Goal: Task Accomplishment & Management: Manage account settings

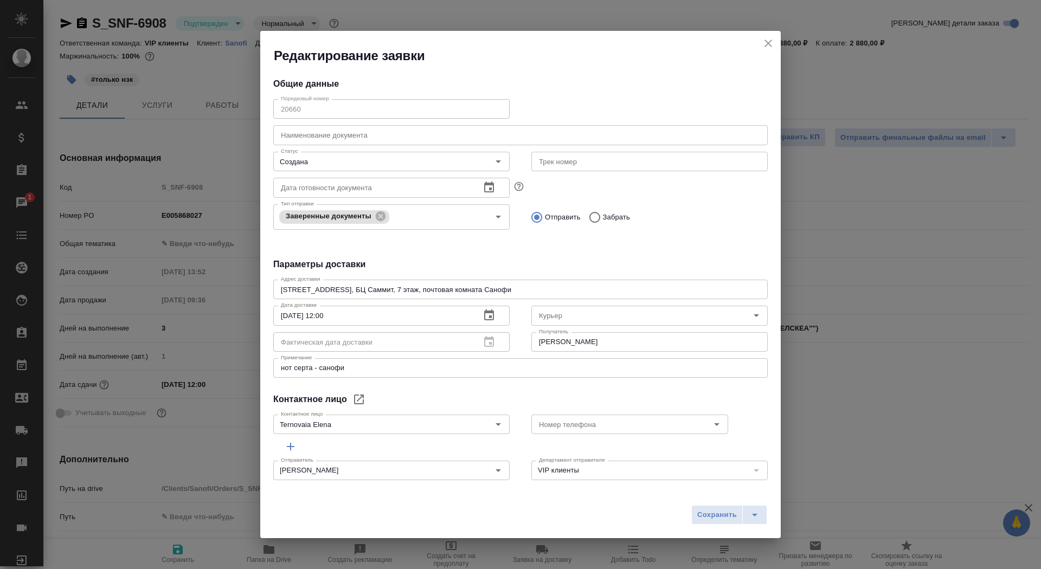
select select "RU"
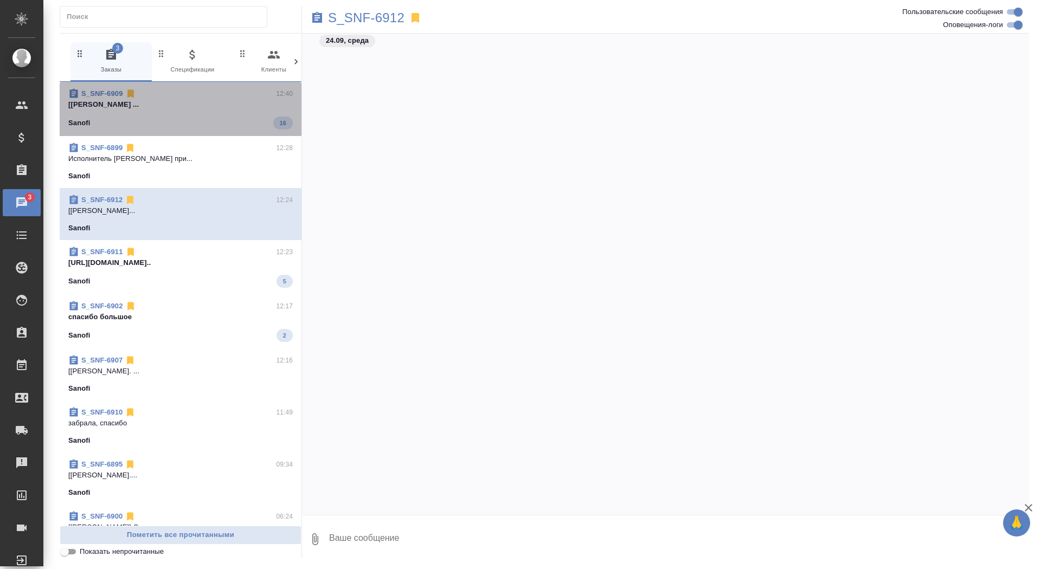
click at [221, 111] on span "S_SNF-6909 12:40 [Оксютович Ирина] Работа Восстановление ... Sanofi 16" at bounding box center [180, 108] width 224 height 41
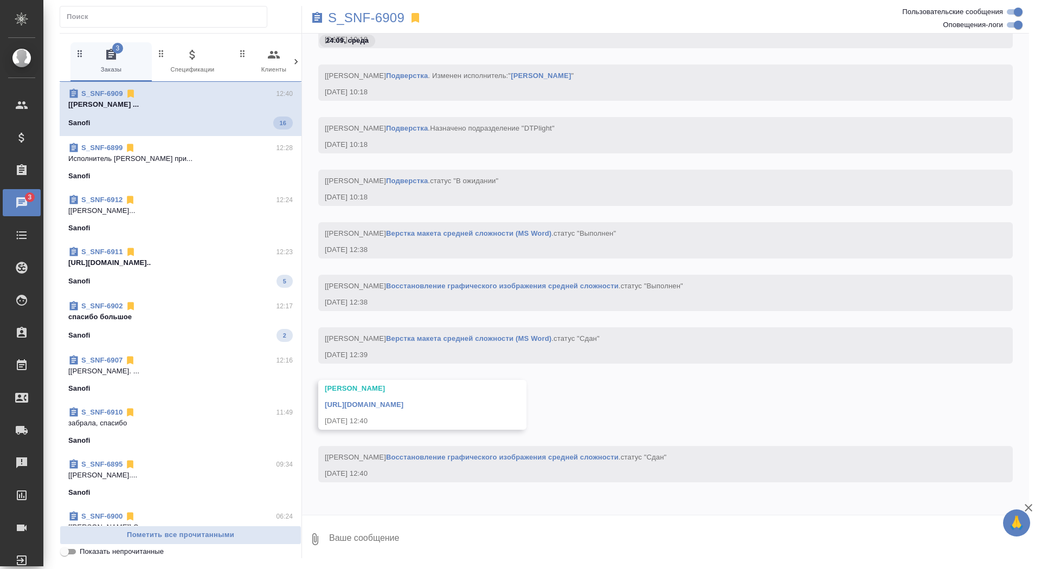
scroll to position [28801, 0]
click at [229, 258] on p "https://drive.awatera.com/apps/files/fil..." at bounding box center [180, 262] width 224 height 11
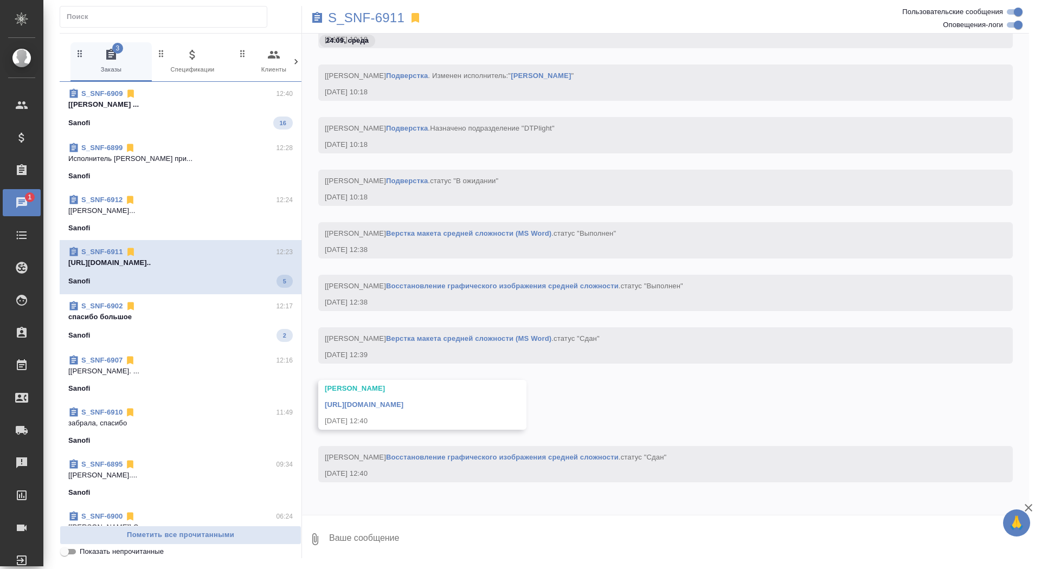
scroll to position [28840, 0]
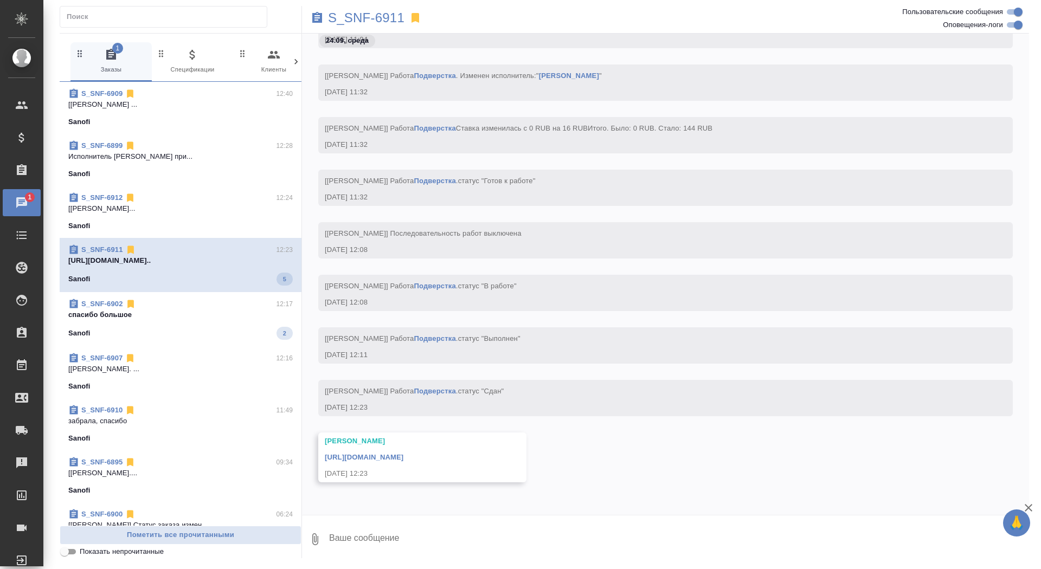
click at [228, 265] on p "https://drive.awatera.com/apps/files/fil..." at bounding box center [180, 260] width 224 height 11
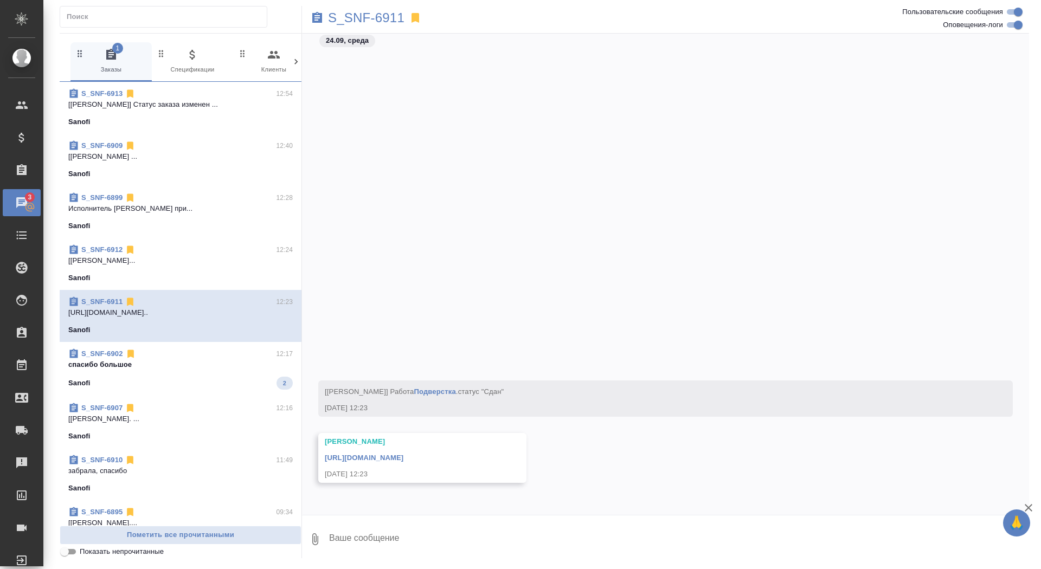
scroll to position [29194, 0]
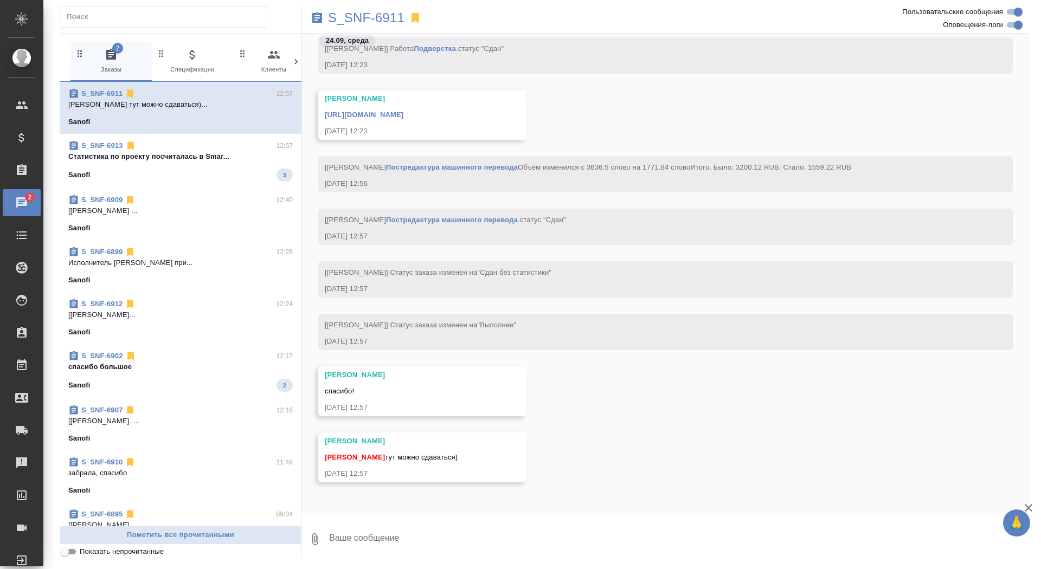
click at [391, 524] on textarea at bounding box center [678, 539] width 701 height 37
type textarea "забрала, спасибо"
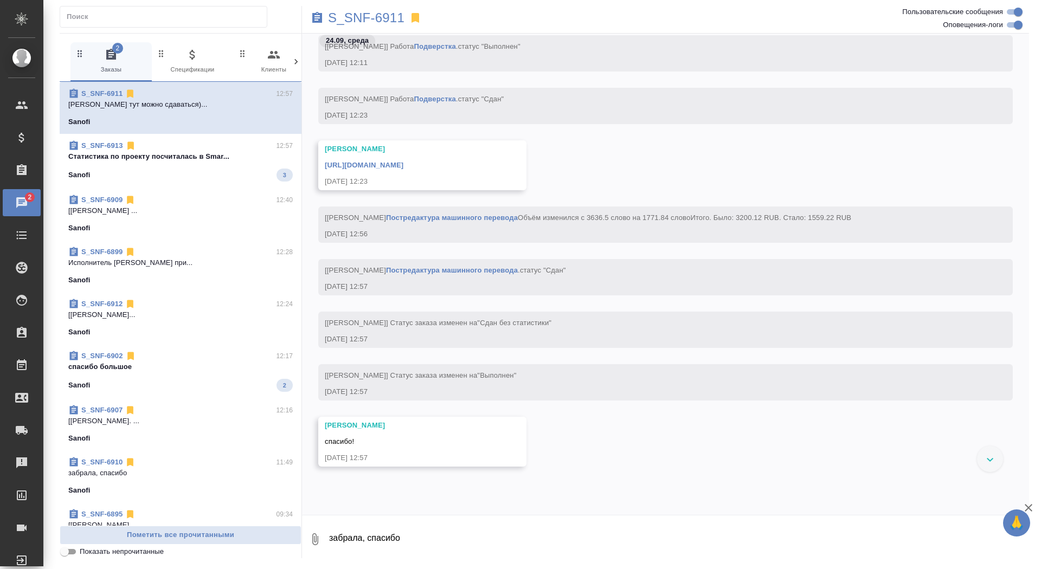
scroll to position [29034, 0]
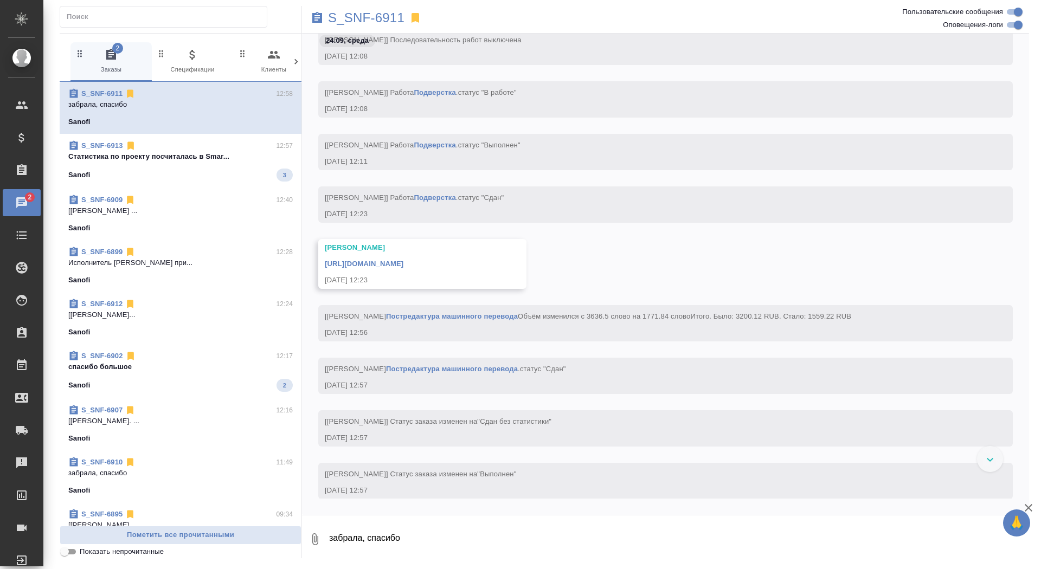
click at [403, 263] on link "https://drive.awatera.com/apps/files/files/10468156?dir=/Shares/Sanofi/Orders/S…" at bounding box center [364, 264] width 79 height 8
click at [380, 12] on p "S_SNF-6911" at bounding box center [366, 17] width 76 height 11
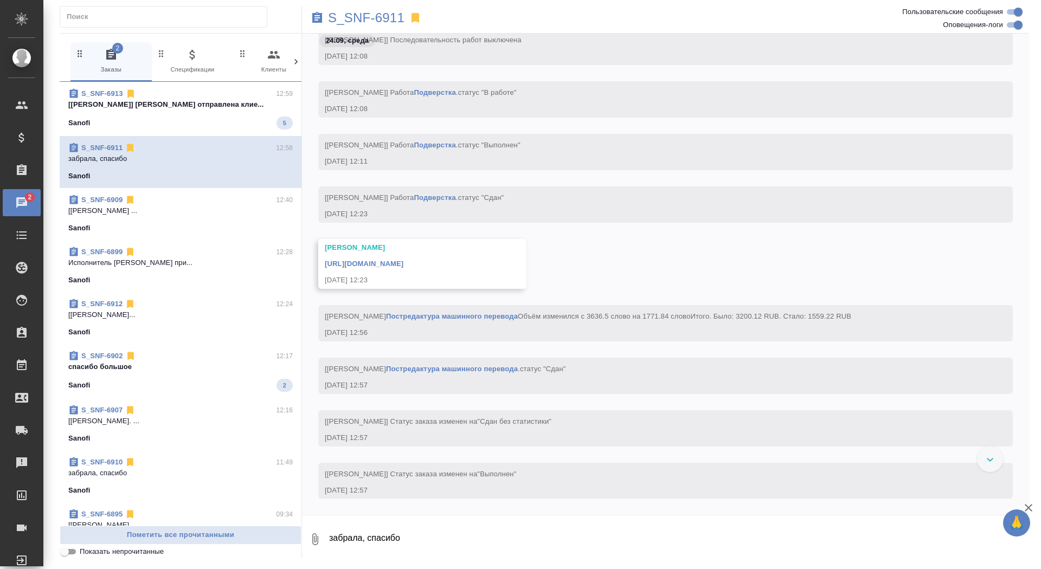
click at [228, 107] on p "[Сайдашева Диляра] Смета отправлена клие..." at bounding box center [180, 104] width 224 height 11
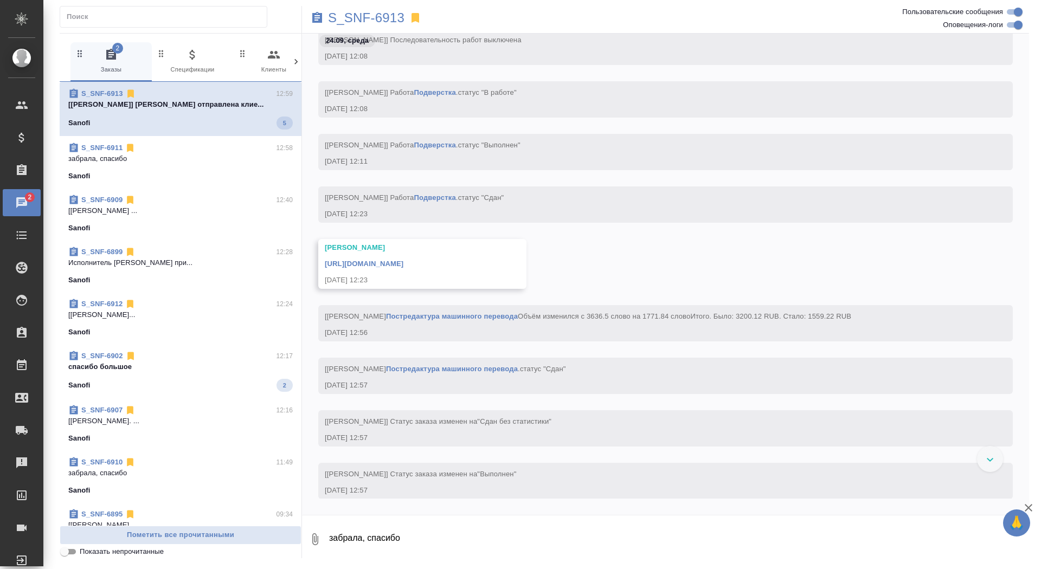
scroll to position [455, 0]
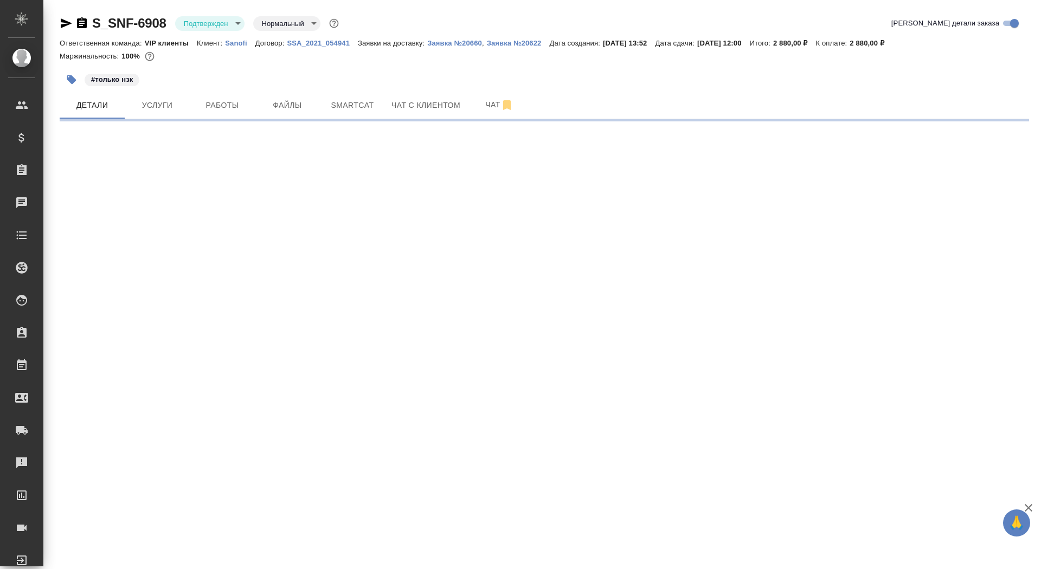
select select "RU"
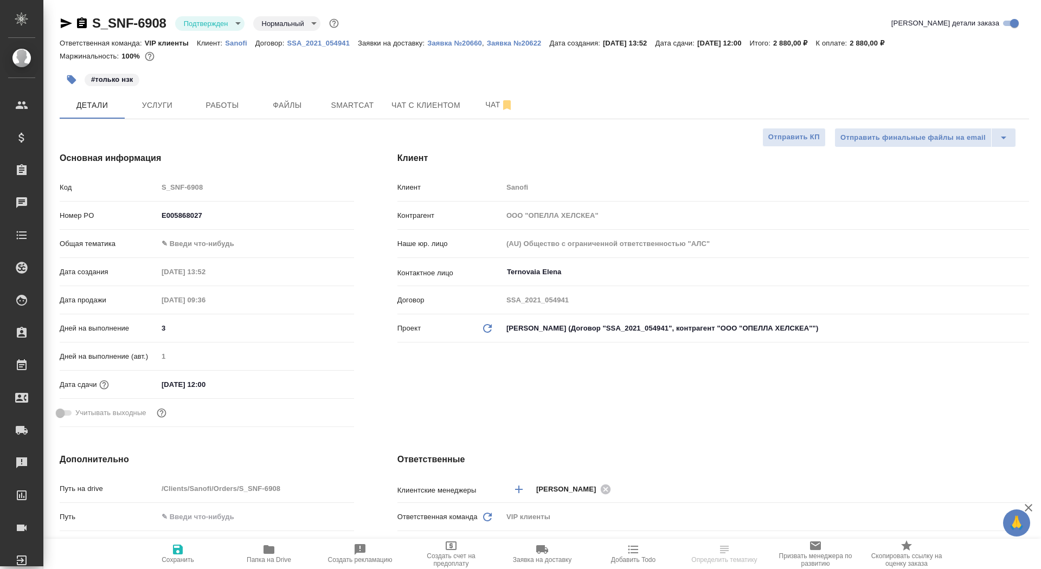
type textarea "x"
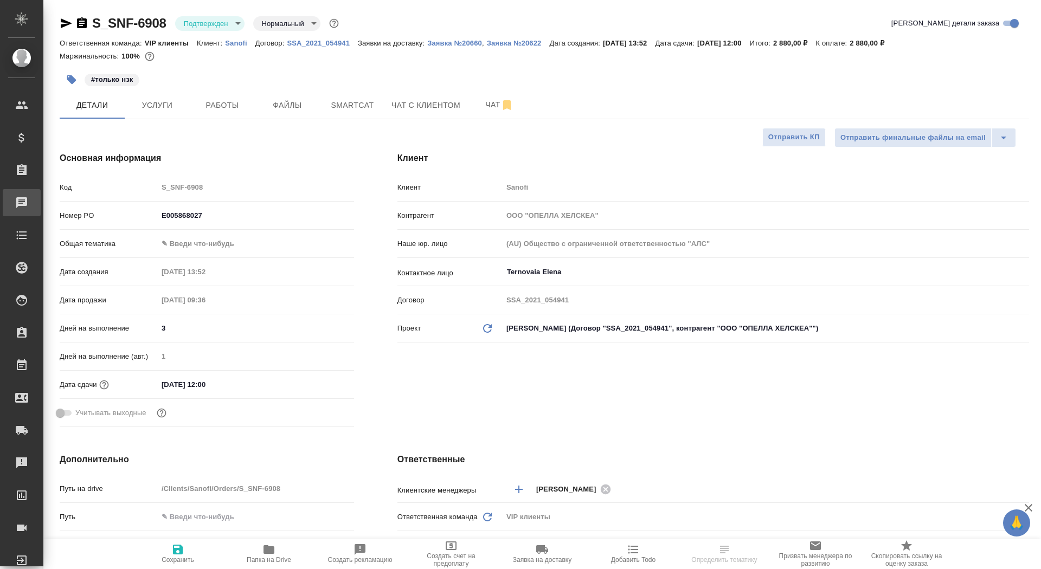
type textarea "x"
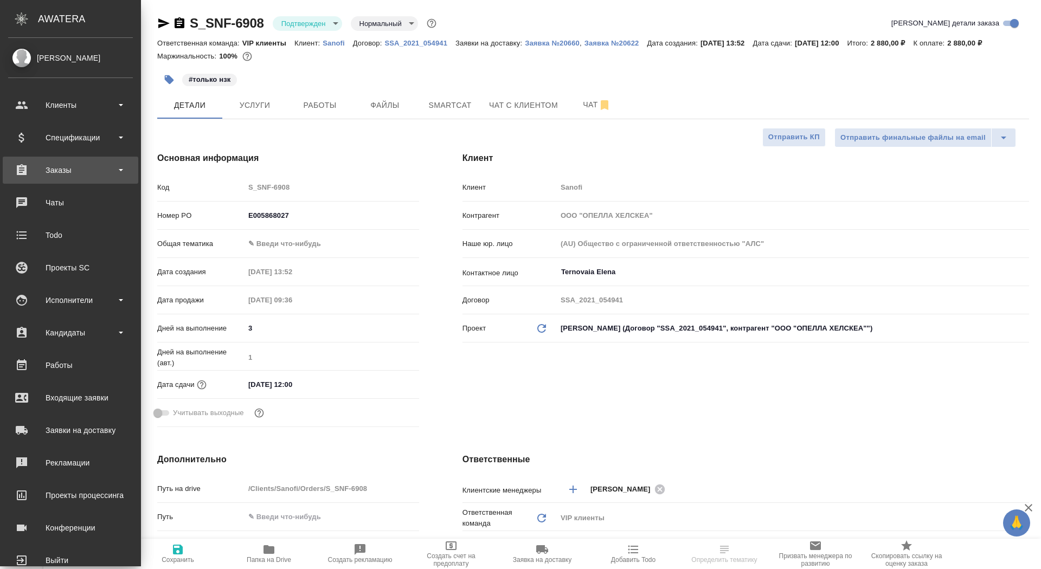
click at [38, 164] on div "Заказы" at bounding box center [70, 170] width 125 height 16
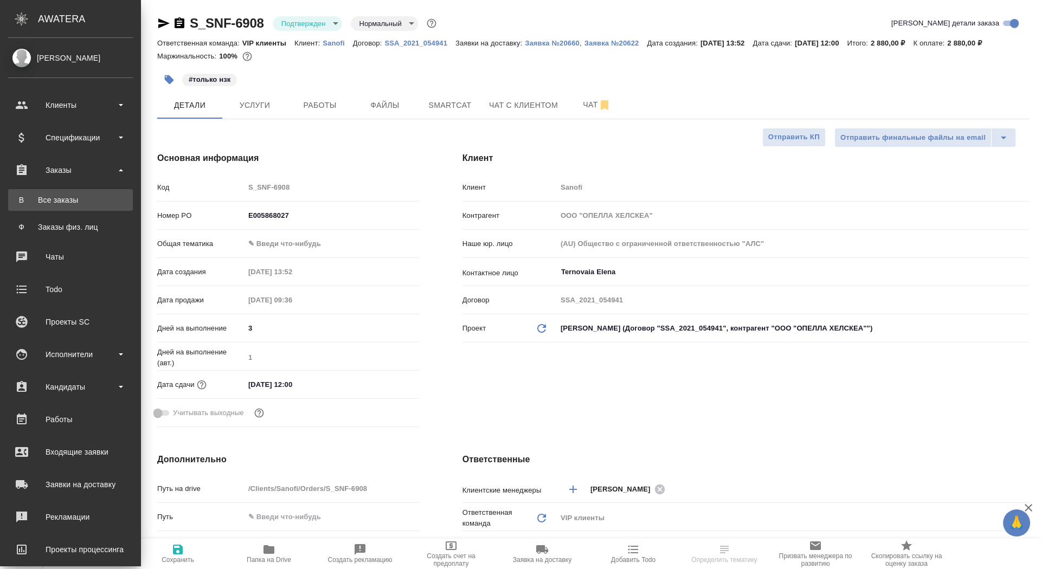
type textarea "x"
click at [40, 197] on div "Все заказы" at bounding box center [71, 200] width 114 height 11
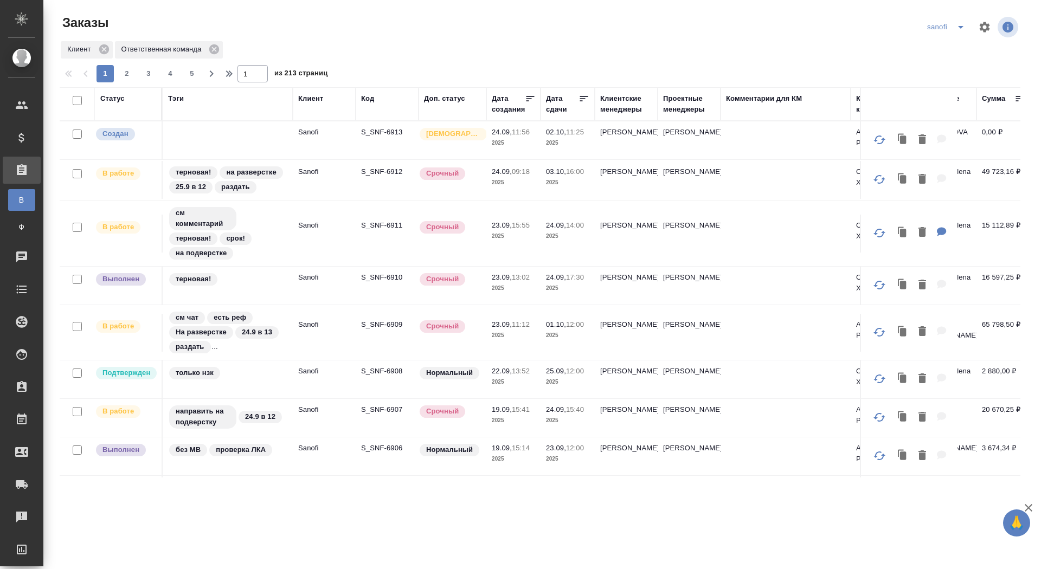
click at [391, 132] on p "S_SNF-6913" at bounding box center [387, 132] width 52 height 11
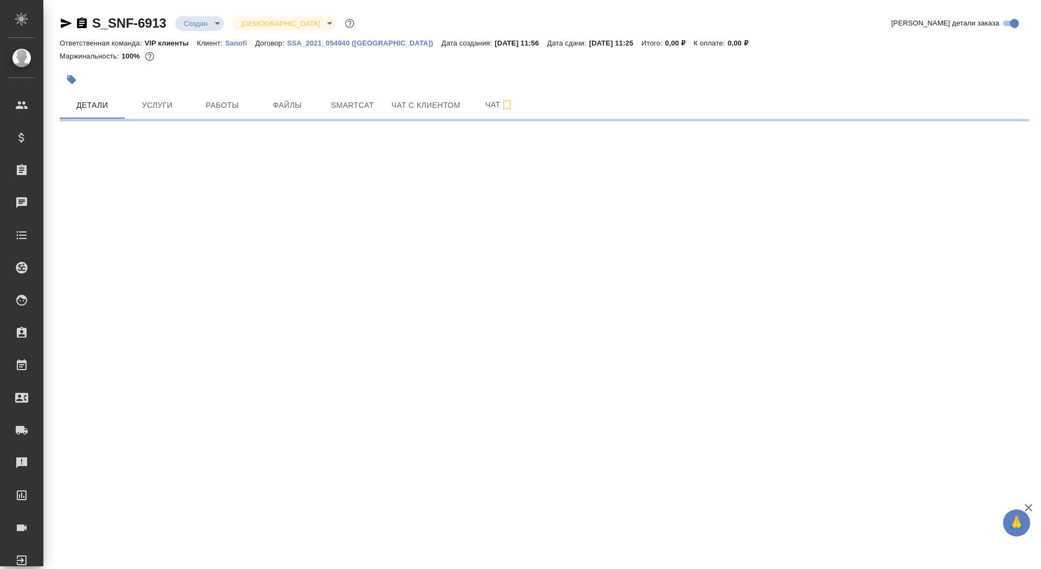
select select "RU"
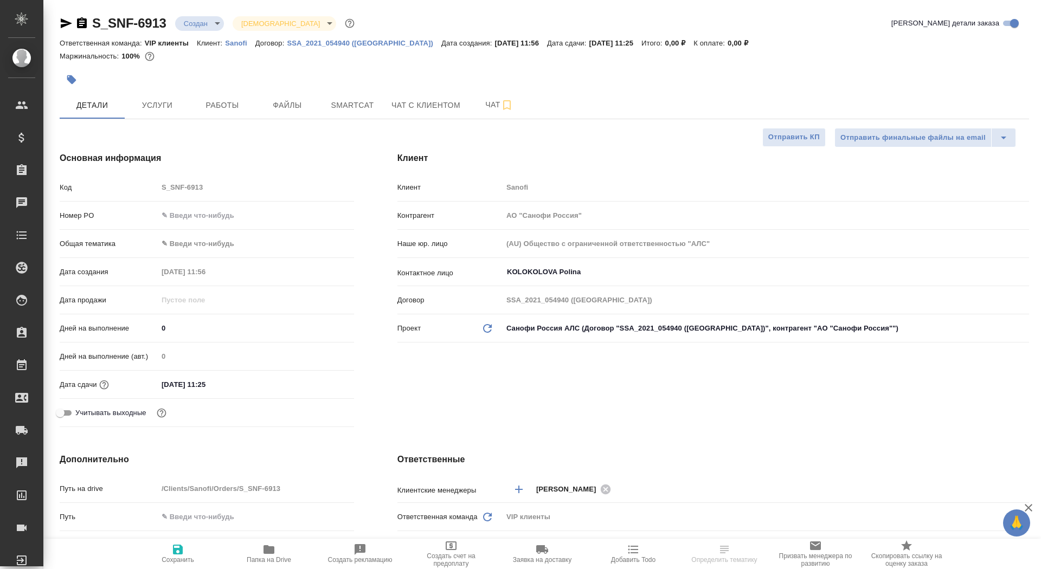
type textarea "x"
drag, startPoint x: 169, startPoint y: 328, endPoint x: 147, endPoint y: 329, distance: 22.2
click at [146, 329] on div "Дней на выполнение 0" at bounding box center [207, 328] width 294 height 19
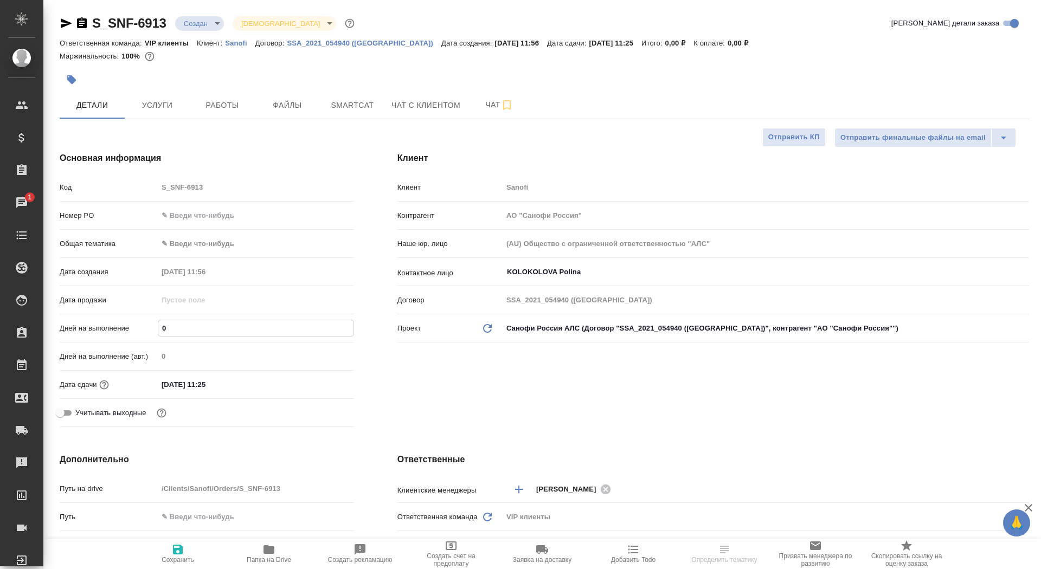
type input "7"
type textarea "x"
type input "7"
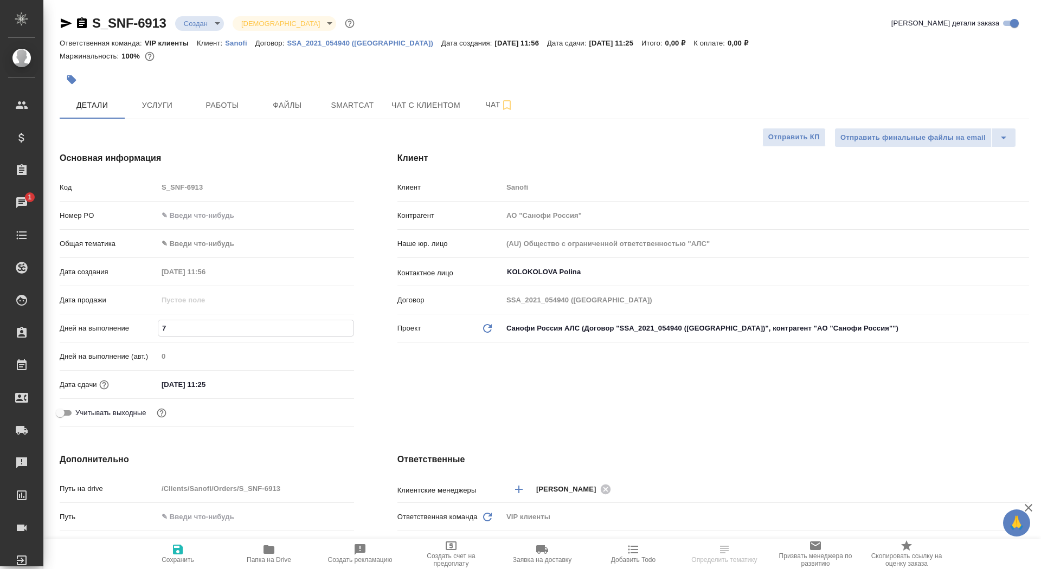
click at [156, 565] on button "Сохранить" at bounding box center [177, 554] width 91 height 30
type textarea "x"
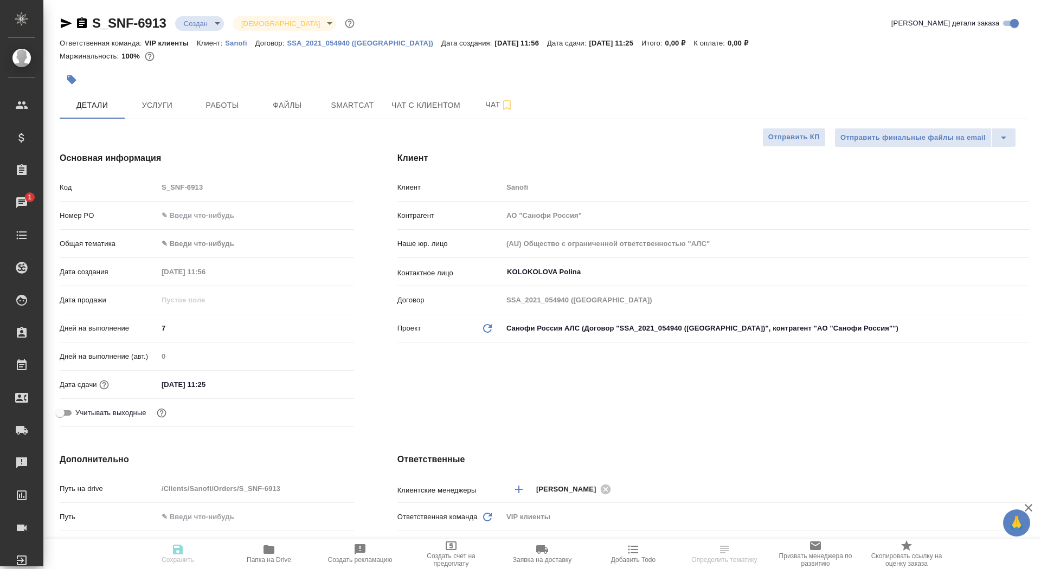
type textarea "x"
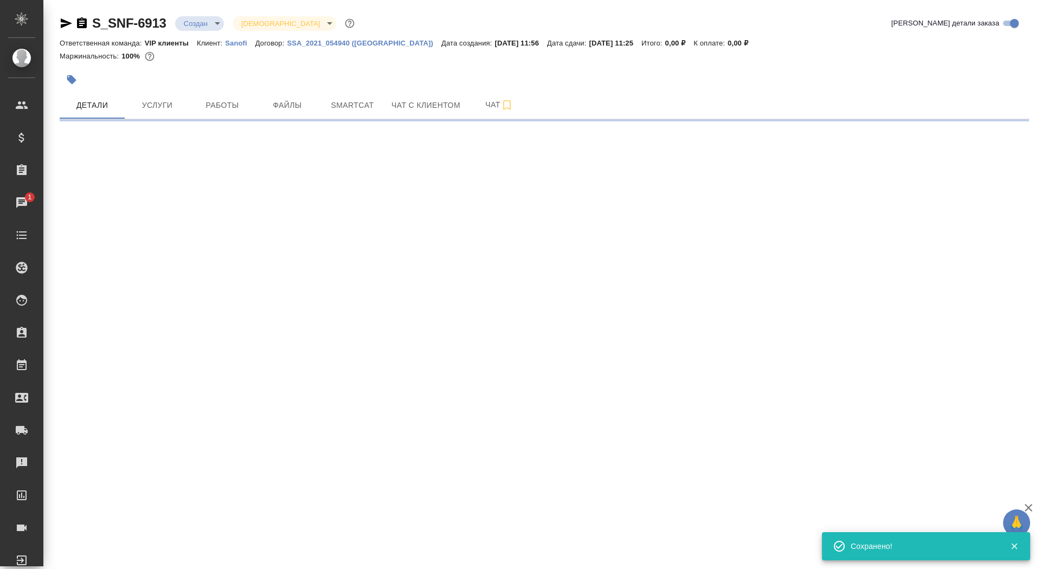
select select "RU"
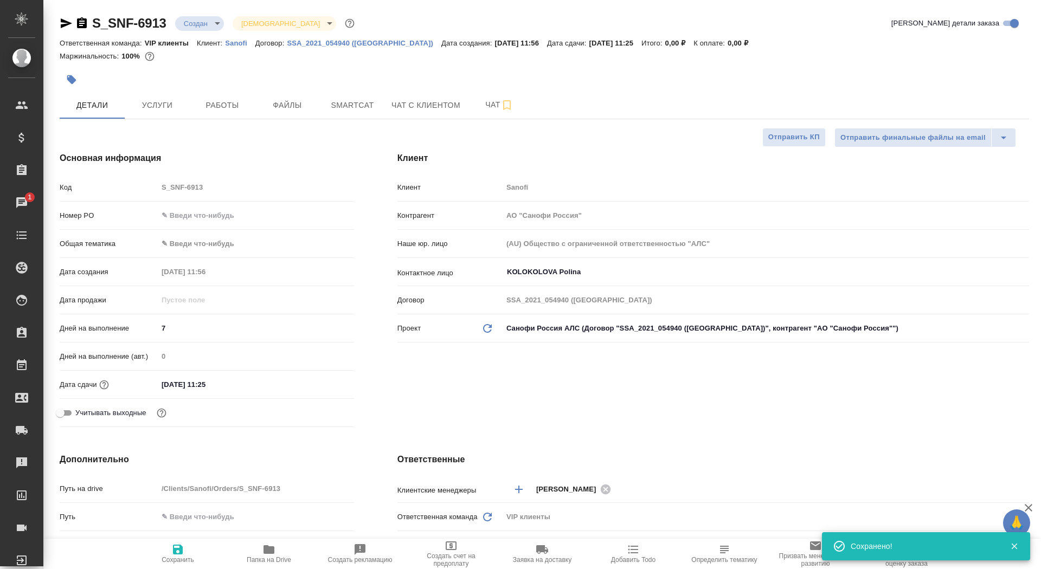
type textarea "x"
click at [272, 549] on icon "button" at bounding box center [268, 549] width 11 height 9
type textarea "x"
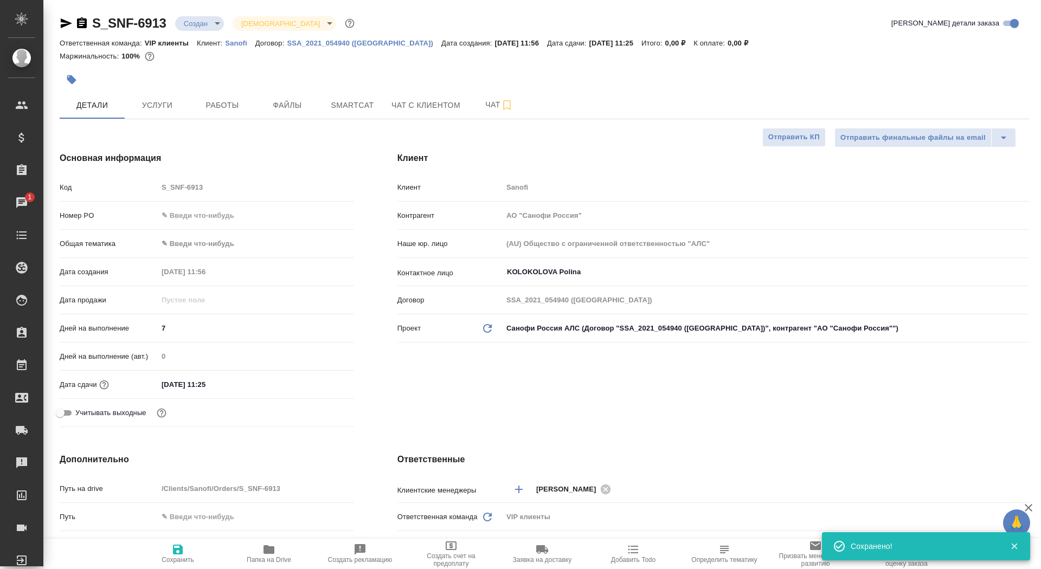
type textarea "x"
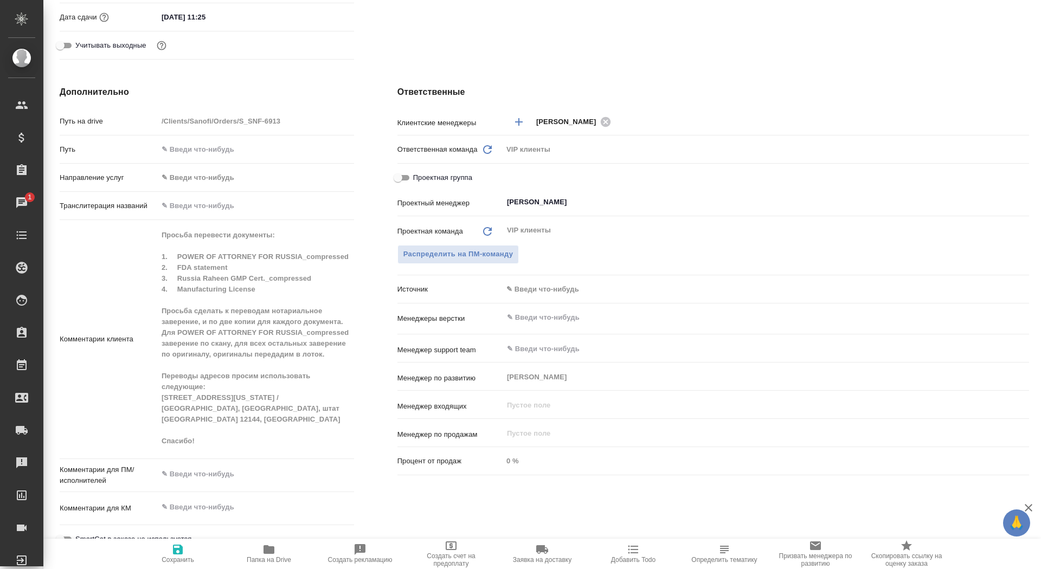
scroll to position [371, 0]
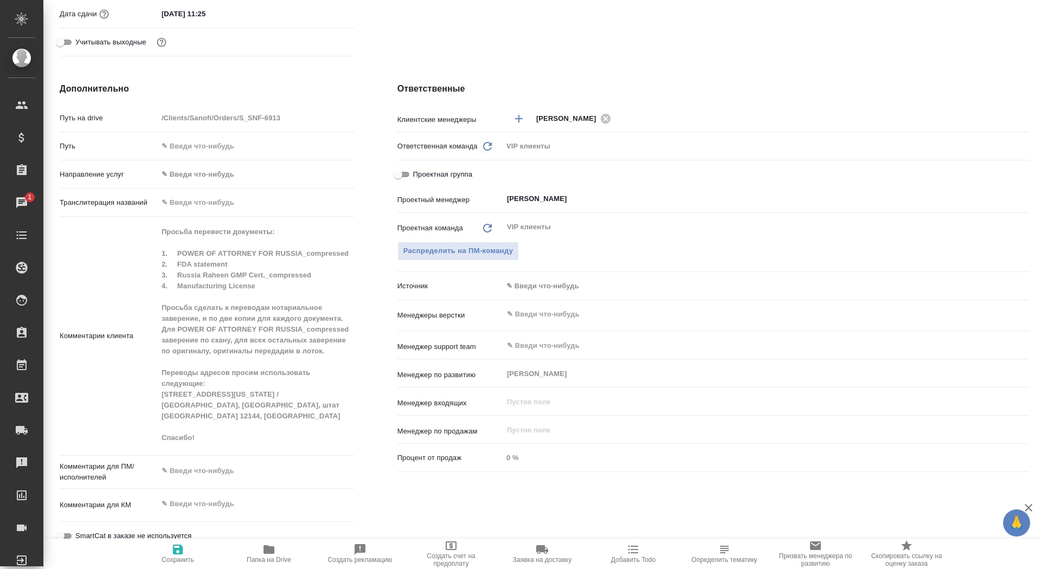
type textarea "x"
click at [235, 502] on textarea at bounding box center [255, 504] width 195 height 18
type textarea "x"
click at [228, 467] on textarea at bounding box center [255, 471] width 195 height 18
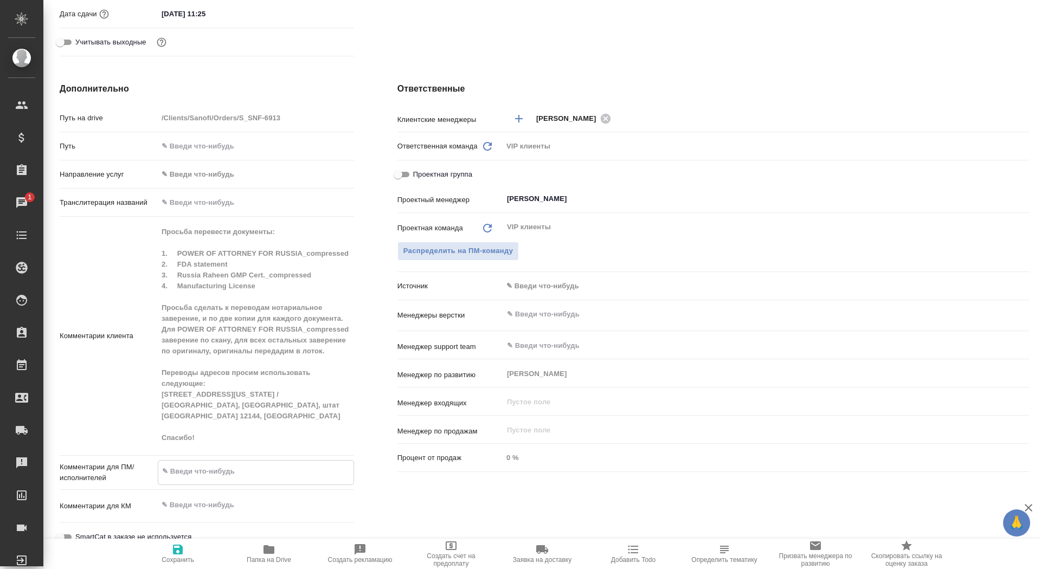
paste textarea "Переводы адресов просим использовать следующие: 81 Columbia Turnpike, Rensselae…"
type textarea "Переводы адресов просим использовать следующие: 81 Columbia Turnpike, Rensselae…"
type textarea "x"
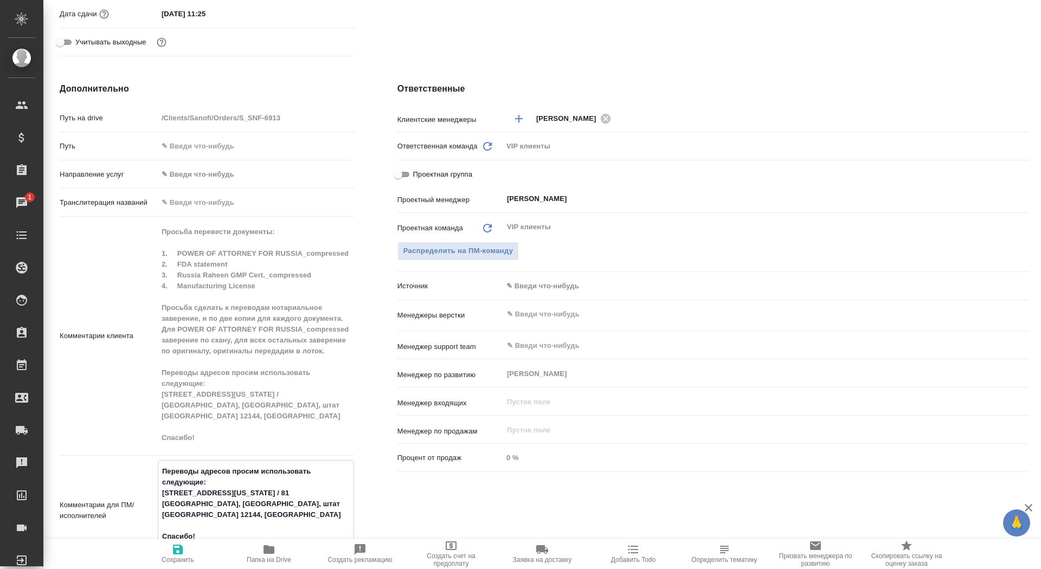
type textarea "Переводы адресов просим использовать следующие: 81 Columbia Turnpike, Rensselae…"
type textarea "x"
click at [167, 559] on span "Сохранить" at bounding box center [177, 560] width 33 height 8
type textarea "x"
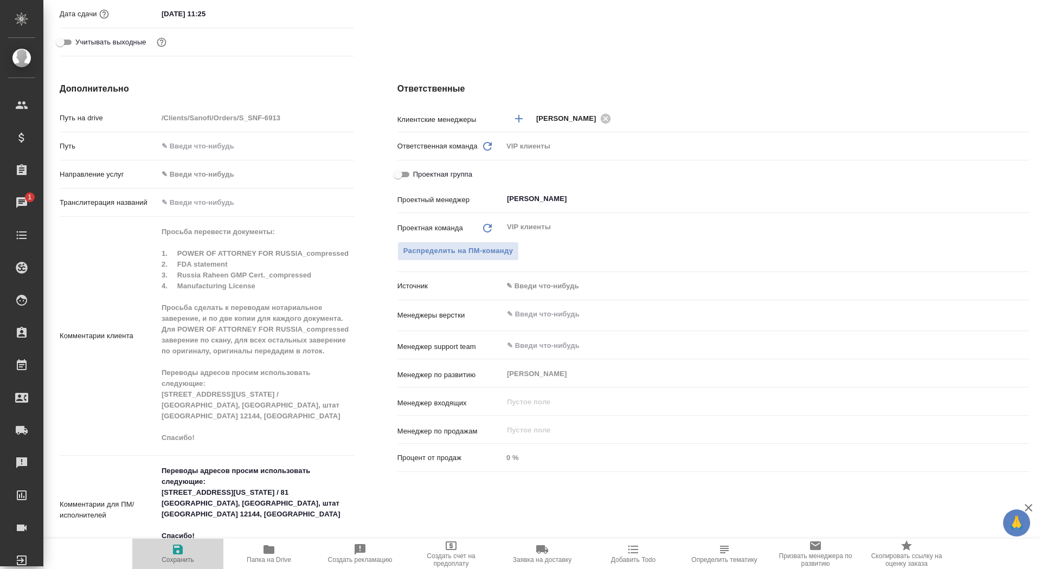
type textarea "x"
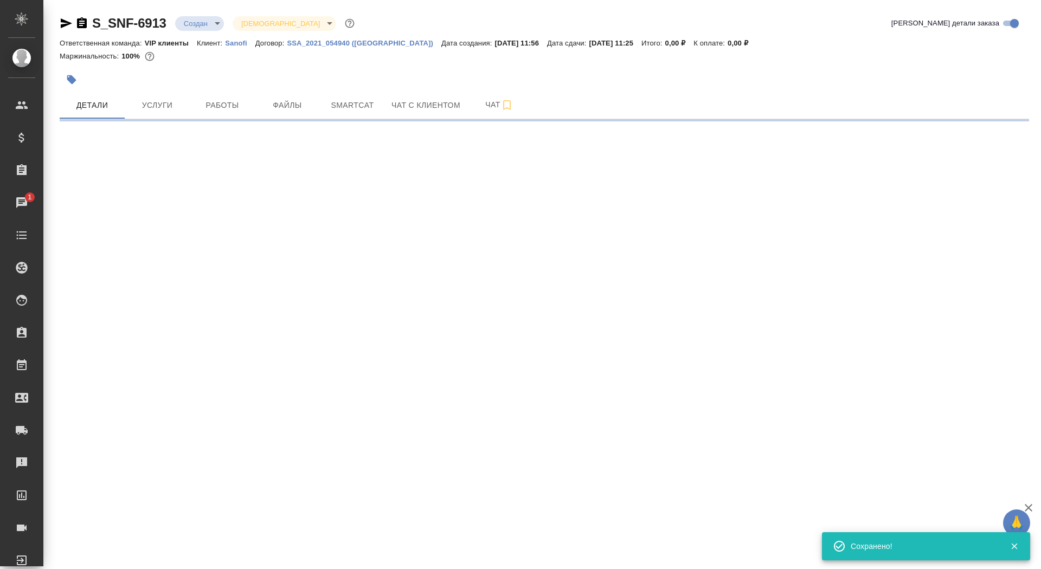
scroll to position [0, 0]
select select "RU"
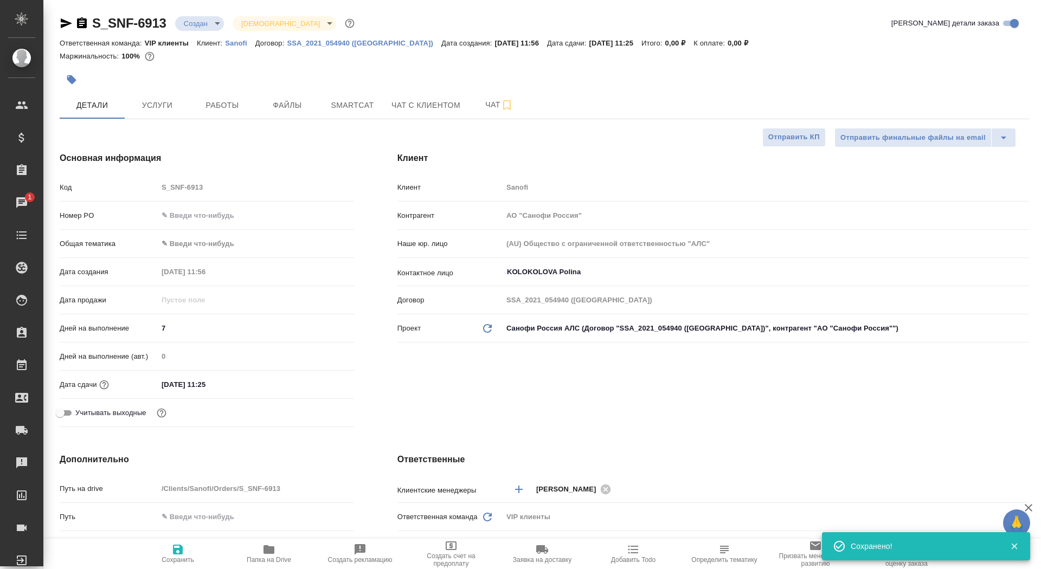
type textarea "x"
click at [210, 20] on body "🙏 .cls-1 fill:#fff; AWATERA Saydasheva Dilyara Клиенты Спецификации Заказы 1 Ча…" at bounding box center [520, 284] width 1041 height 569
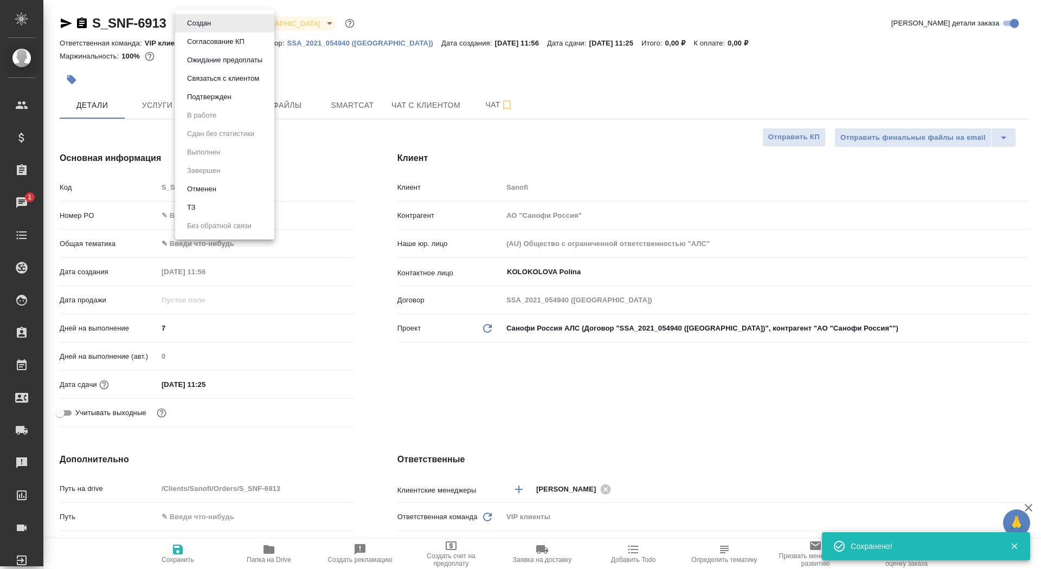
click at [229, 200] on li "ТЗ" at bounding box center [224, 207] width 99 height 18
type textarea "x"
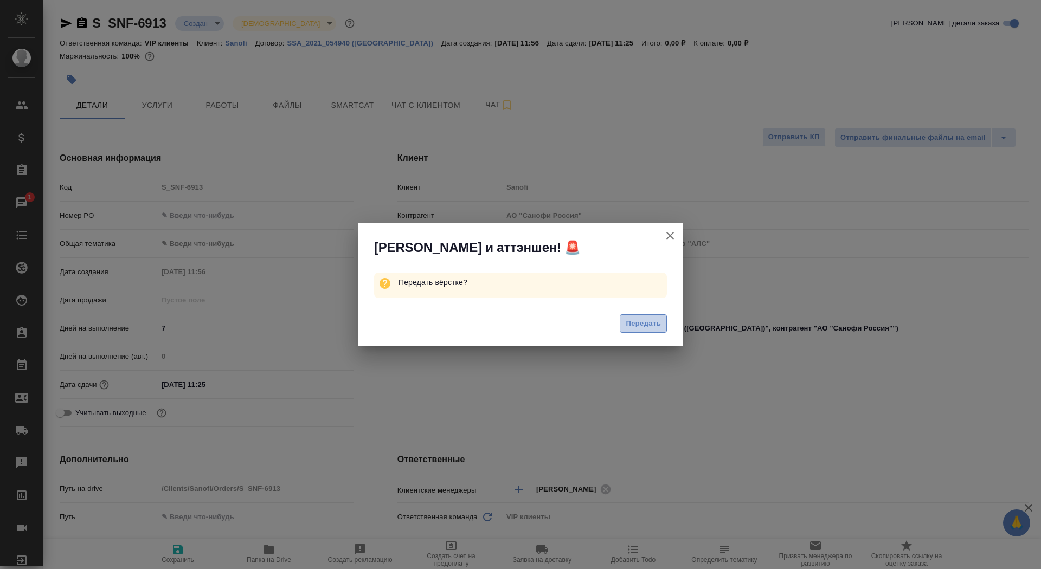
click at [634, 322] on span "Передать" at bounding box center [642, 324] width 35 height 12
type textarea "x"
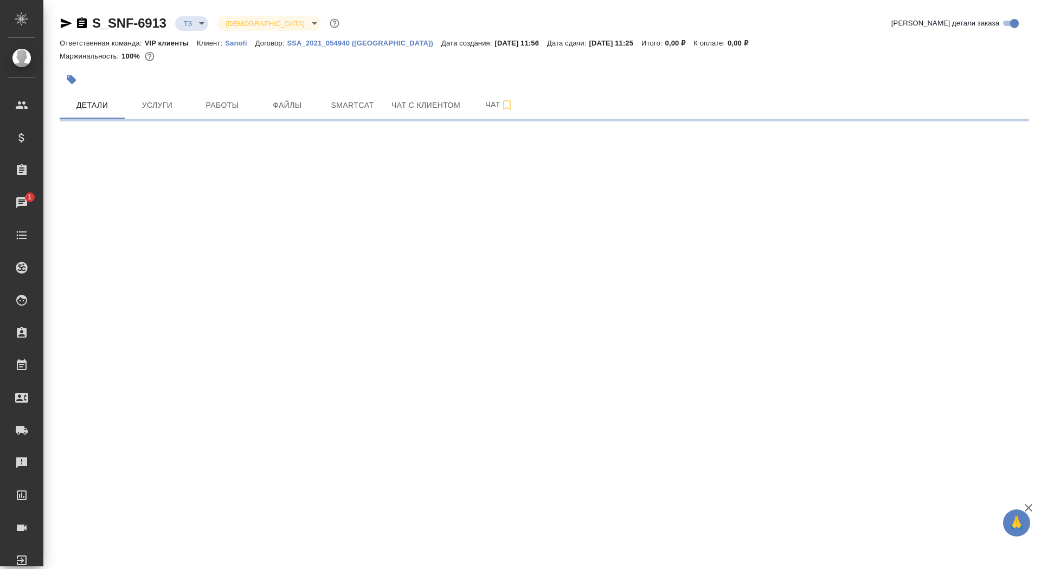
select select "RU"
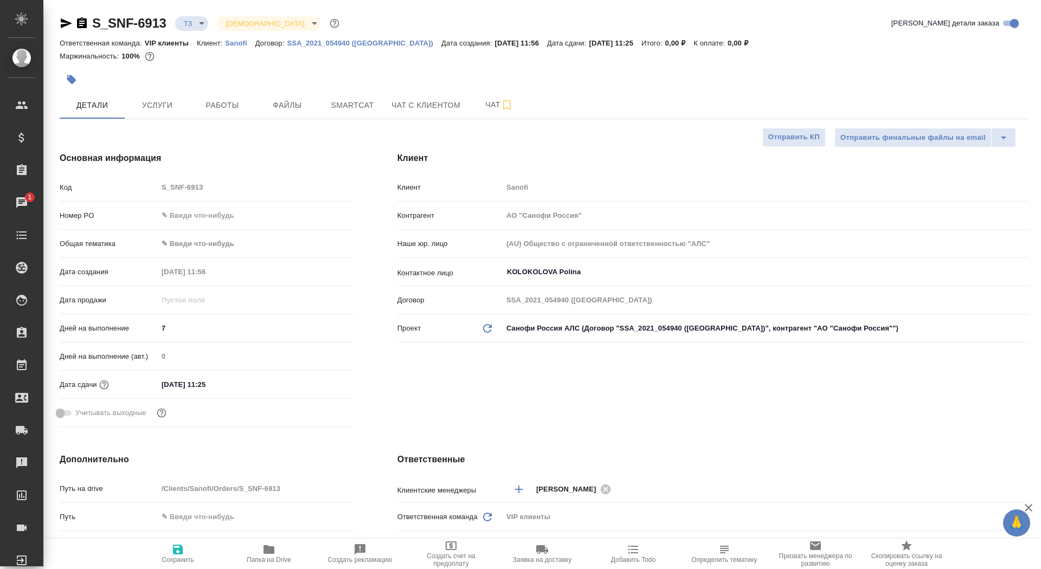
type textarea "x"
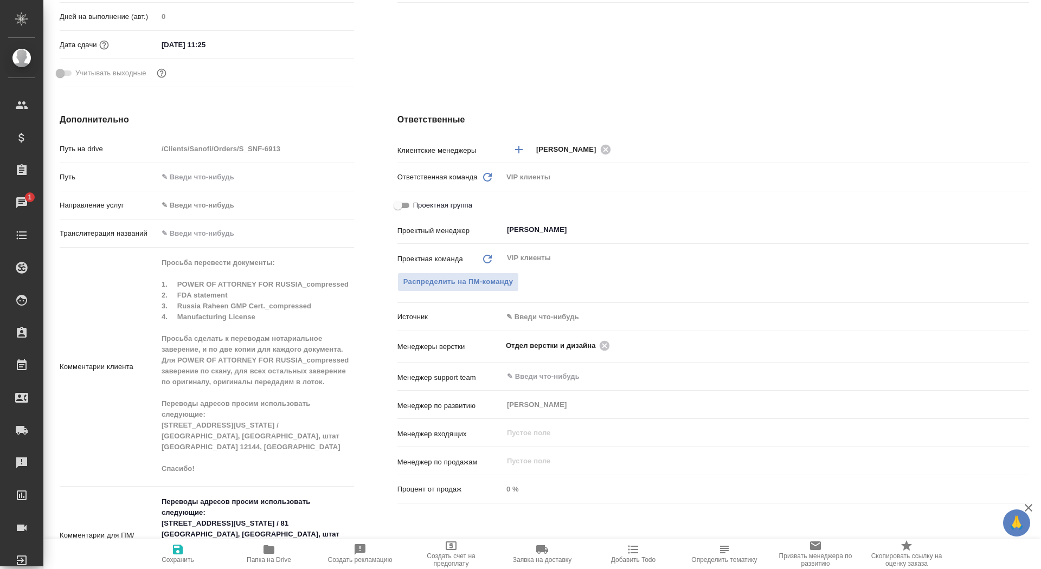
scroll to position [341, 0]
click at [558, 223] on input "Сайдашева Диляра" at bounding box center [747, 228] width 483 height 13
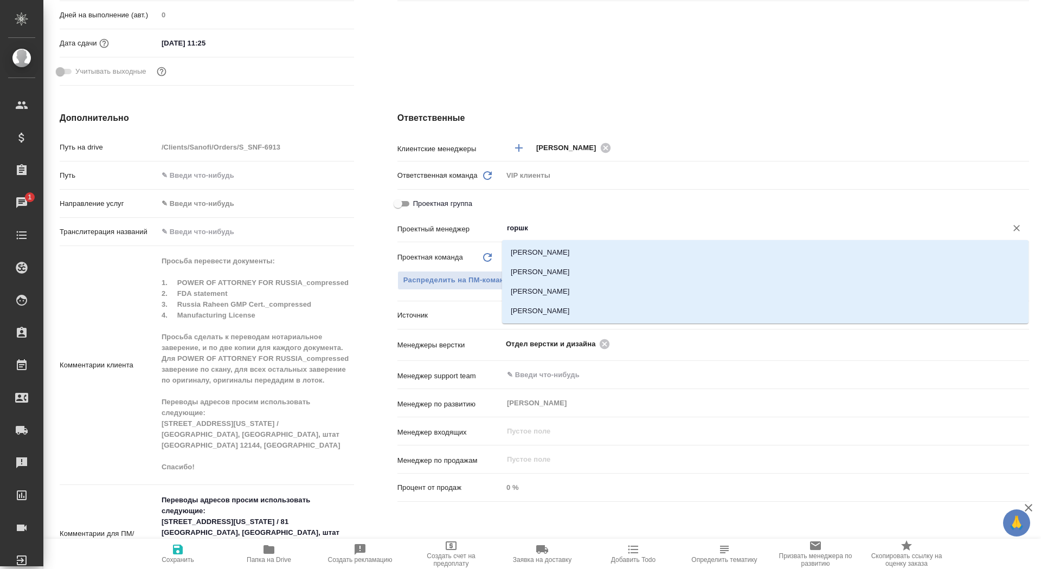
type input "горшко"
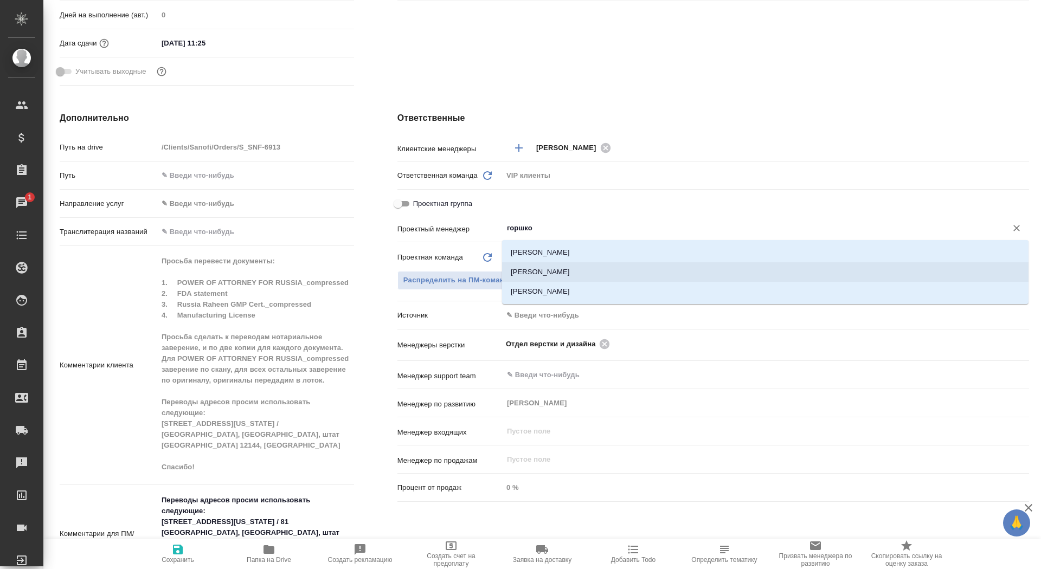
click at [576, 275] on li "Горшкова Валентина" at bounding box center [765, 272] width 526 height 20
type textarea "x"
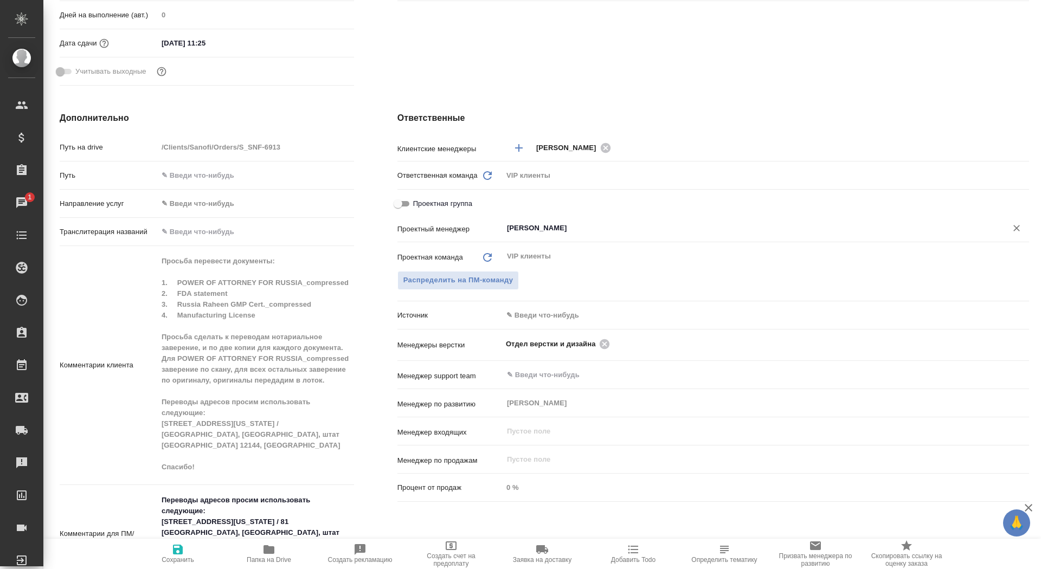
type input "Горшкова Валентина"
click at [169, 550] on span "Сохранить" at bounding box center [178, 553] width 78 height 21
type textarea "x"
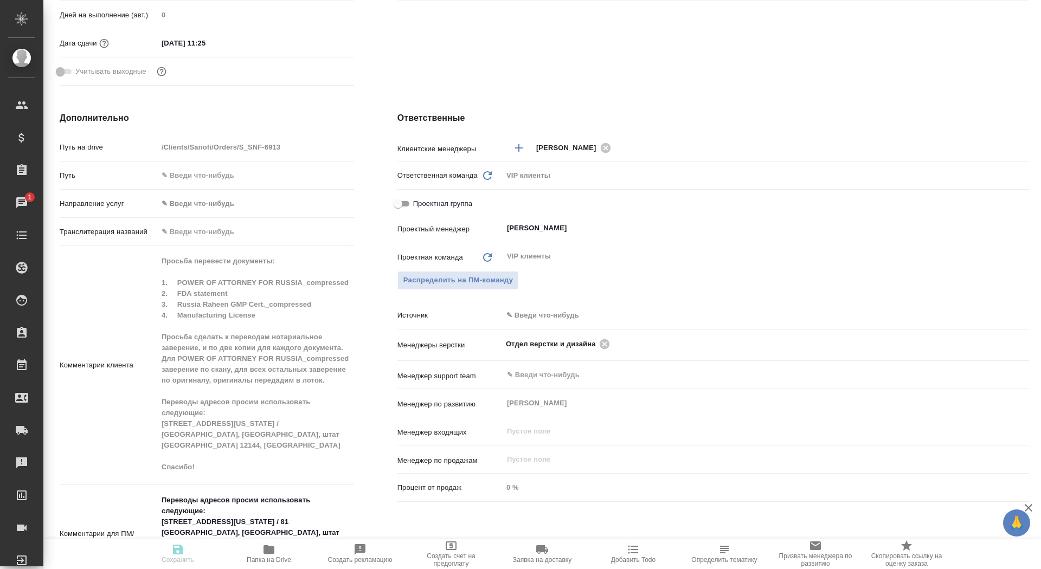
type textarea "x"
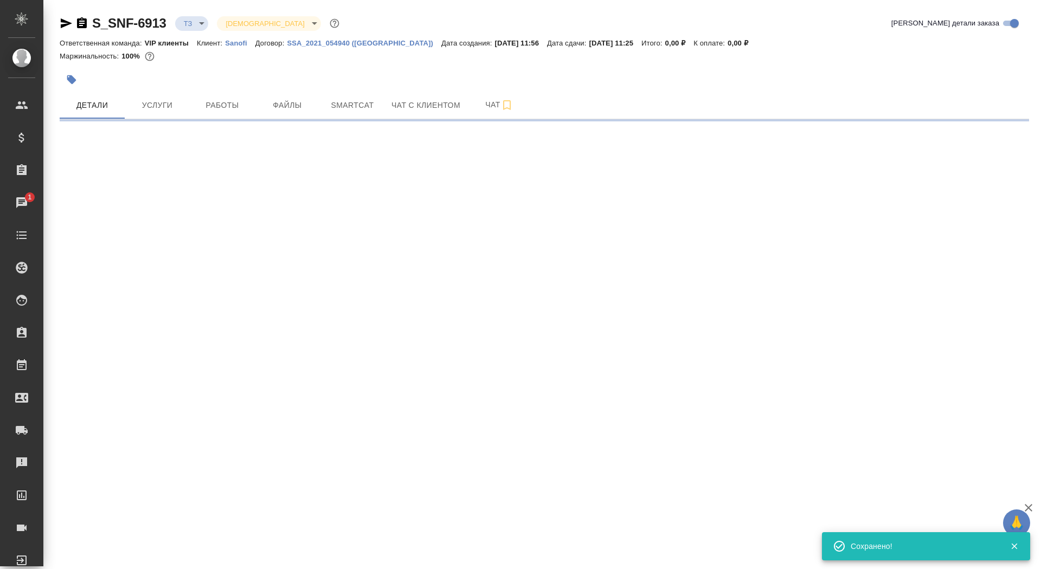
scroll to position [0, 0]
select select "RU"
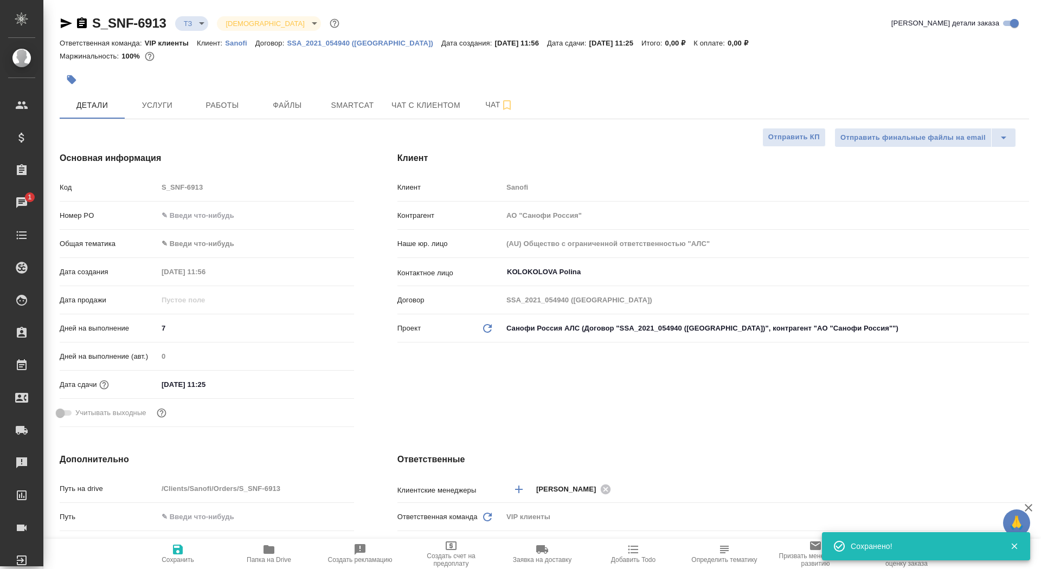
type textarea "x"
click at [179, 552] on icon "button" at bounding box center [177, 549] width 13 height 13
type textarea "x"
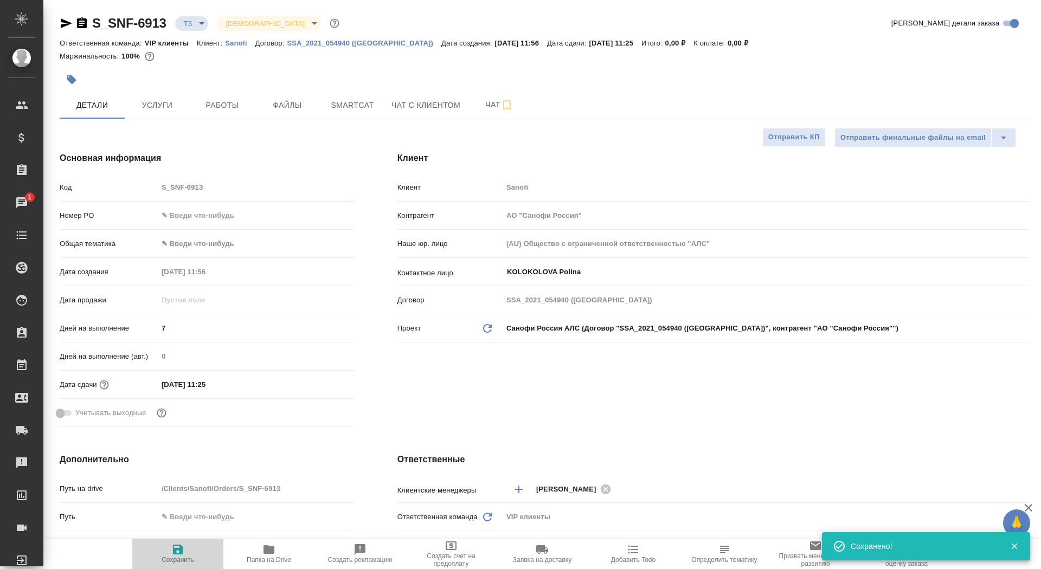
type textarea "x"
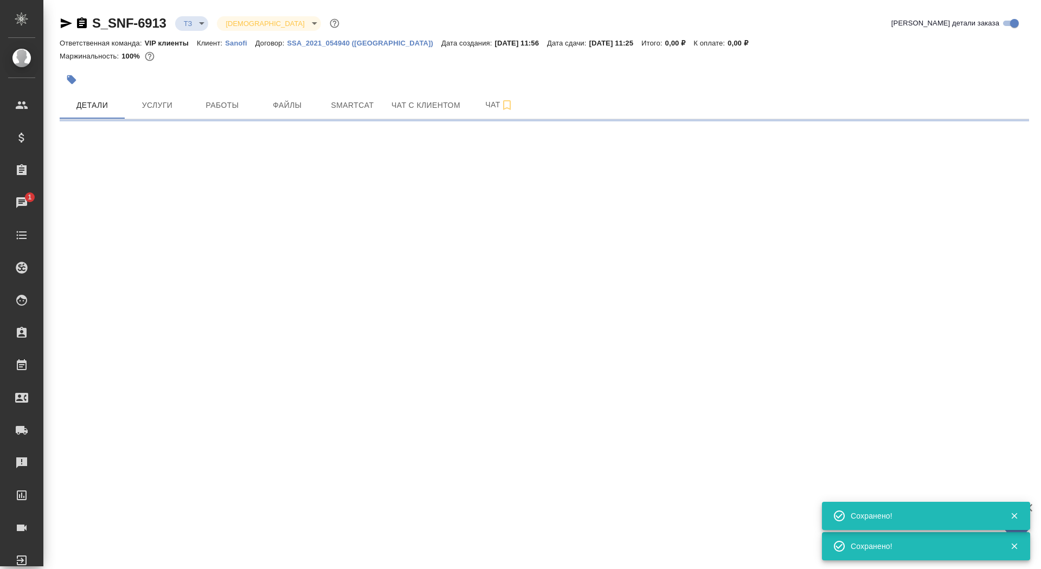
select select "RU"
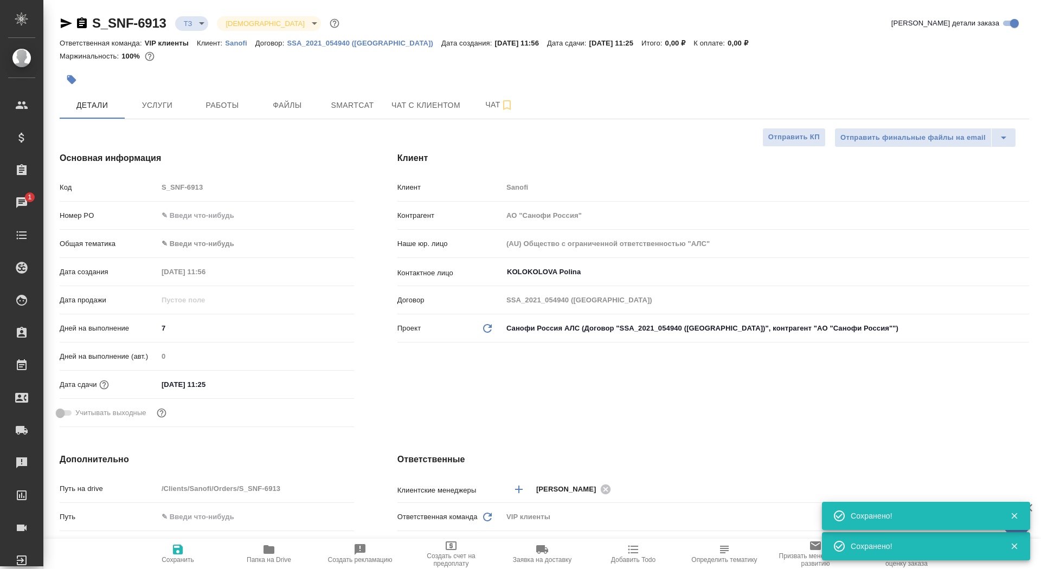
type textarea "x"
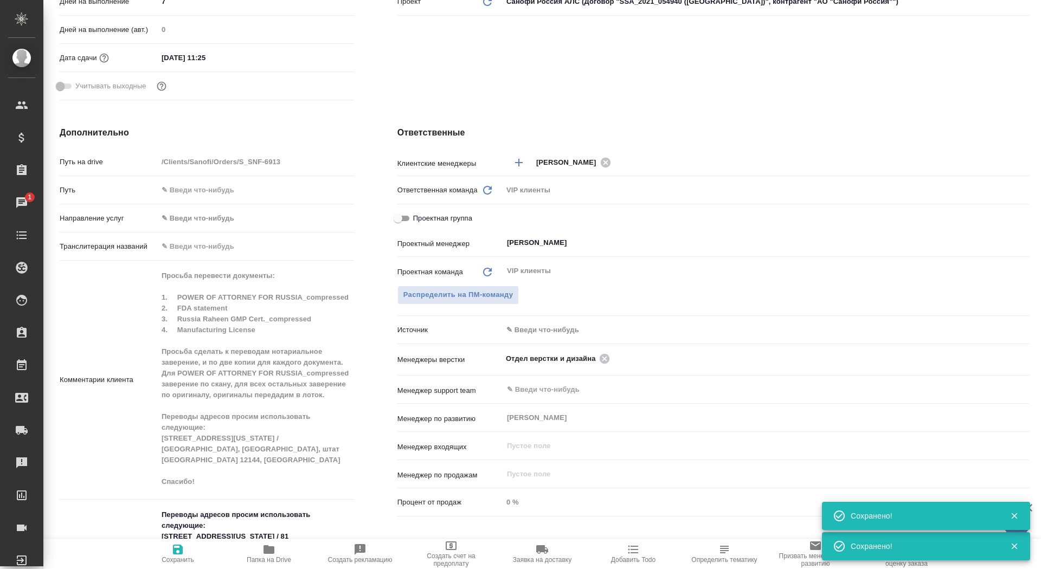
scroll to position [370, 0]
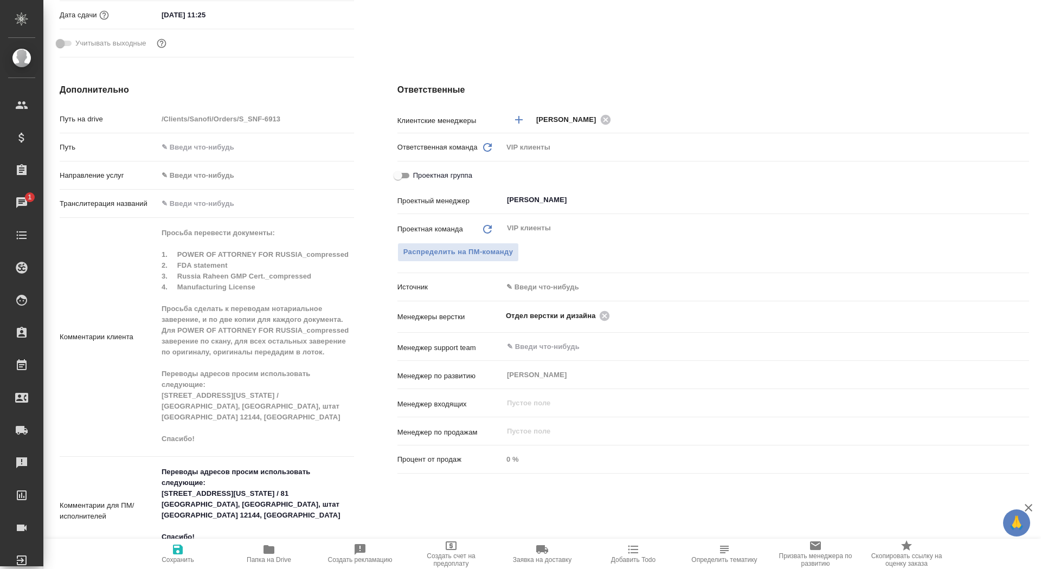
type textarea "x"
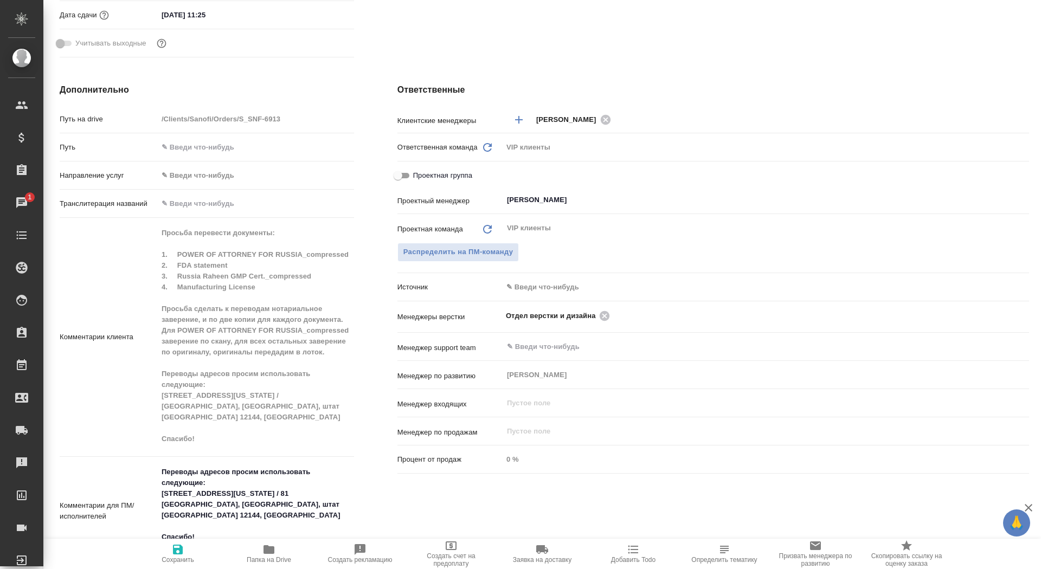
type textarea "x"
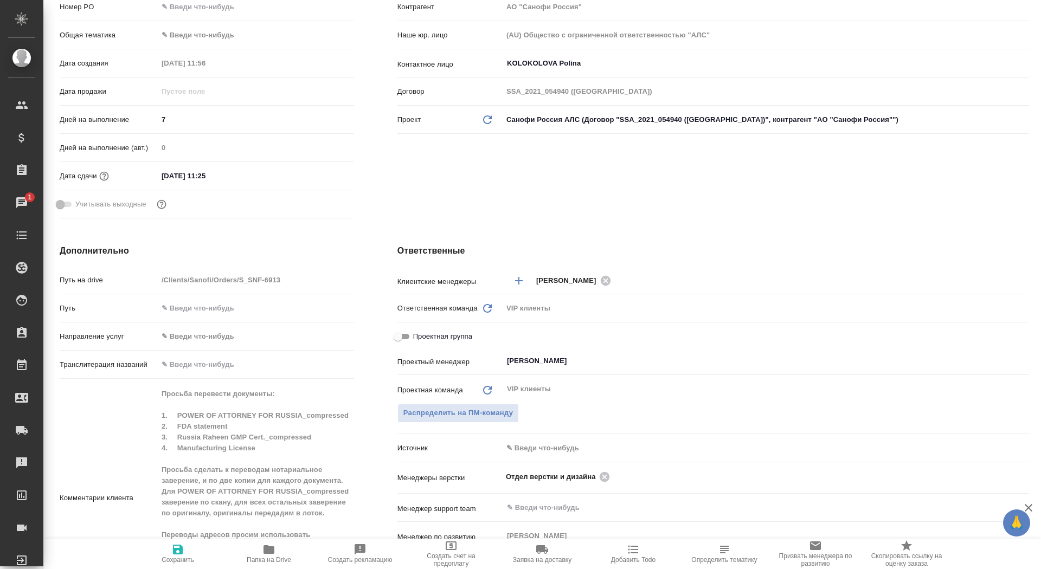
scroll to position [0, 0]
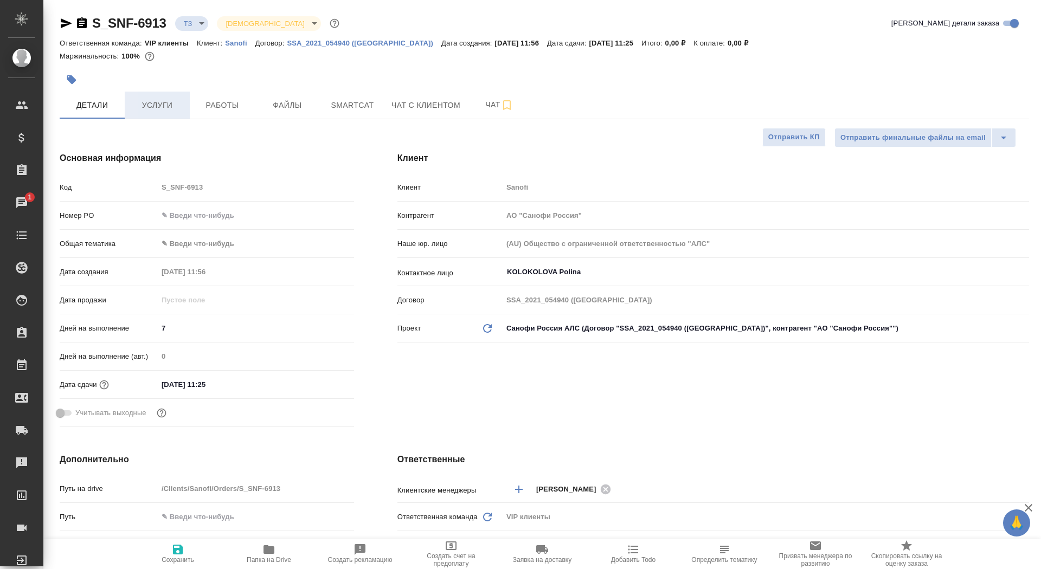
click at [160, 102] on span "Услуги" at bounding box center [157, 106] width 52 height 14
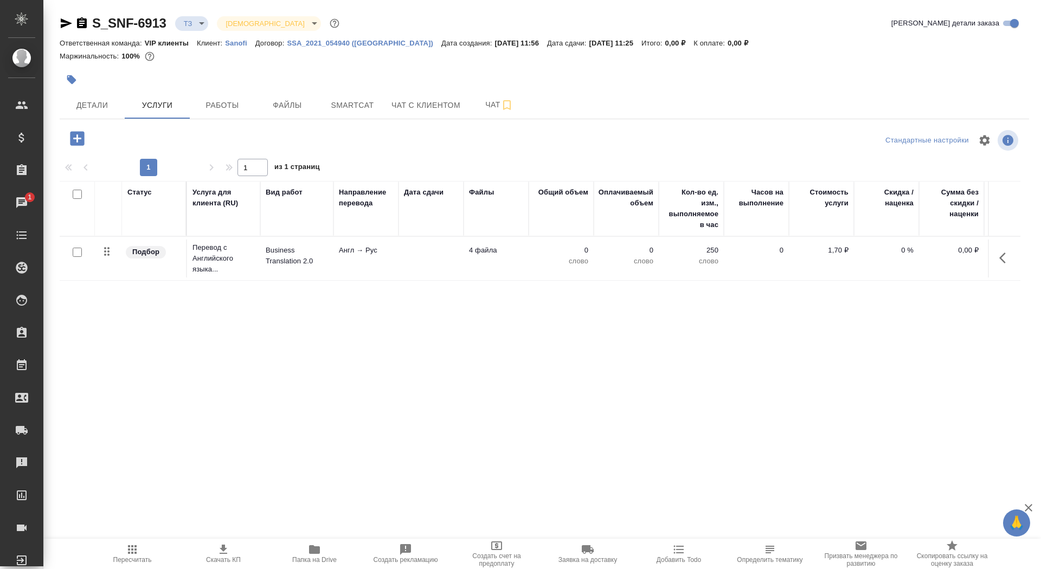
click at [320, 270] on td "Business Translation 2.0" at bounding box center [296, 259] width 73 height 38
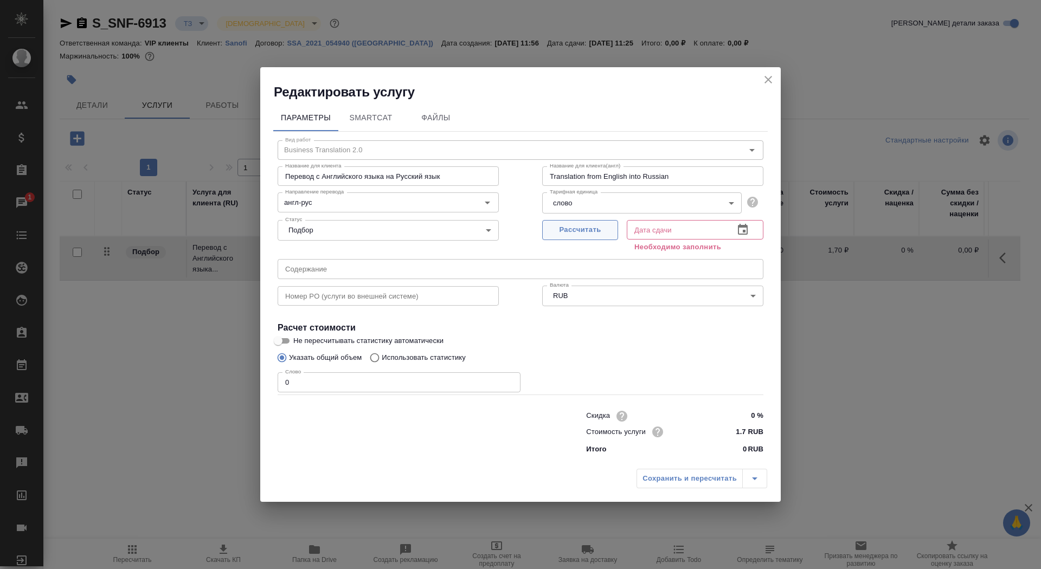
click at [599, 238] on button "Рассчитать" at bounding box center [580, 230] width 76 height 20
click at [591, 224] on span "Рассчитать" at bounding box center [580, 230] width 64 height 12
type input "02.10.2025 11:25"
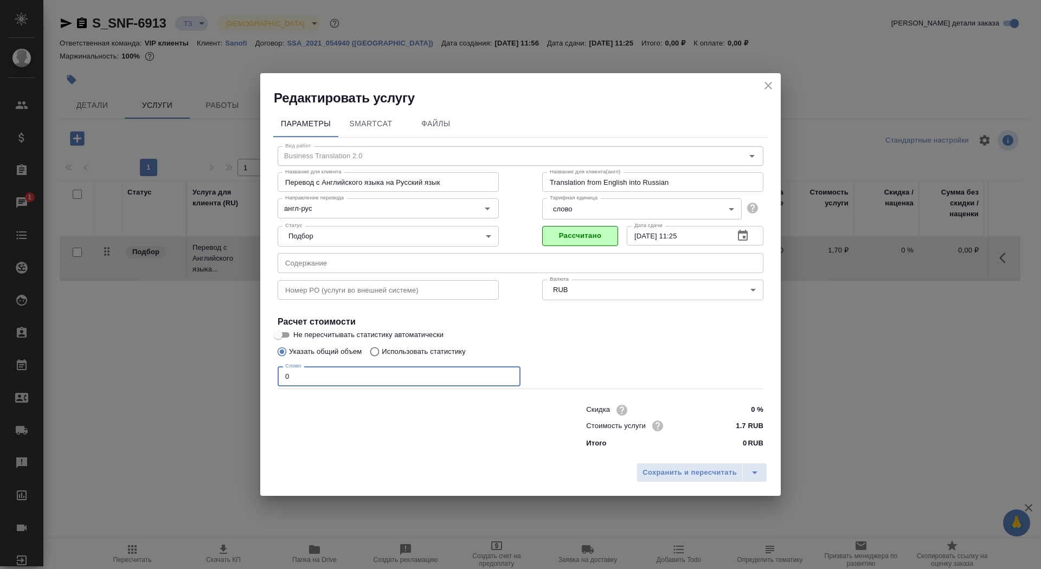
click at [336, 384] on input "0" at bounding box center [398, 376] width 243 height 20
type input "01"
click at [286, 339] on input "Не пересчитывать статистику автоматически" at bounding box center [278, 334] width 39 height 13
checkbox input "true"
click at [681, 477] on span "Сохранить и пересчитать" at bounding box center [689, 473] width 94 height 12
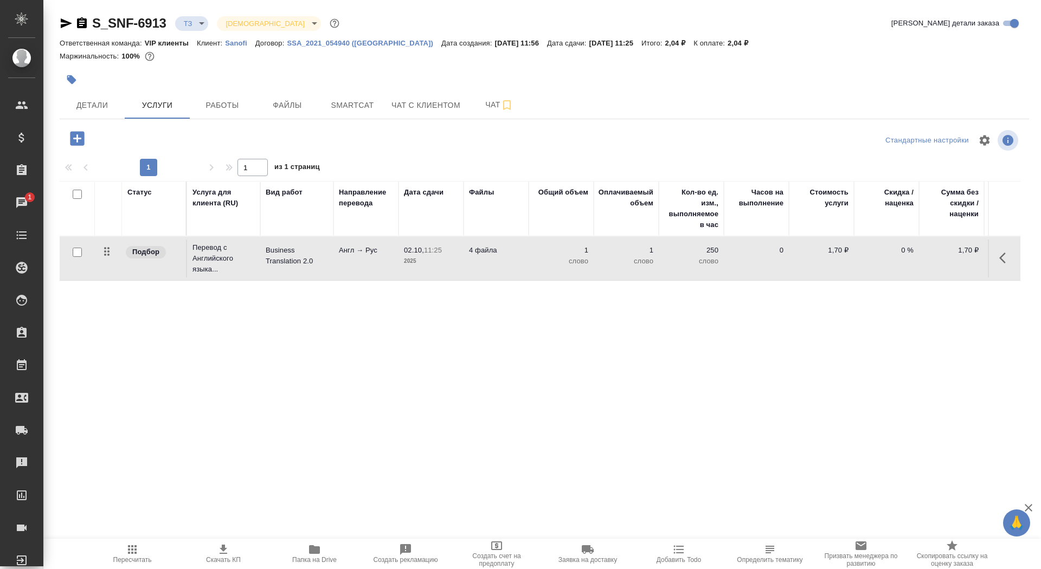
click at [77, 253] on input "checkbox" at bounding box center [77, 252] width 9 height 9
checkbox input "true"
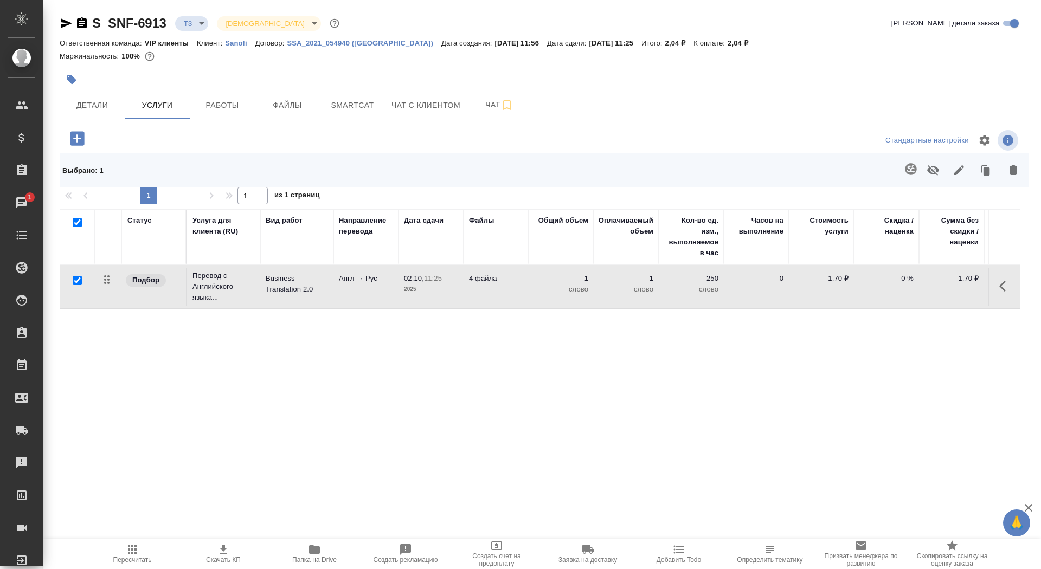
click at [910, 171] on icon "button" at bounding box center [910, 169] width 13 height 13
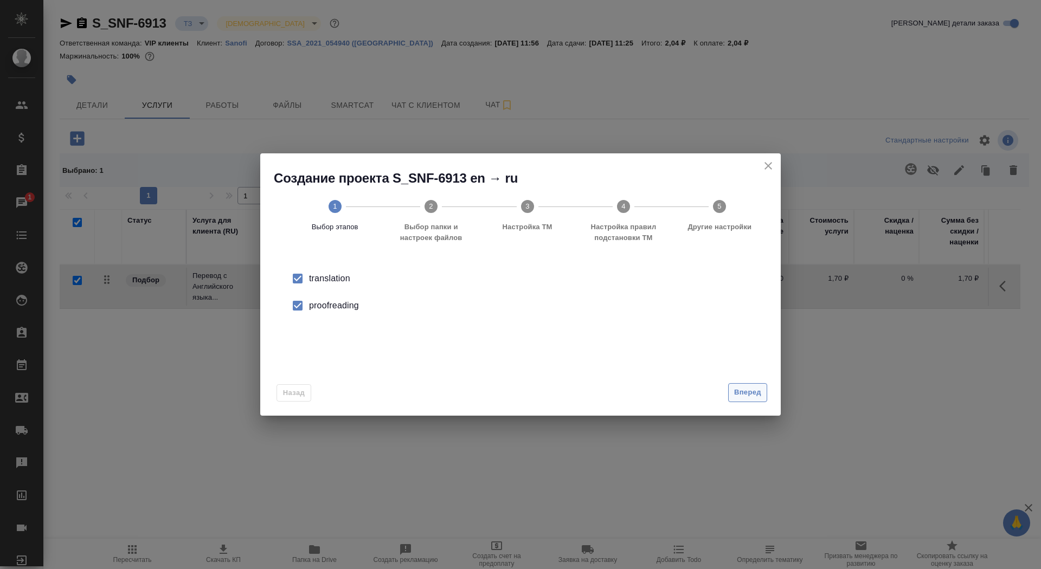
click at [741, 395] on span "Вперед" at bounding box center [747, 392] width 27 height 12
click at [453, 279] on input "Папка с файлами для перевода" at bounding box center [502, 284] width 451 height 13
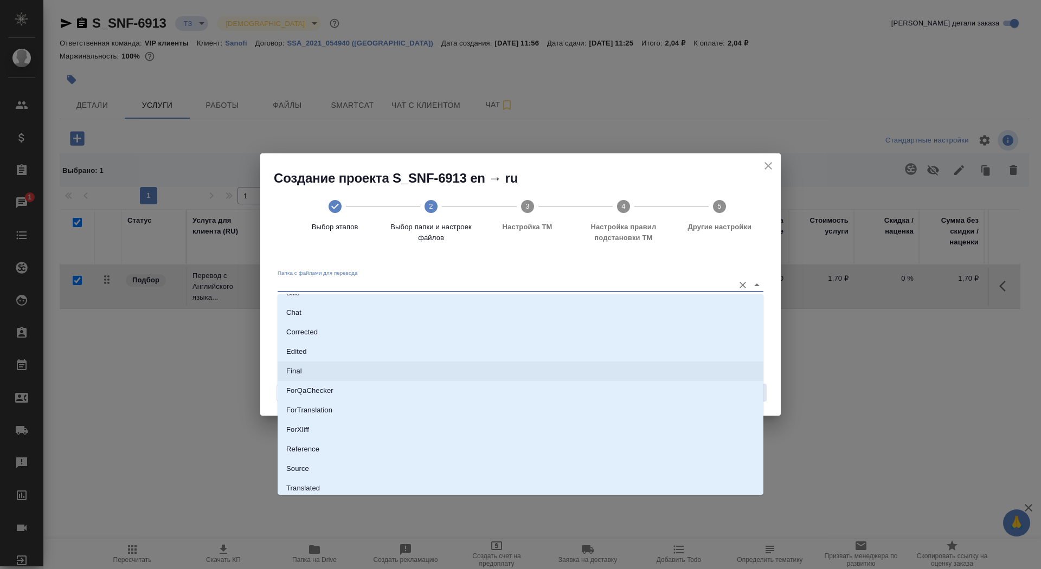
scroll to position [56, 0]
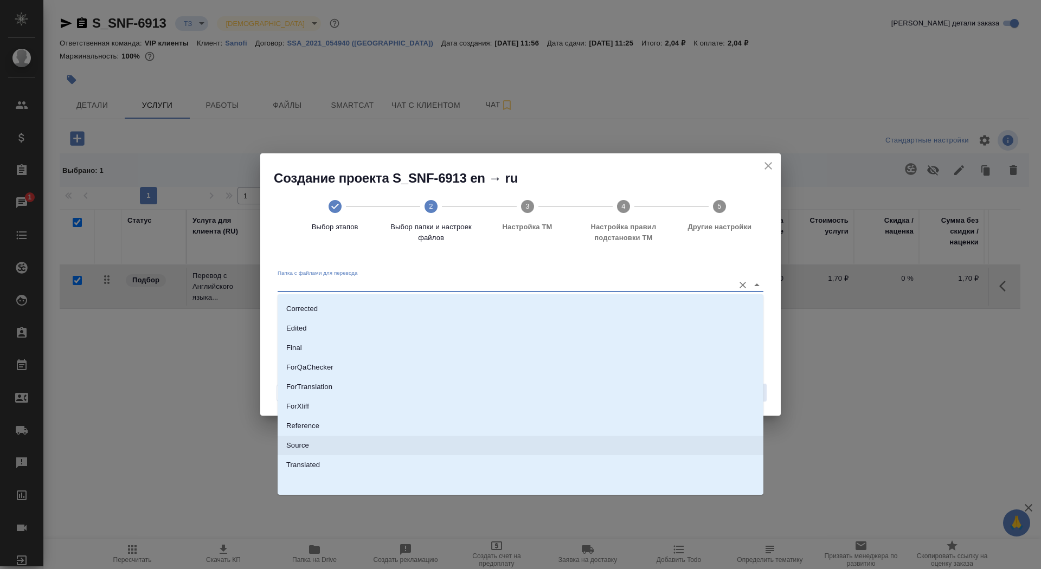
click at [458, 445] on li "Source" at bounding box center [520, 446] width 486 height 20
type input "Source"
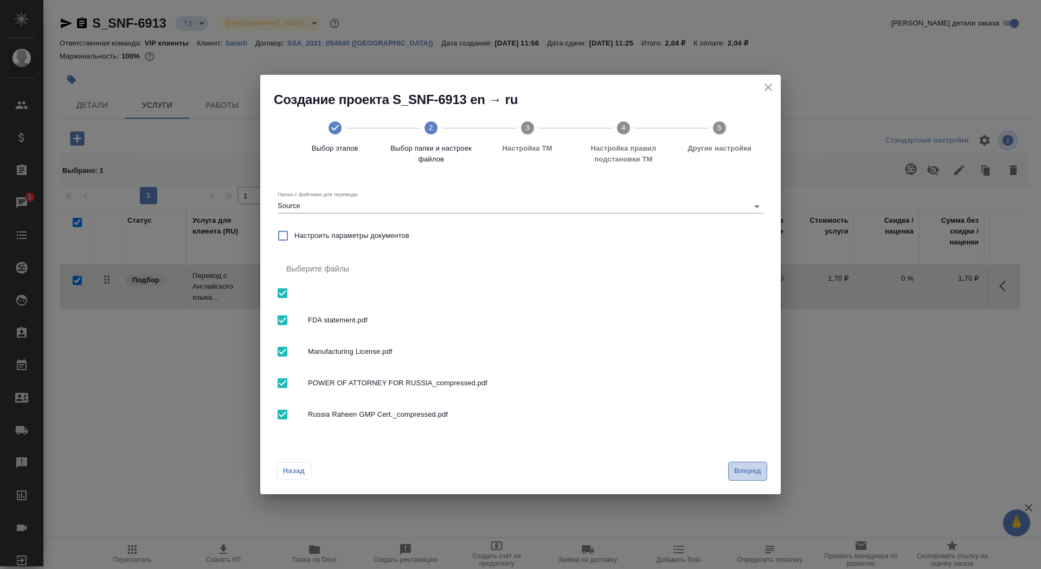
click at [746, 471] on span "Вперед" at bounding box center [747, 471] width 27 height 12
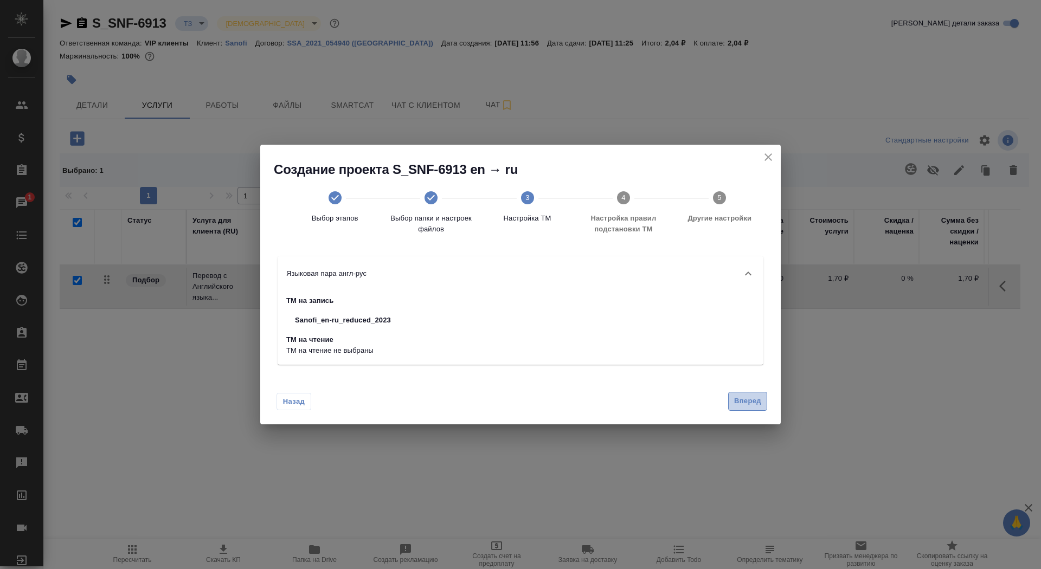
click at [745, 397] on span "Вперед" at bounding box center [747, 401] width 27 height 12
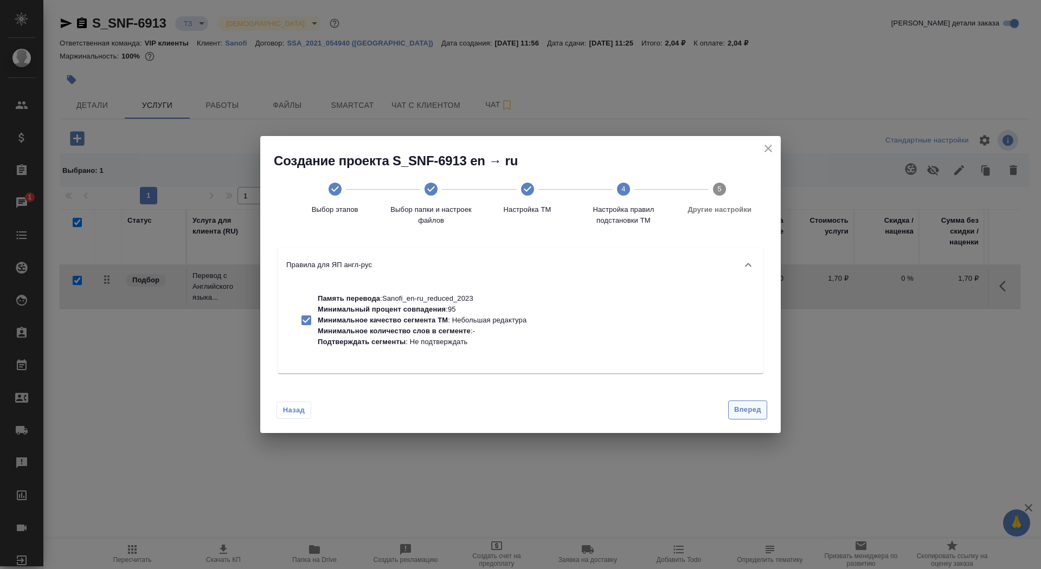
click at [746, 411] on span "Вперед" at bounding box center [747, 410] width 27 height 12
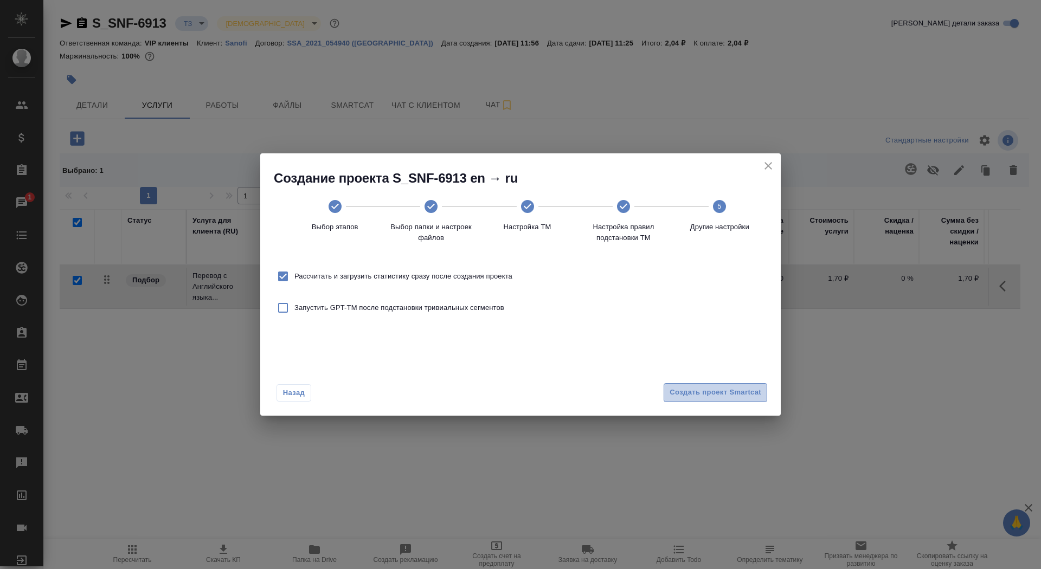
click at [739, 397] on span "Создать проект Smartcat" at bounding box center [715, 392] width 92 height 12
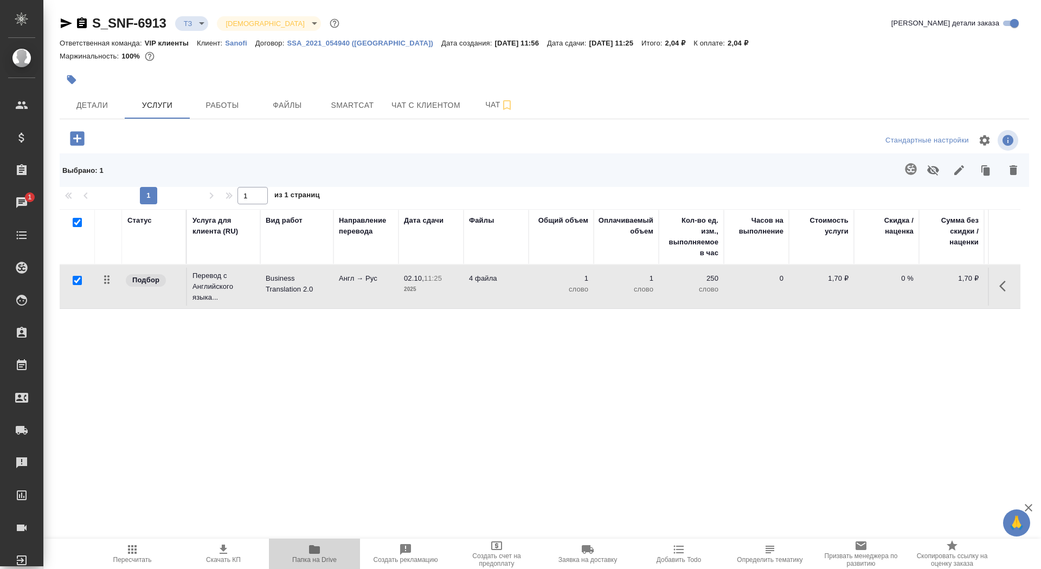
click at [332, 546] on span "Папка на Drive" at bounding box center [314, 553] width 78 height 21
click at [79, 141] on icon "button" at bounding box center [77, 138] width 14 height 14
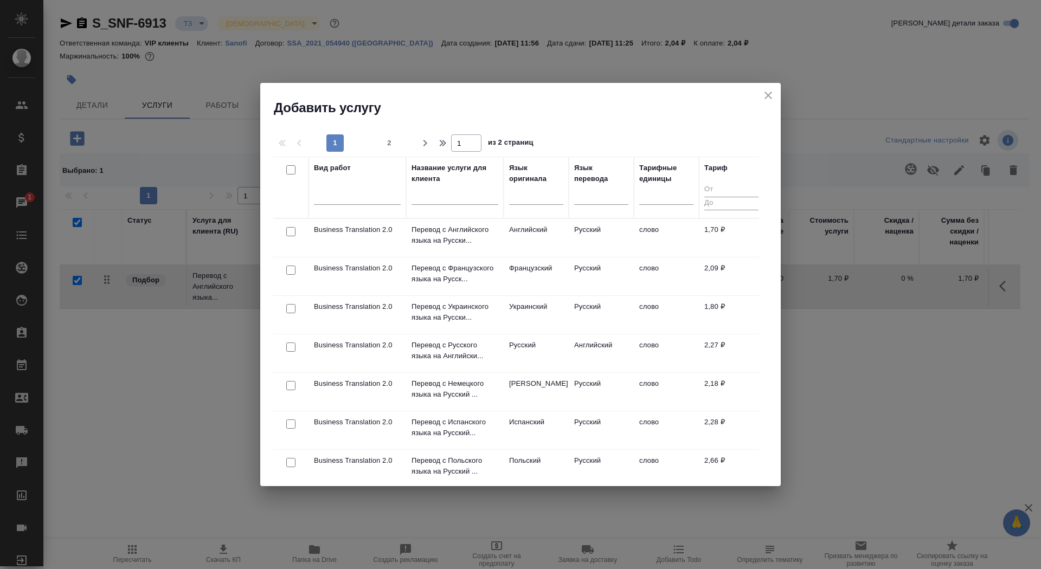
click at [467, 199] on input "text" at bounding box center [454, 198] width 87 height 14
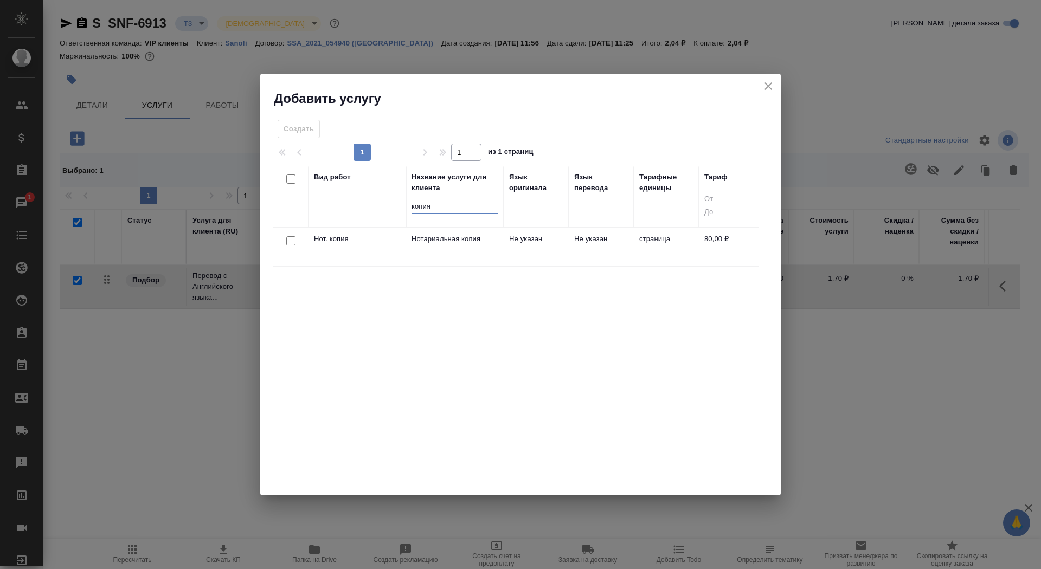
type input "копия"
click at [503, 245] on td "Не указан" at bounding box center [535, 247] width 65 height 38
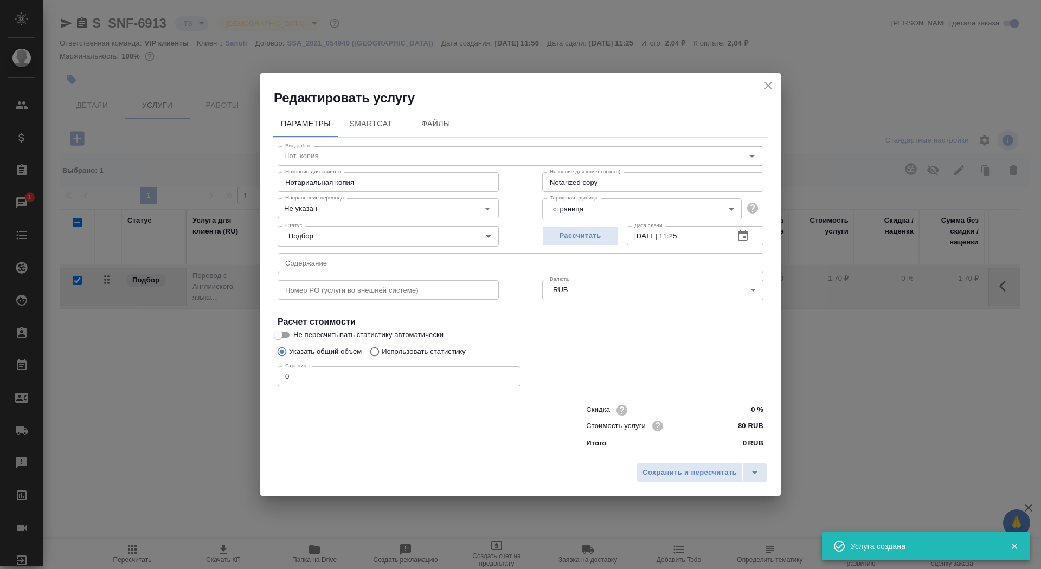
checkbox input "false"
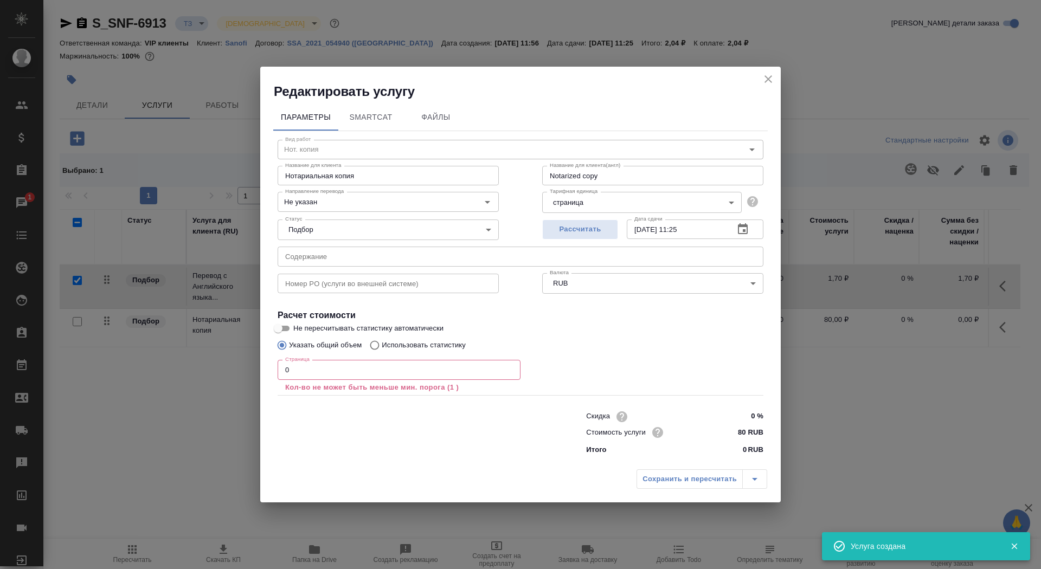
click at [363, 374] on input "0" at bounding box center [398, 370] width 243 height 20
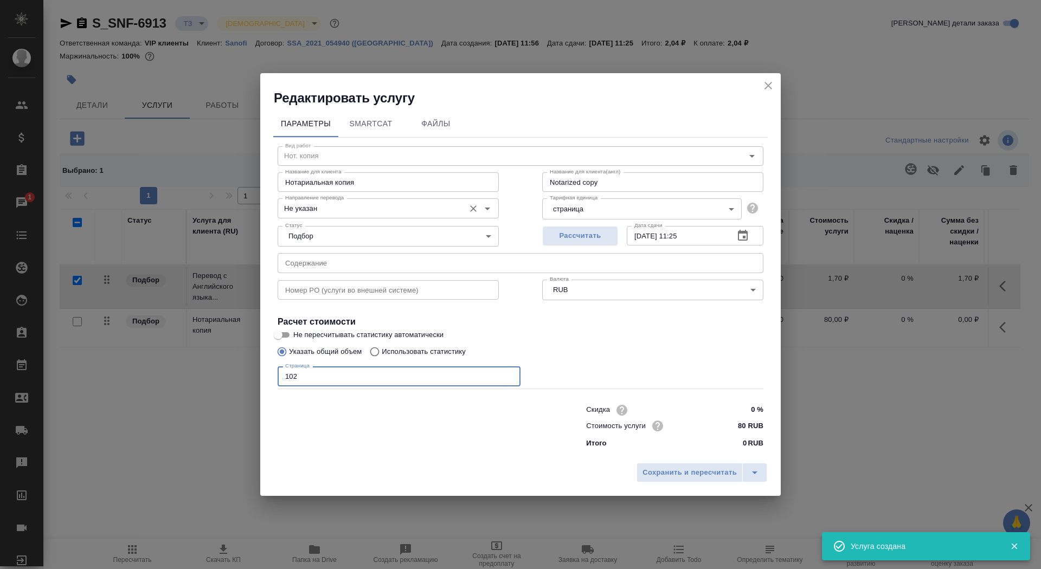
click at [332, 217] on div "Не указан Направление перевода" at bounding box center [387, 208] width 221 height 20
type input "102"
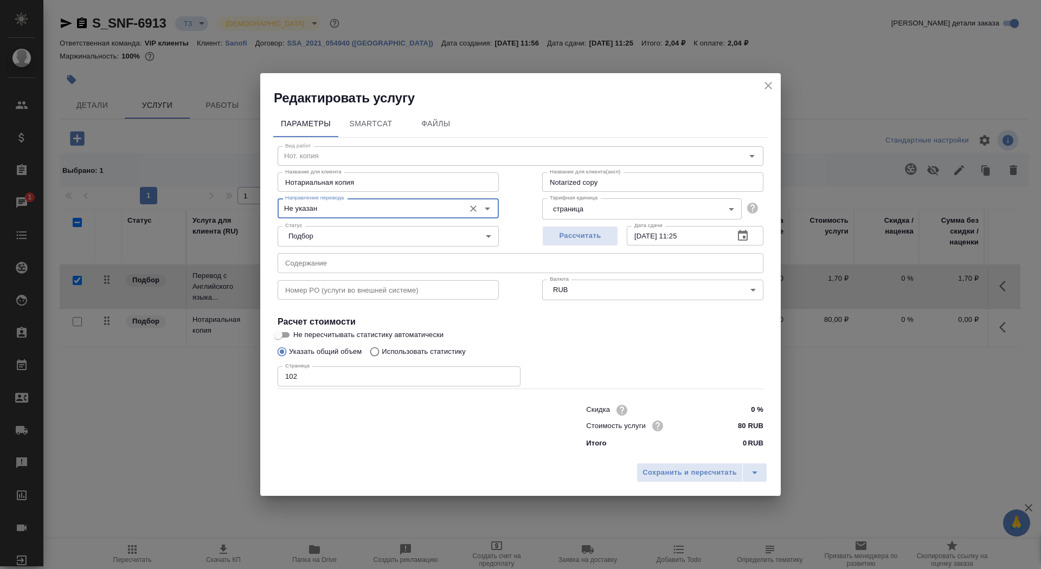
click at [336, 208] on input "Не указан" at bounding box center [370, 208] width 178 height 13
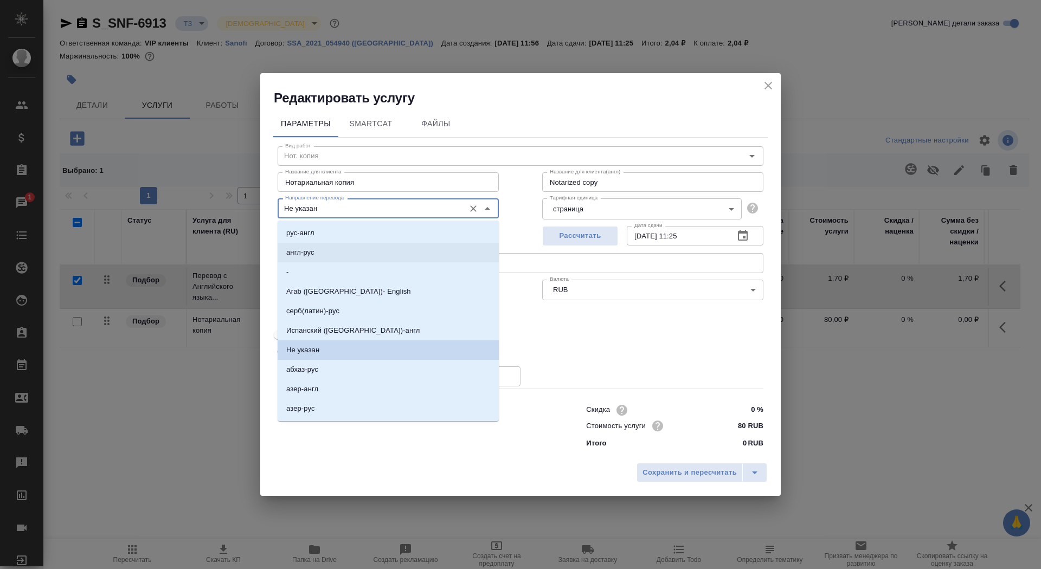
click at [338, 249] on li "англ-рус" at bounding box center [387, 253] width 221 height 20
type input "англ-рус"
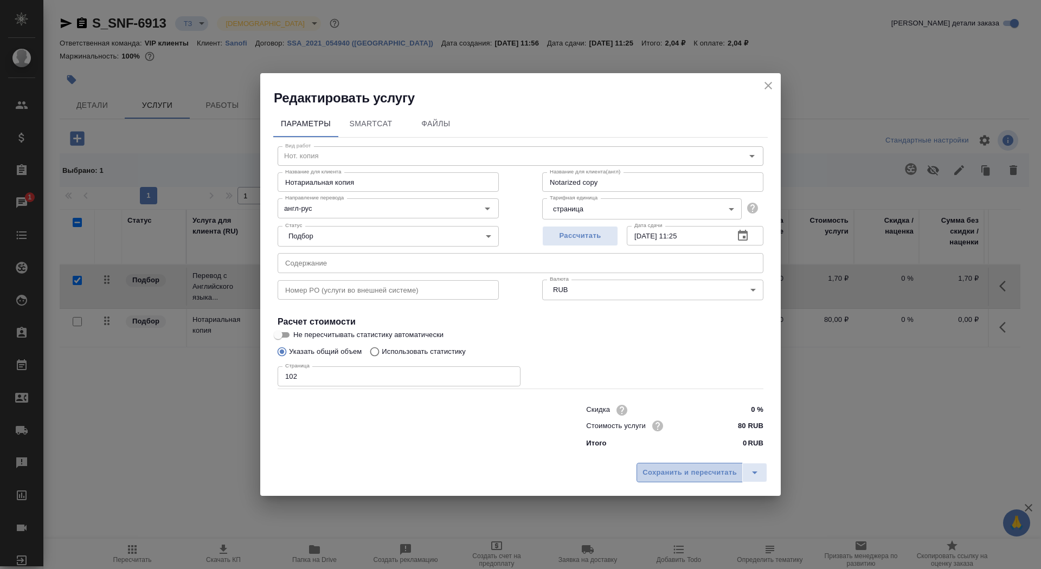
click at [686, 471] on span "Сохранить и пересчитать" at bounding box center [689, 473] width 94 height 12
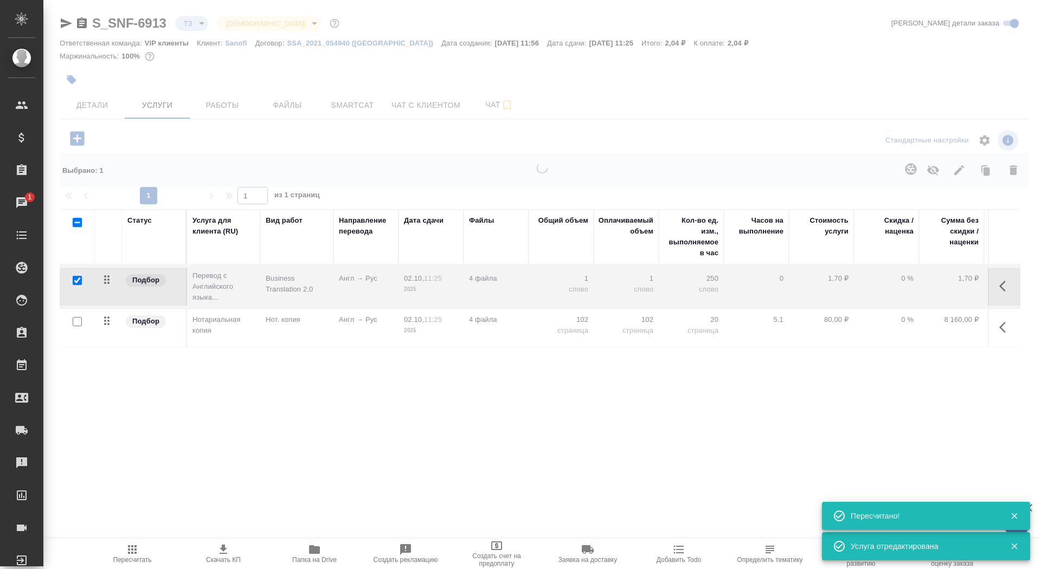
type input "new"
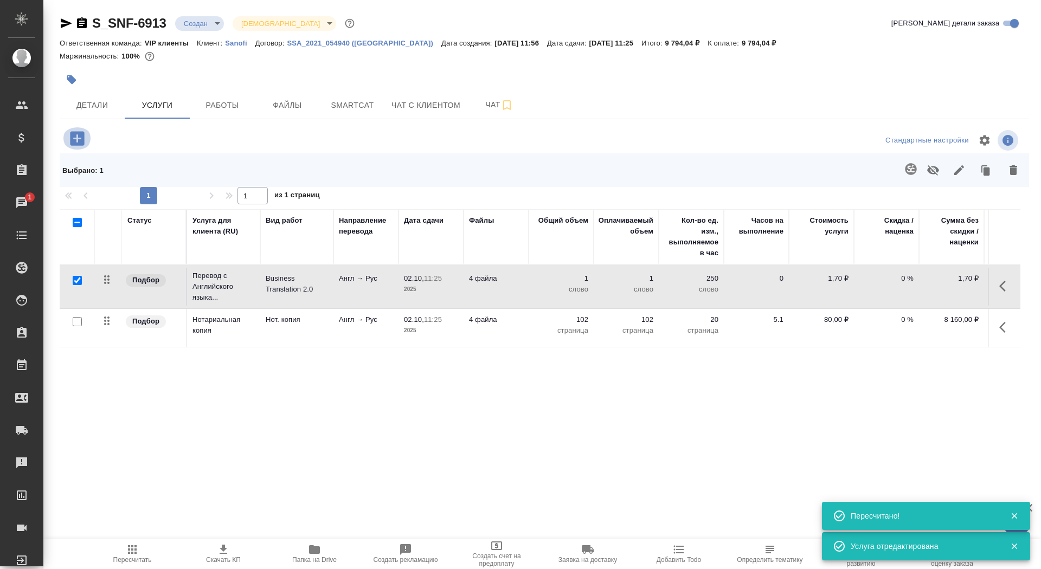
click at [82, 137] on icon "button" at bounding box center [77, 138] width 14 height 14
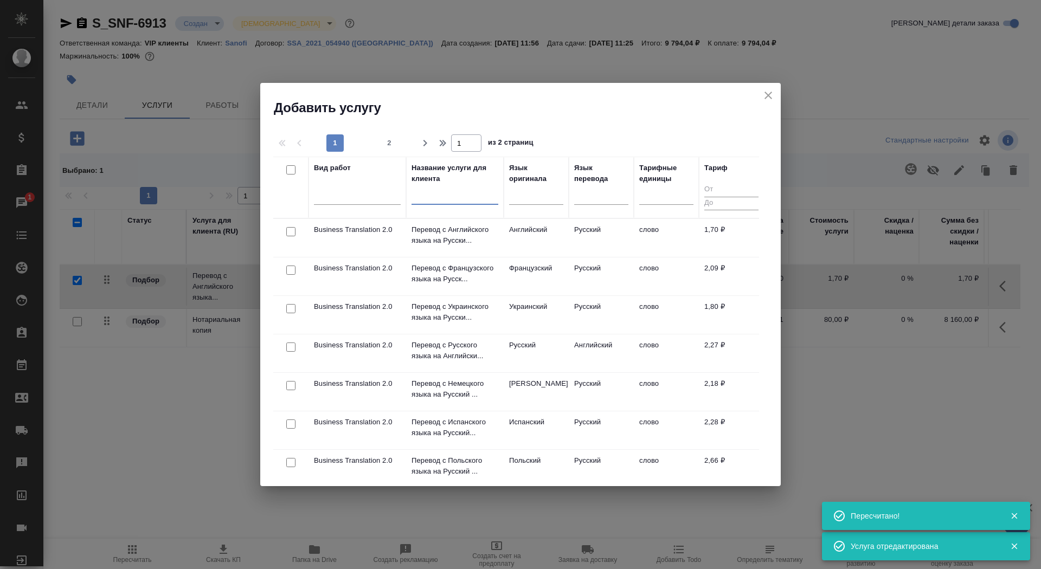
click at [470, 198] on input "text" at bounding box center [454, 198] width 87 height 14
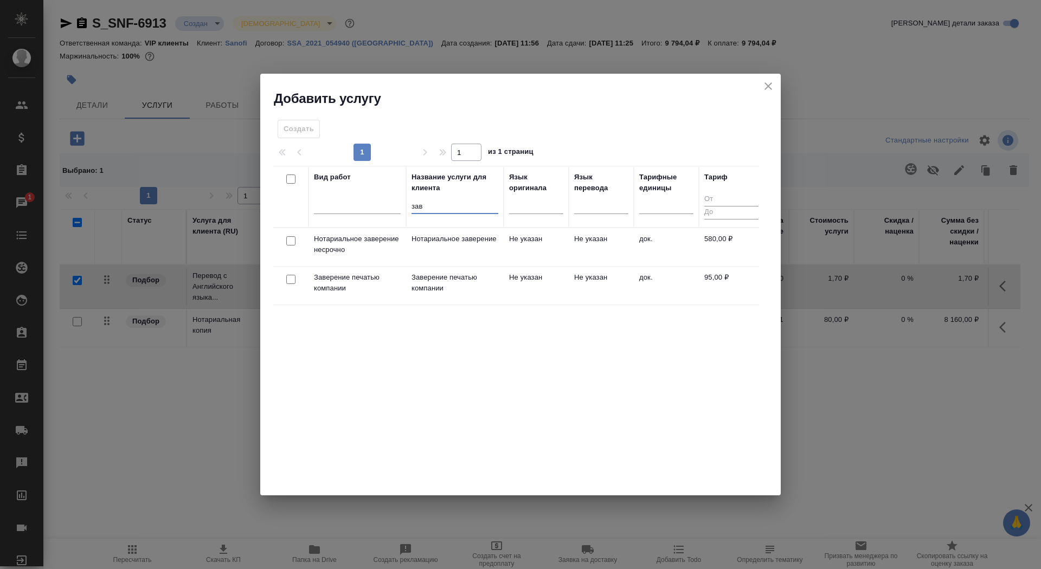
type input "зав"
click at [442, 244] on p "Нотариальное заверение" at bounding box center [454, 239] width 87 height 11
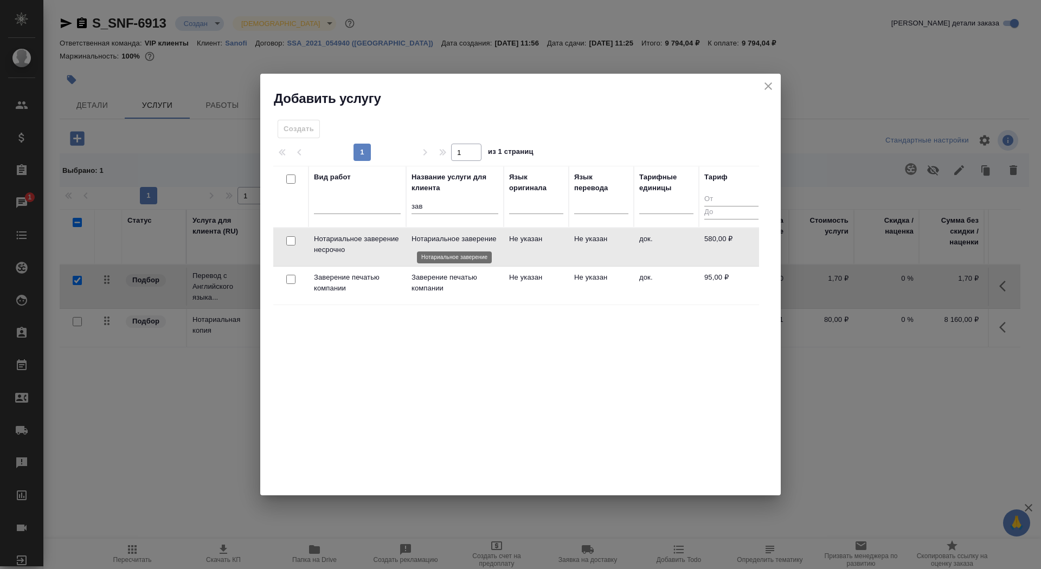
click at [442, 244] on p "Нотариальное заверение" at bounding box center [454, 239] width 87 height 11
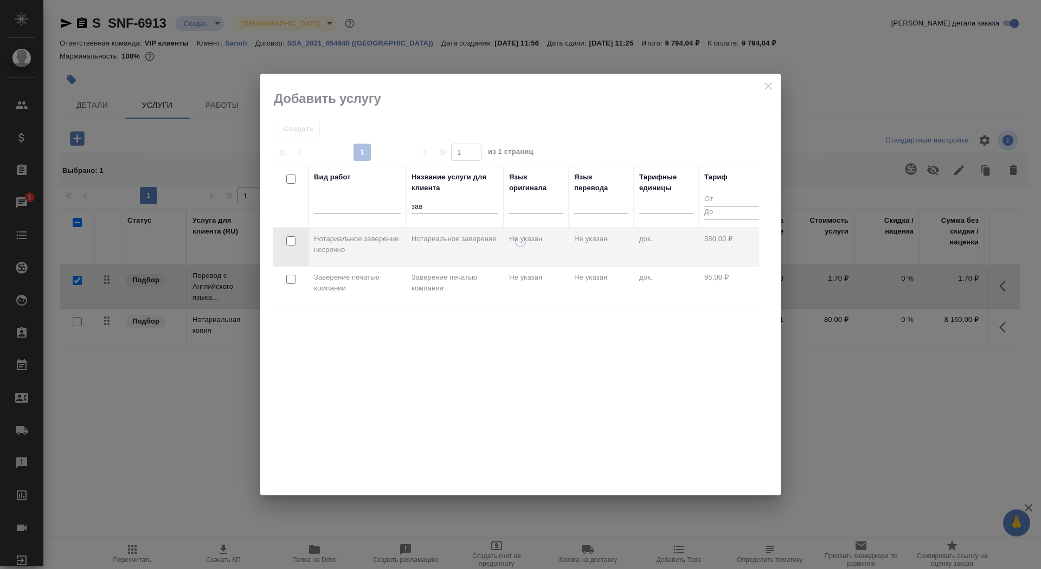
click at [442, 244] on div at bounding box center [520, 366] width 520 height 260
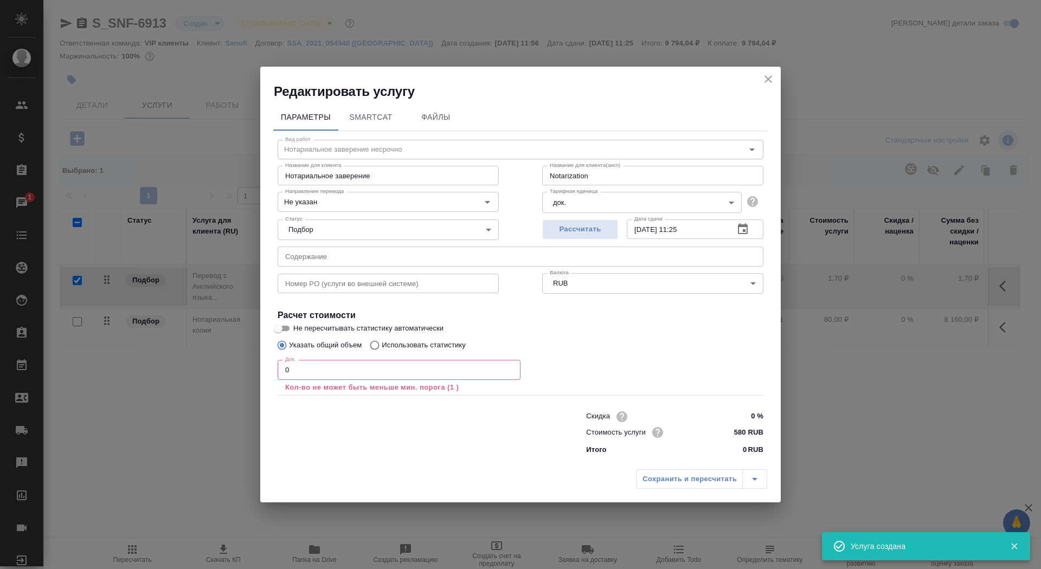
click at [318, 377] on input "0" at bounding box center [398, 370] width 243 height 20
type input "2"
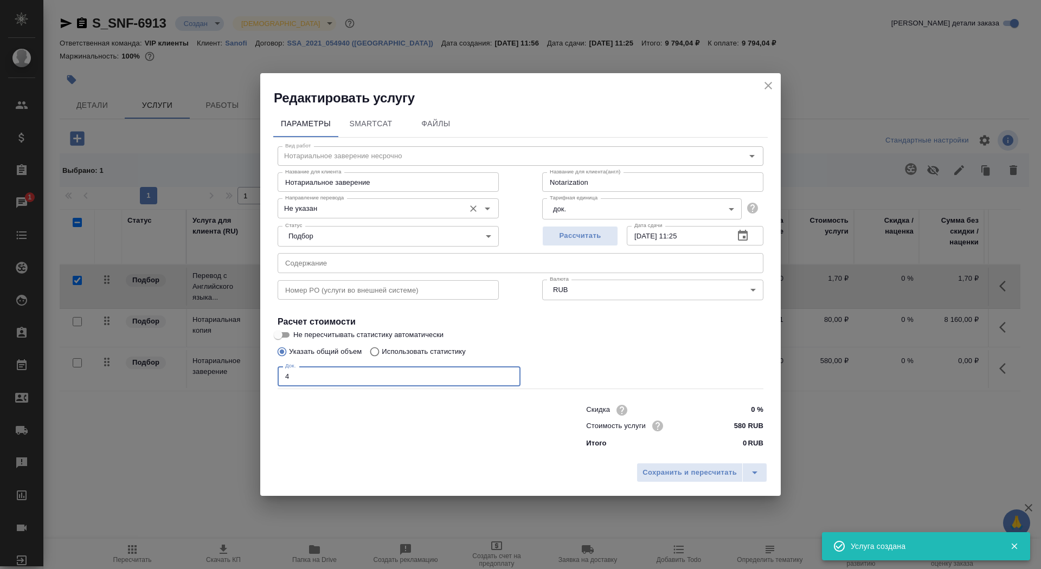
type input "4"
click at [395, 212] on input "Не указан" at bounding box center [370, 208] width 178 height 13
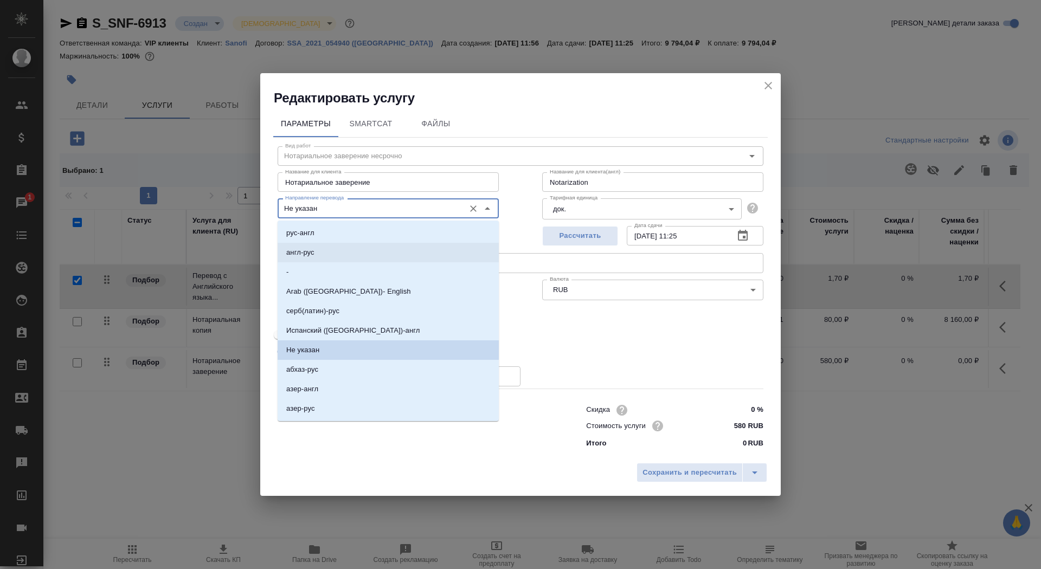
click at [390, 260] on li "англ-рус" at bounding box center [387, 253] width 221 height 20
type input "англ-рус"
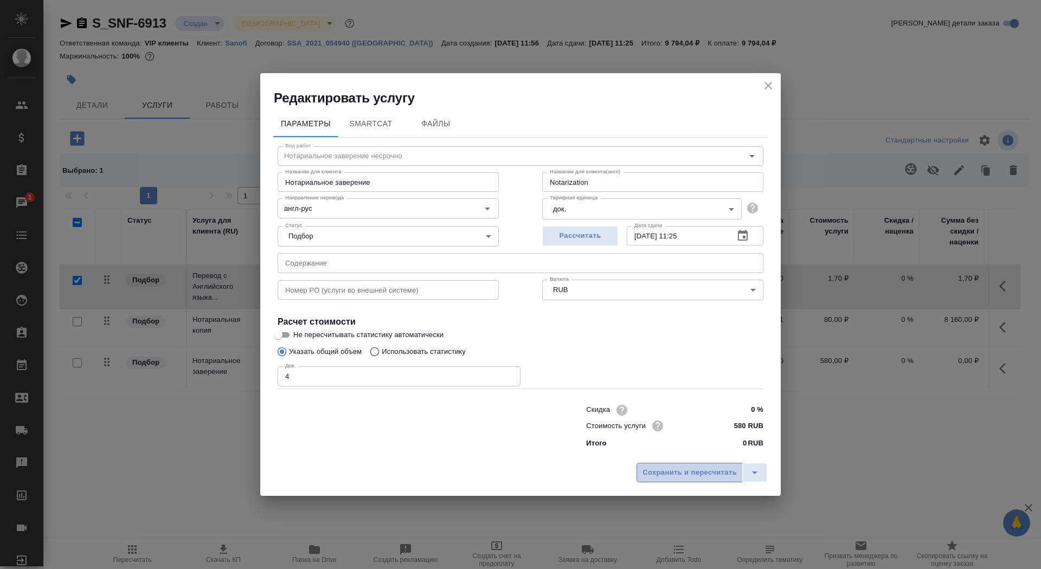
click at [679, 473] on span "Сохранить и пересчитать" at bounding box center [689, 473] width 94 height 12
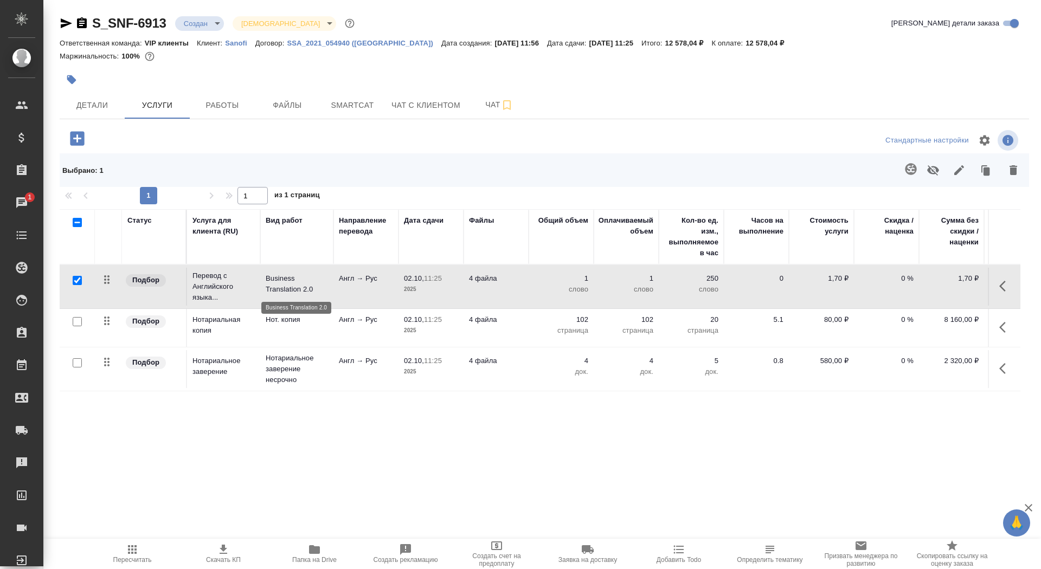
click at [300, 277] on p "Business Translation 2.0" at bounding box center [297, 284] width 62 height 22
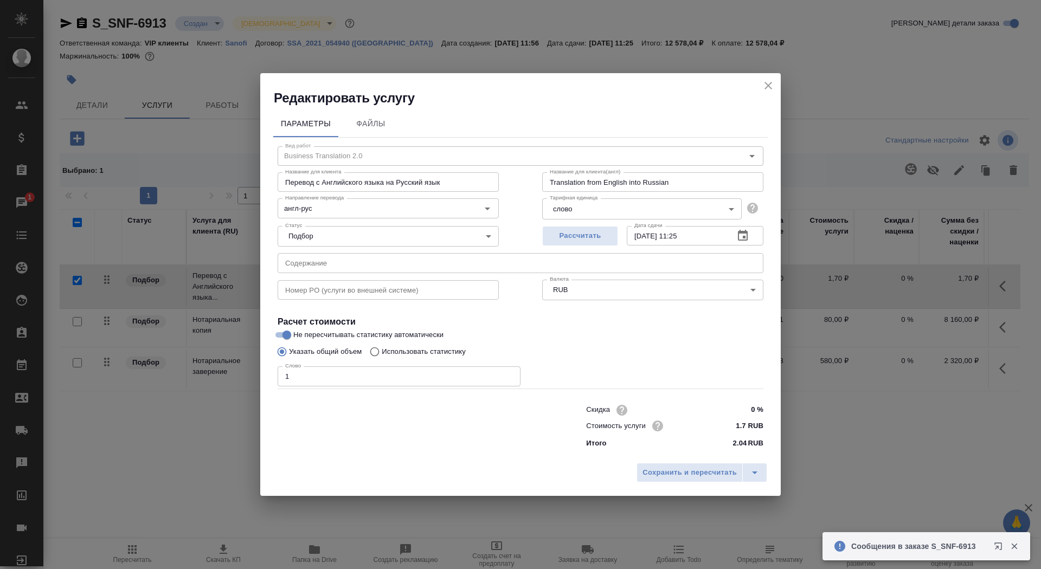
click at [392, 352] on p "Использовать статистику" at bounding box center [424, 351] width 84 height 11
click at [382, 352] on input "Использовать статистику" at bounding box center [372, 351] width 17 height 21
radio input "true"
radio input "false"
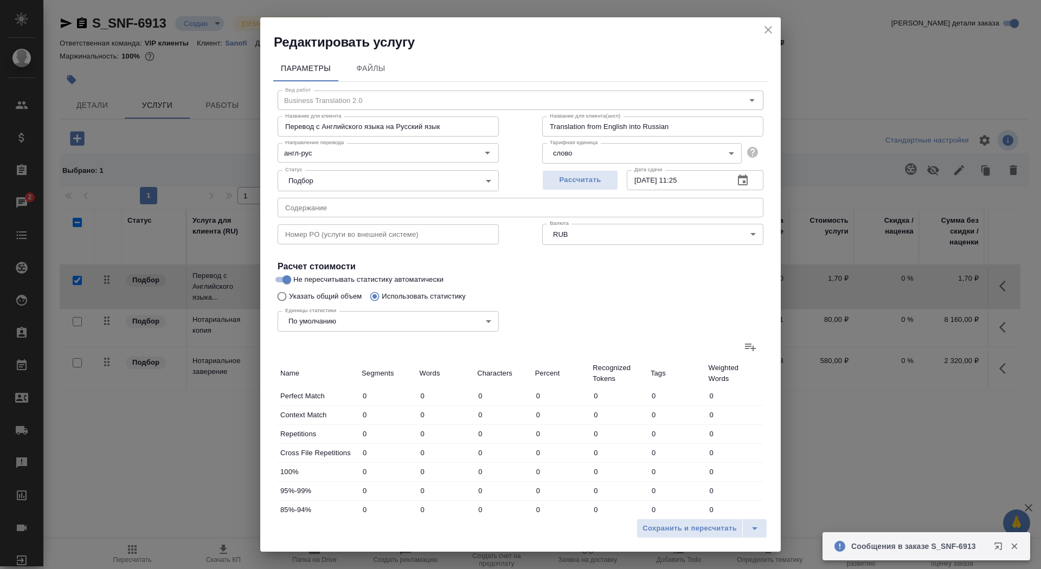
click at [748, 347] on icon at bounding box center [750, 346] width 13 height 13
click at [0, 0] on input "file" at bounding box center [0, 0] width 0 height 0
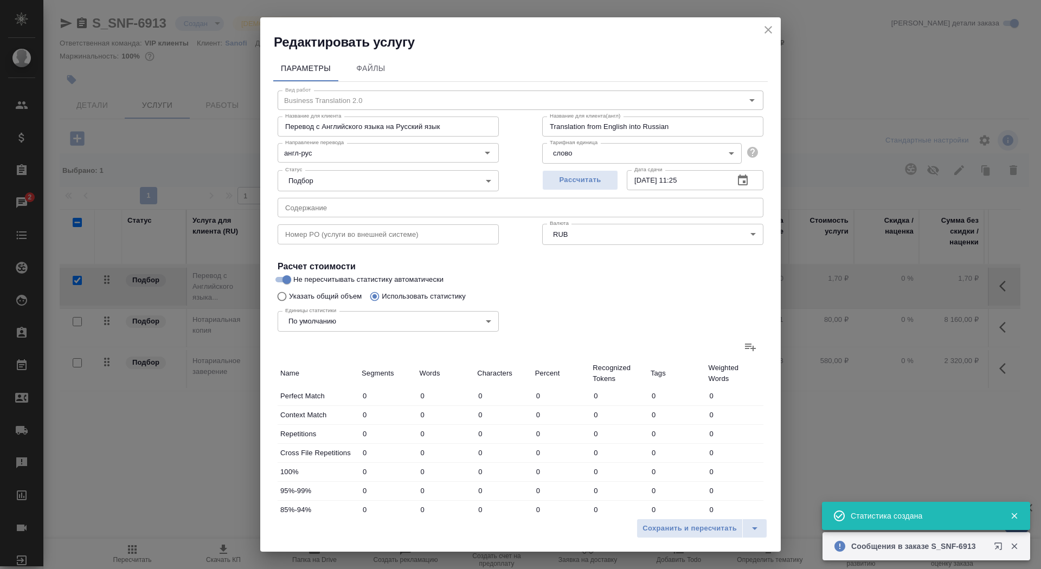
type input "36"
type input "98"
type input "741"
type input "14"
type input "37"
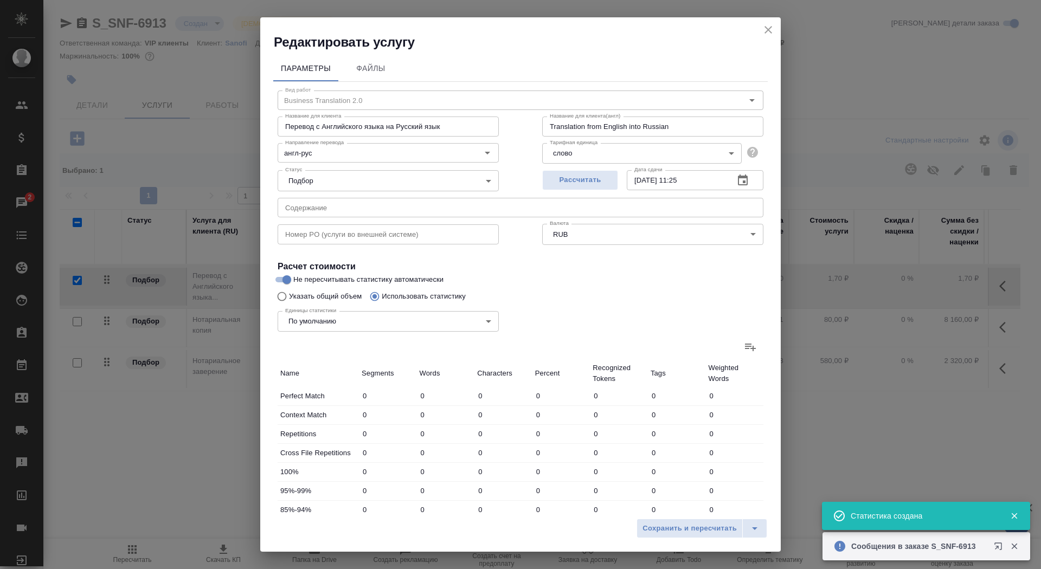
type input "190"
type input "47"
type input "228"
type input "1311"
type input "132"
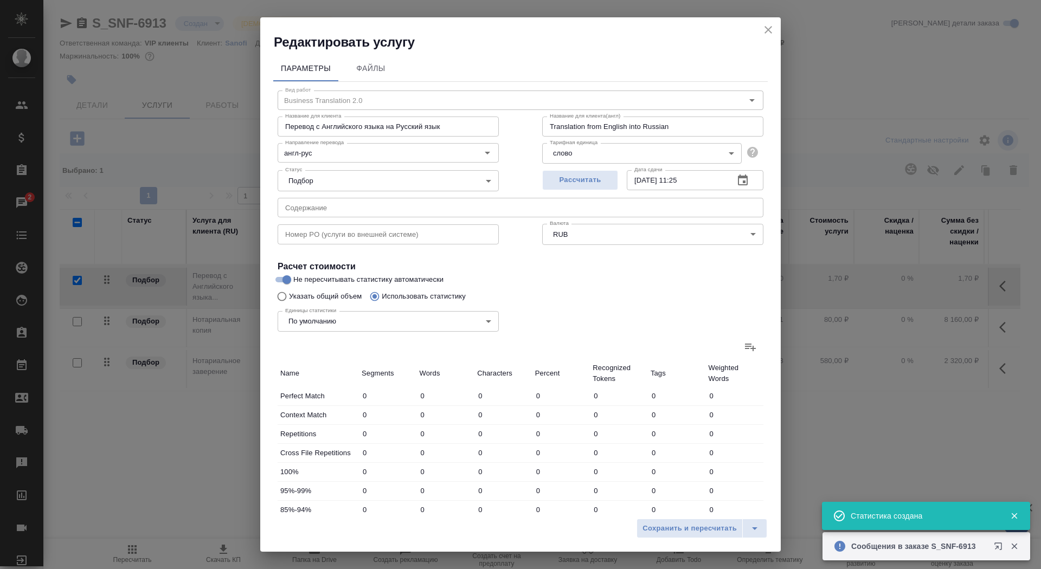
type input "233"
type input "1191"
type input "74"
type input "215"
type input "1296"
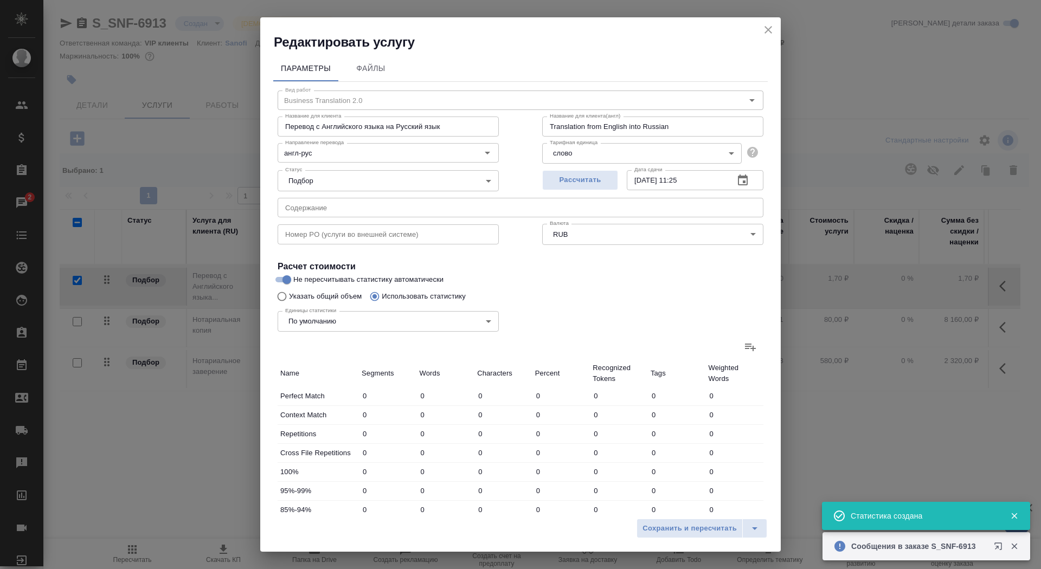
type input "21"
type input "238"
type input "1599"
type input "41"
type input "215"
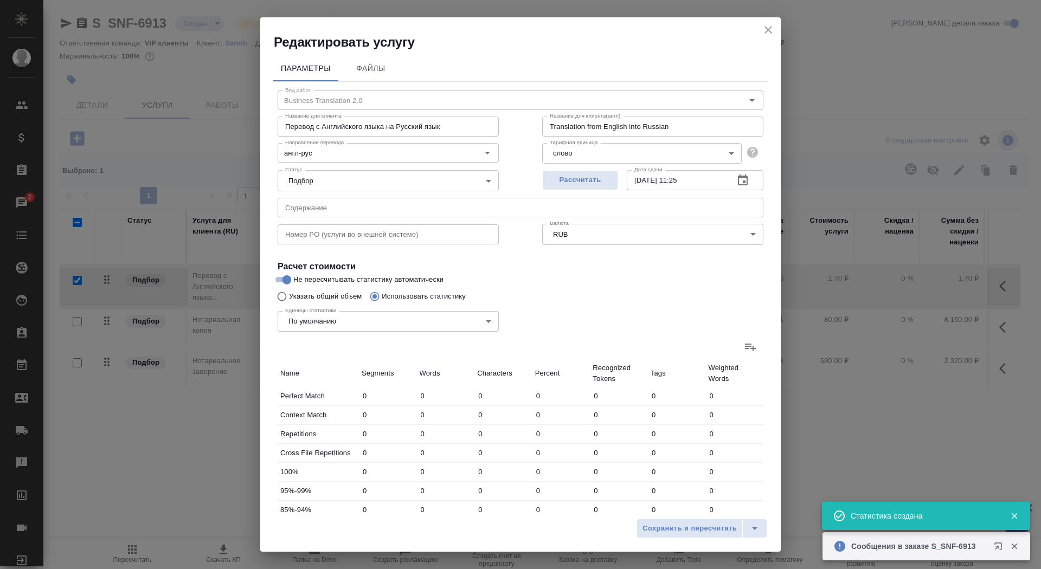
type input "1381"
type input "477"
type input "4223"
type input "27739"
type input "778"
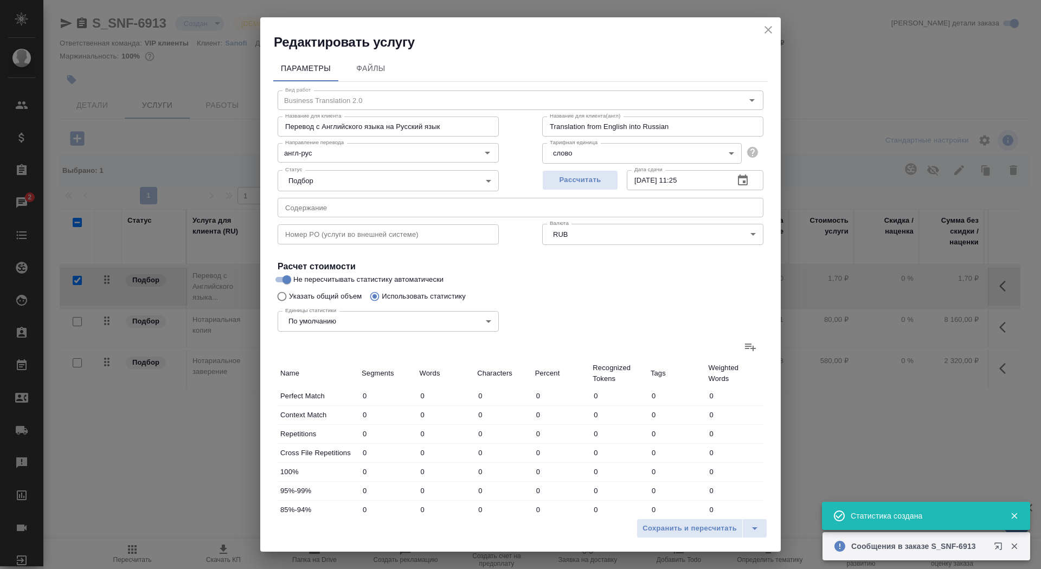
type input "5219"
type input "33943"
type input "839"
type input "5484"
type input "35444"
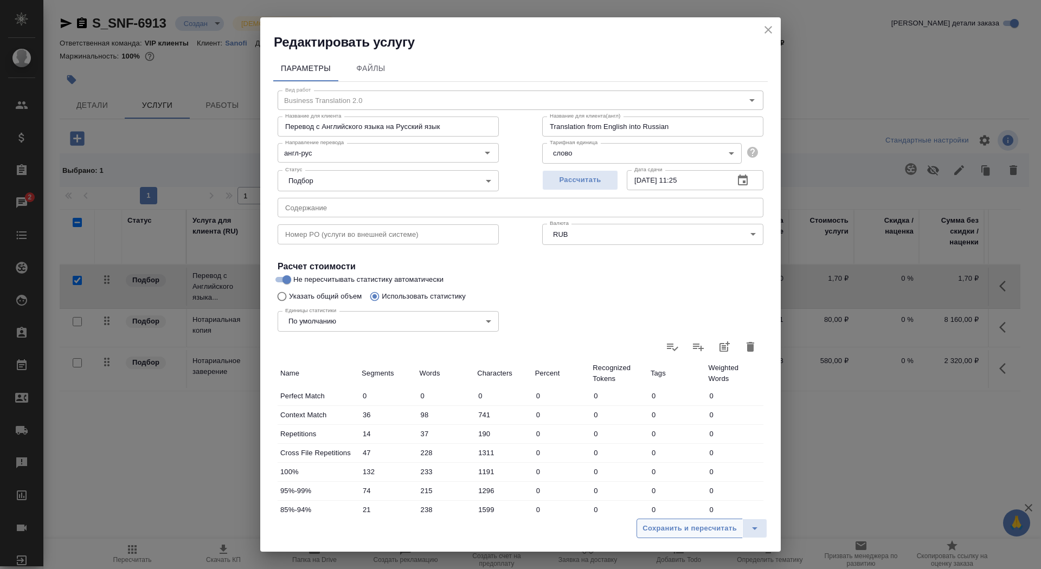
click at [687, 538] on button "Сохранить и пересчитать" at bounding box center [689, 529] width 106 height 20
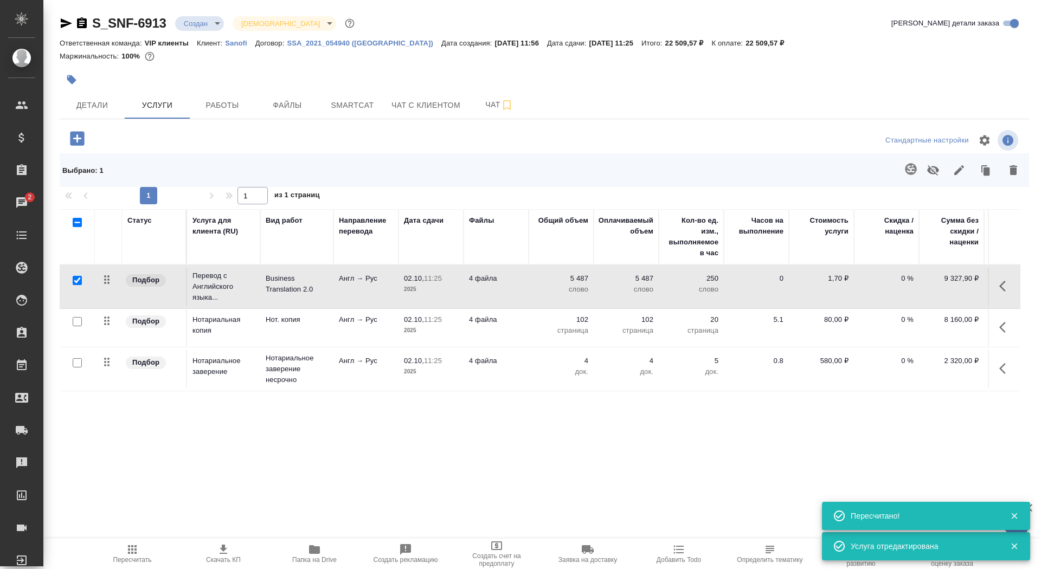
click at [484, 298] on td "4 файла" at bounding box center [495, 287] width 65 height 38
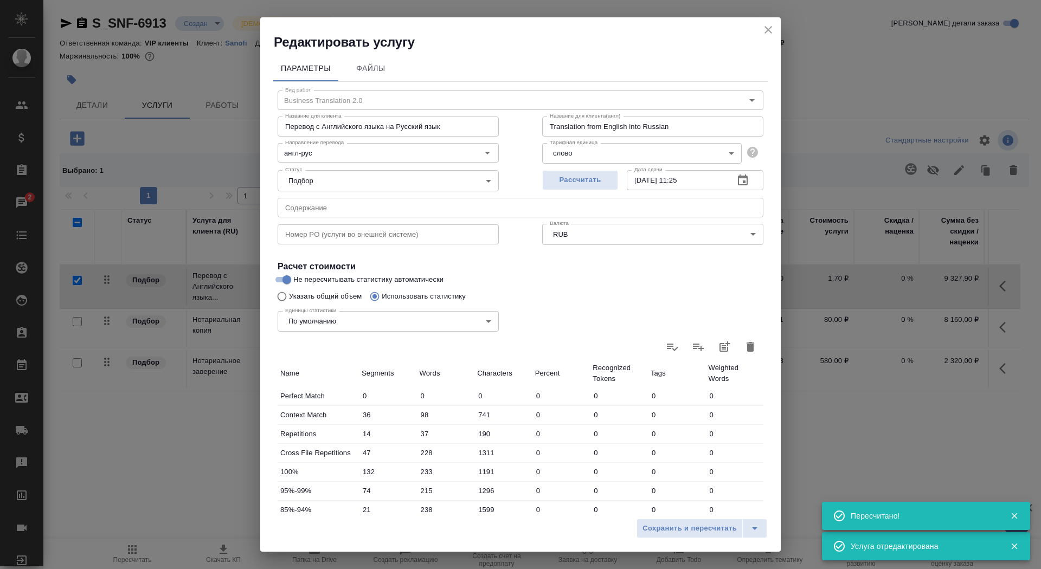
scroll to position [168, 0]
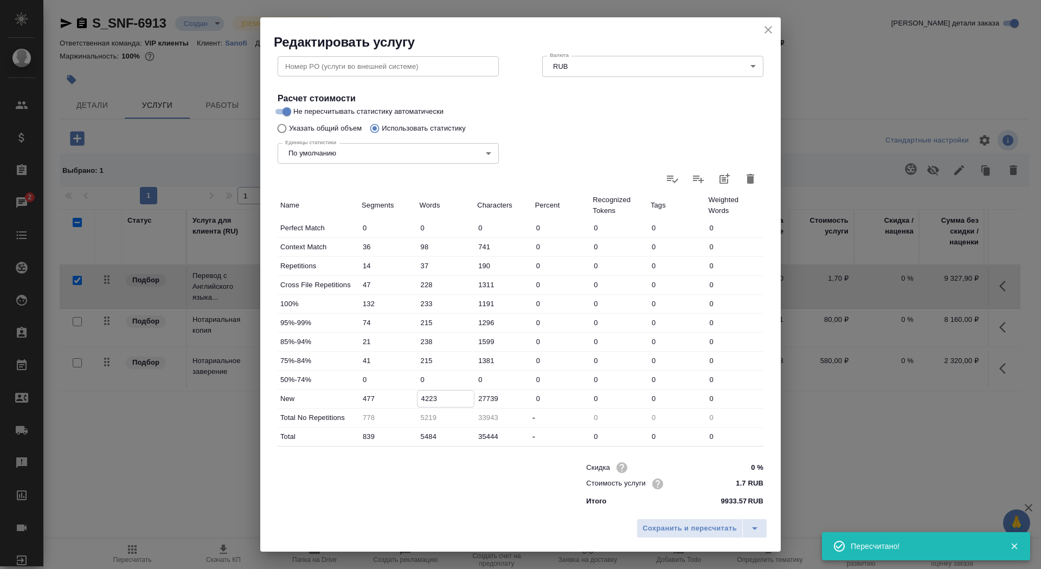
drag, startPoint x: 426, startPoint y: 398, endPoint x: 418, endPoint y: 398, distance: 7.6
click at [418, 398] on input "4223" at bounding box center [445, 399] width 57 height 16
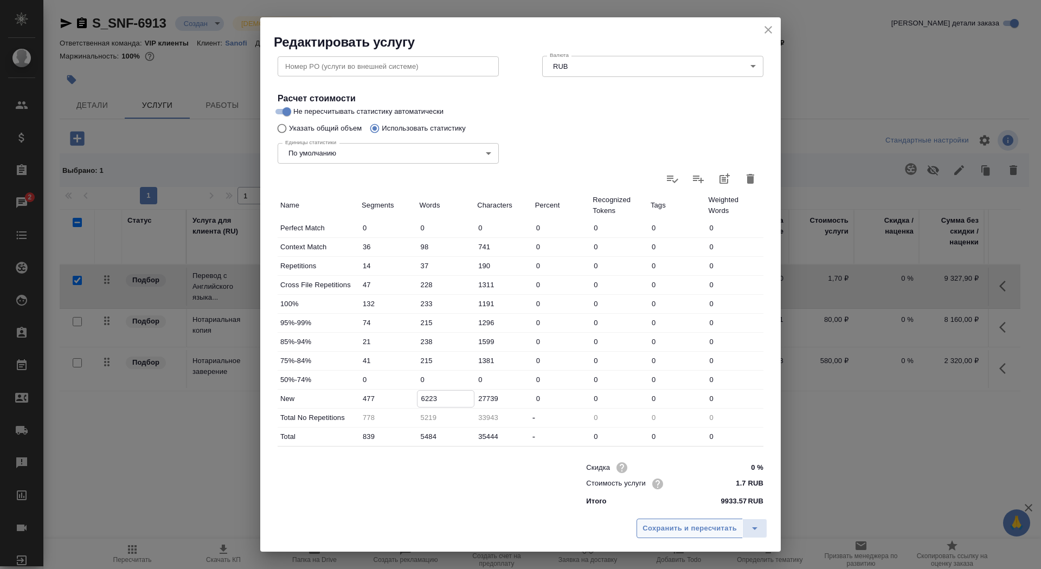
type input "6223"
click at [678, 532] on span "Сохранить и пересчитать" at bounding box center [689, 528] width 94 height 12
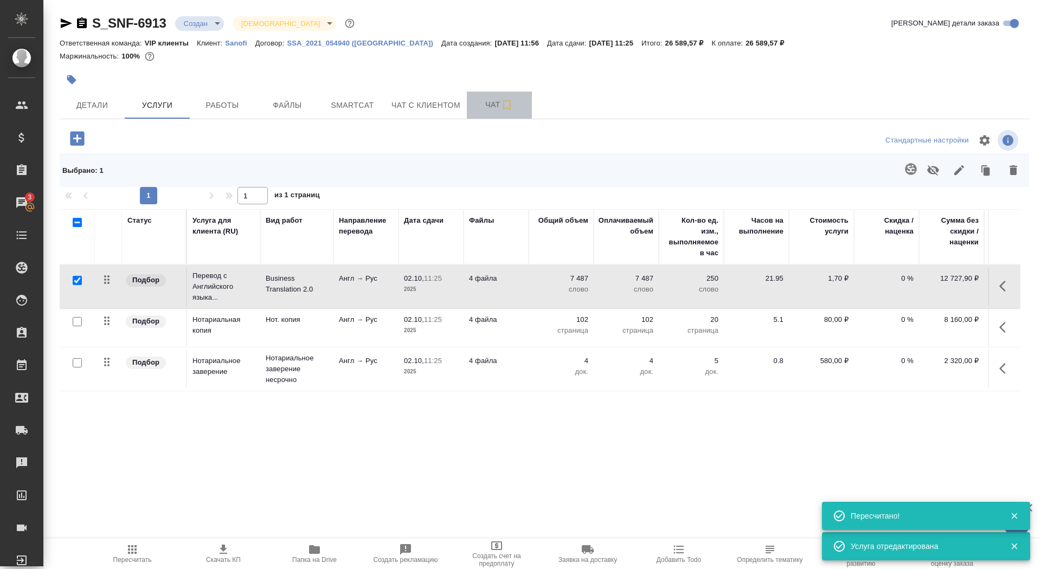
click at [481, 107] on span "Чат" at bounding box center [499, 105] width 52 height 14
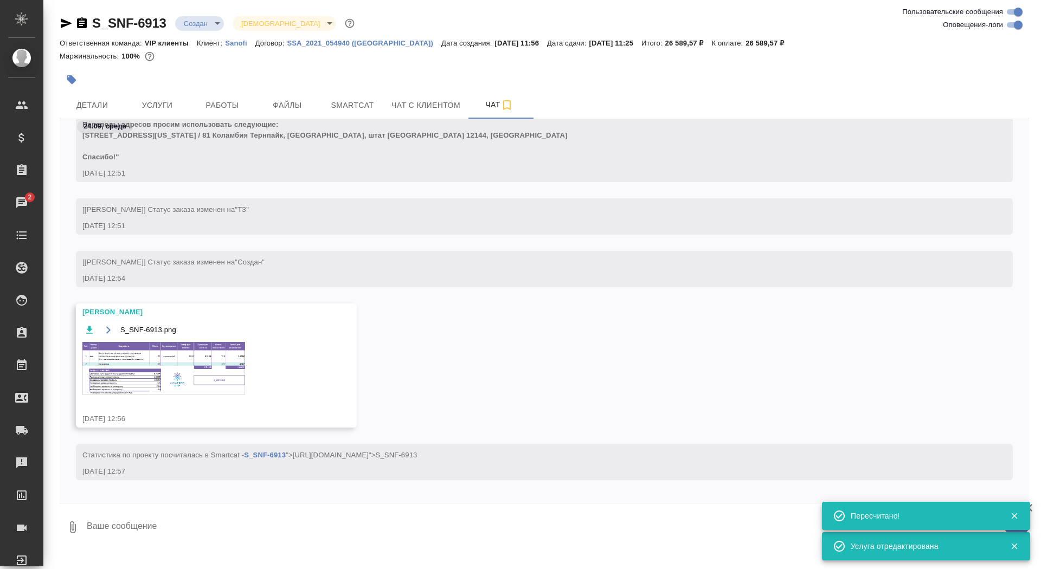
scroll to position [415, 0]
click at [175, 394] on img at bounding box center [163, 367] width 163 height 53
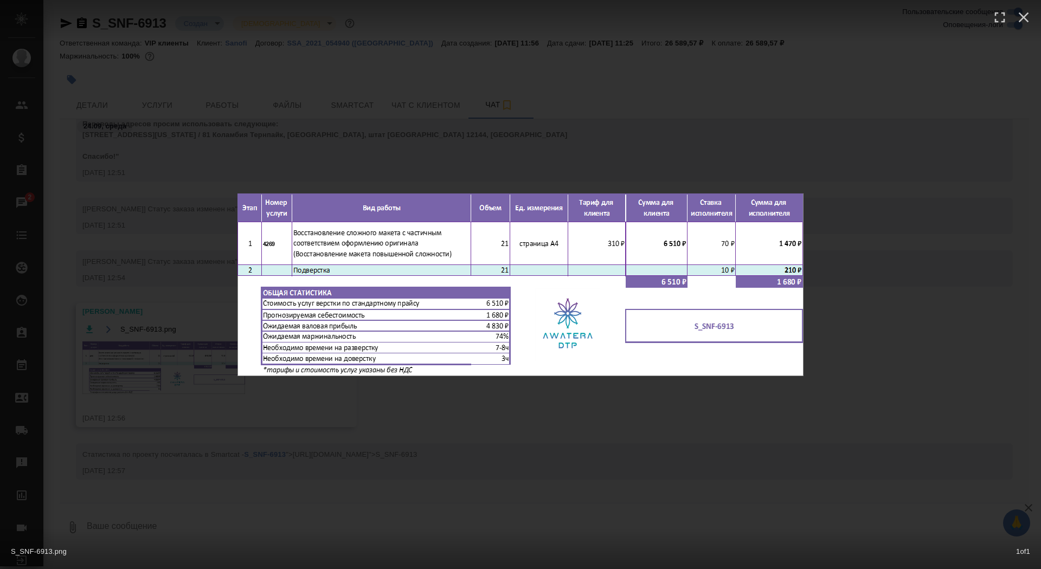
click at [175, 406] on div "S_SNF-6913.png 1 of 1" at bounding box center [520, 284] width 1041 height 569
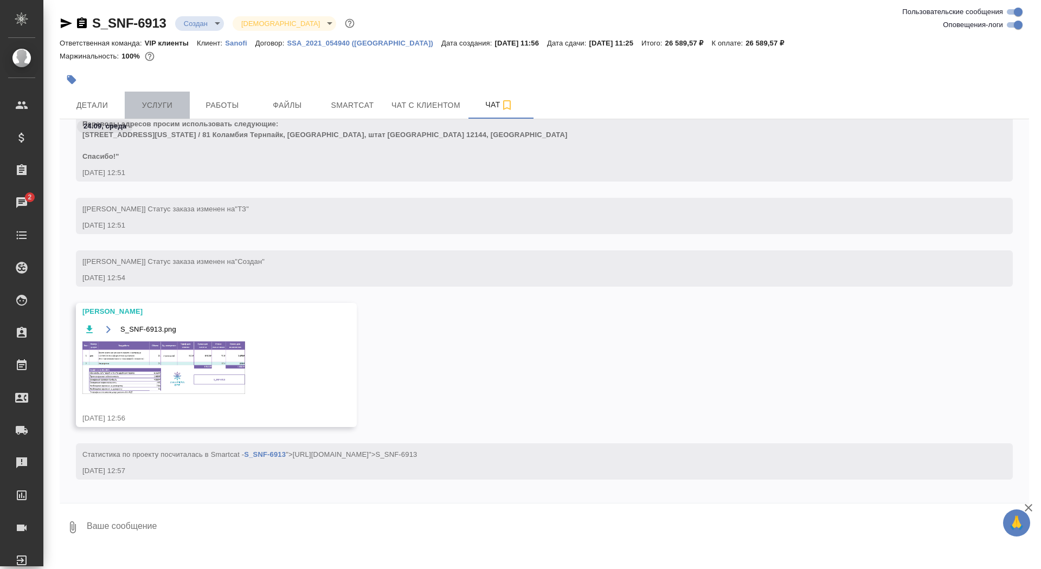
click at [157, 106] on span "Услуги" at bounding box center [157, 106] width 52 height 14
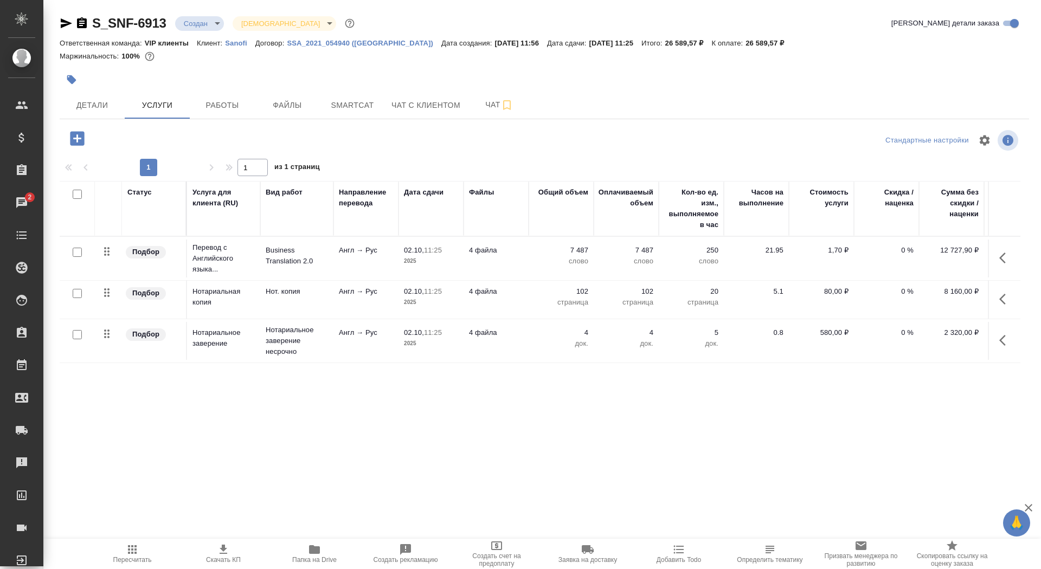
click at [83, 136] on icon "button" at bounding box center [77, 138] width 14 height 14
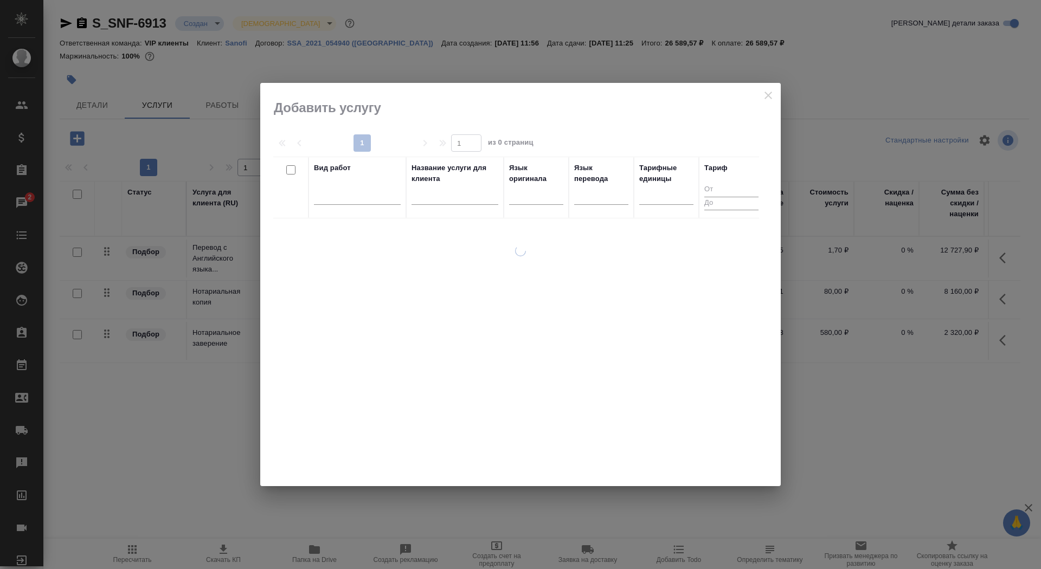
click at [468, 200] on input "text" at bounding box center [454, 198] width 87 height 14
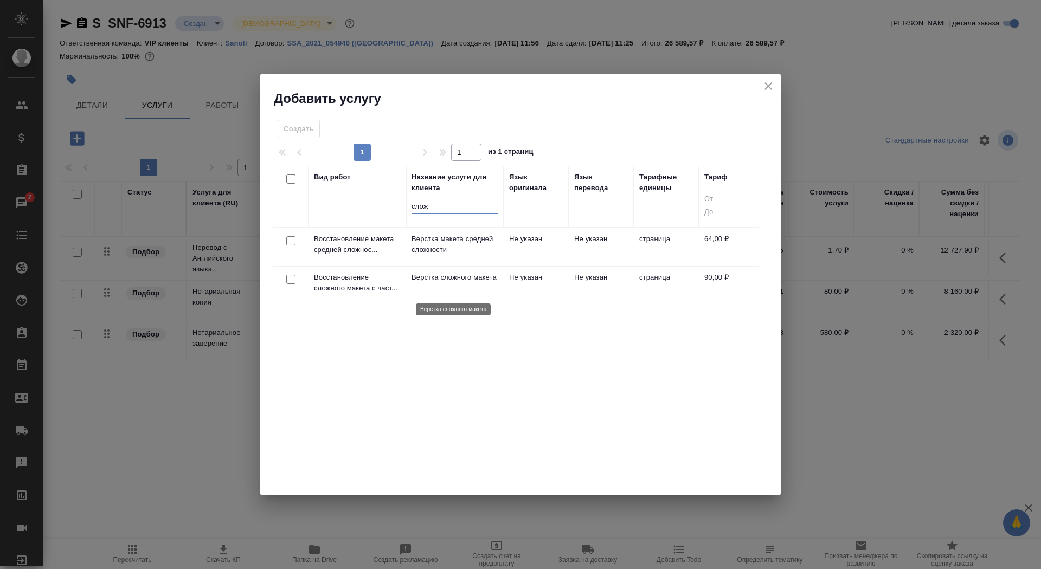
type input "слож"
click at [440, 283] on p "Верстка сложного макета" at bounding box center [454, 277] width 87 height 11
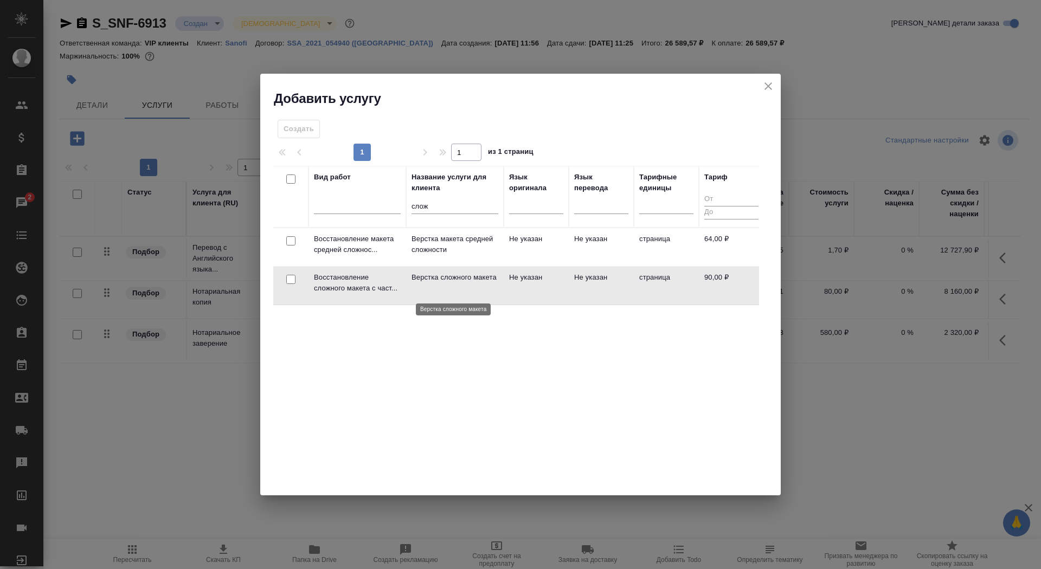
click at [440, 283] on p "Верстка сложного макета" at bounding box center [454, 277] width 87 height 11
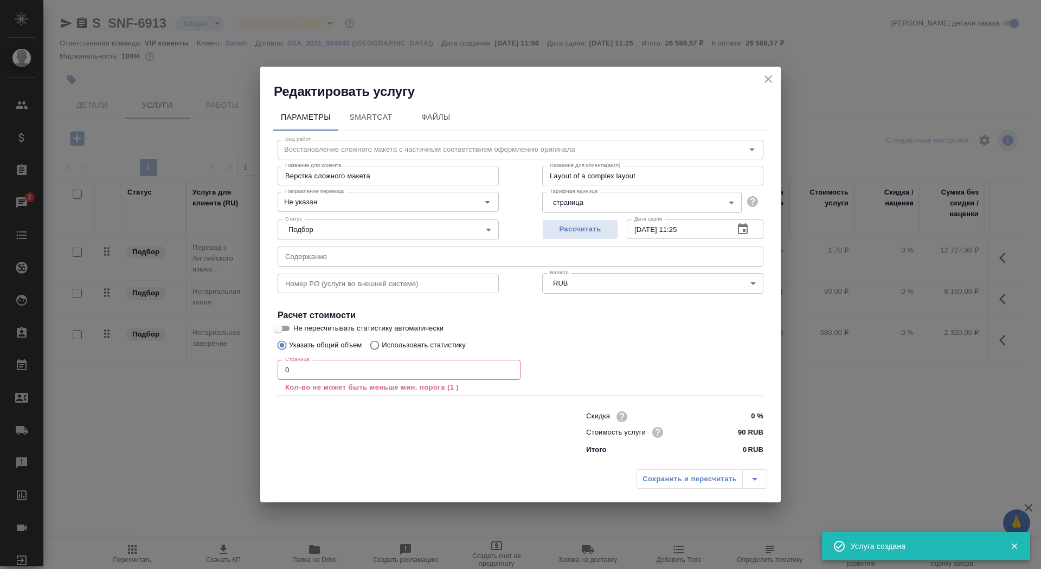
click at [320, 376] on input "0" at bounding box center [398, 370] width 243 height 20
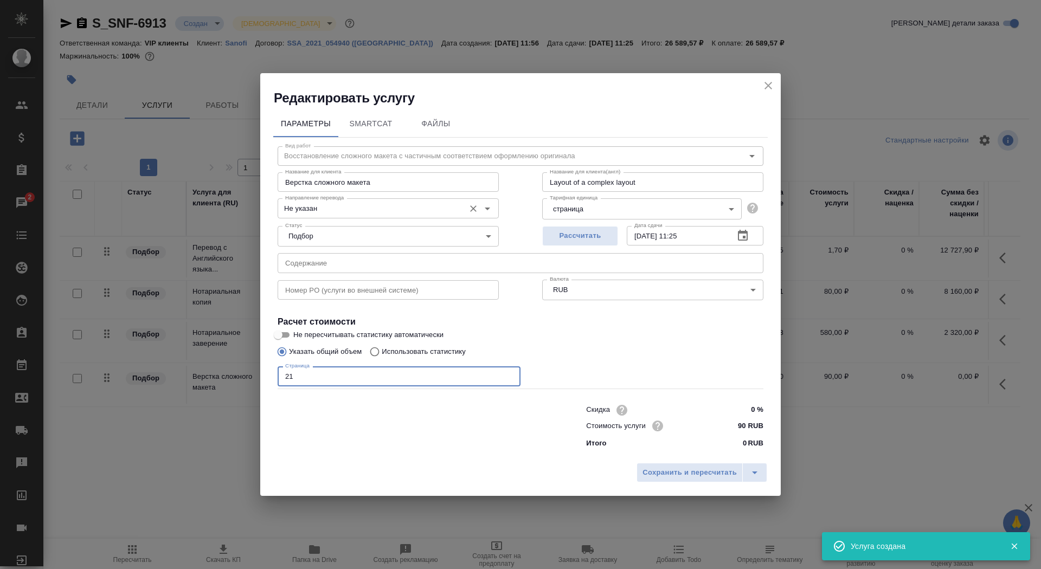
type input "21"
click at [325, 210] on input "Не указан" at bounding box center [370, 208] width 178 height 13
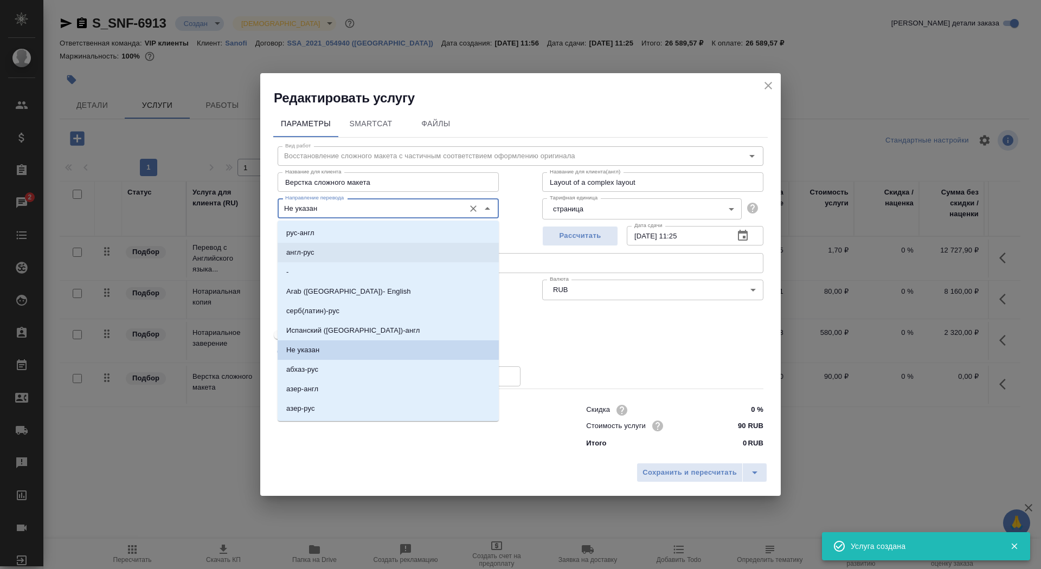
click at [339, 248] on li "англ-рус" at bounding box center [387, 253] width 221 height 20
type input "англ-рус"
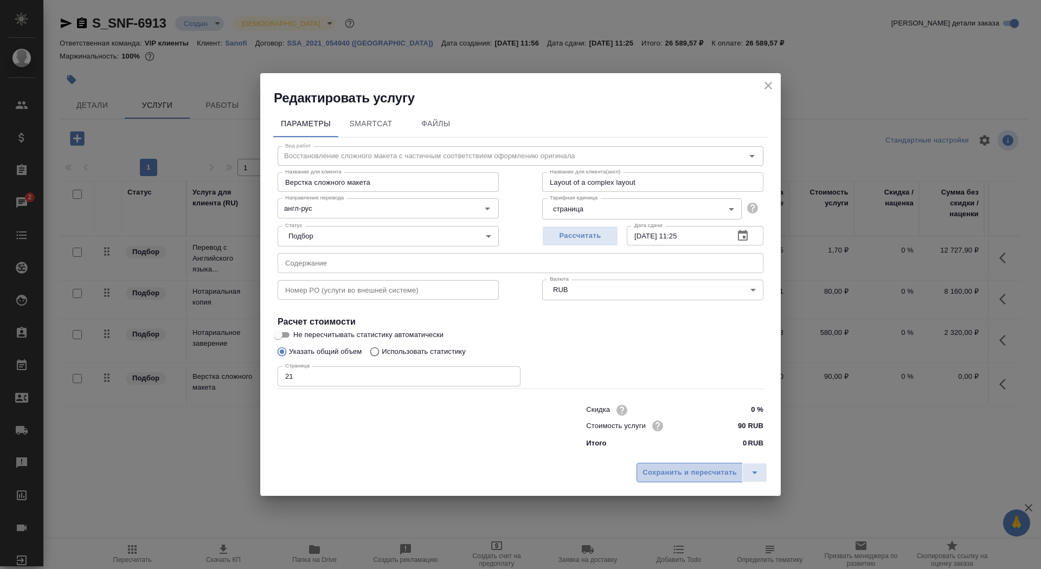
click at [658, 468] on span "Сохранить и пересчитать" at bounding box center [689, 473] width 94 height 12
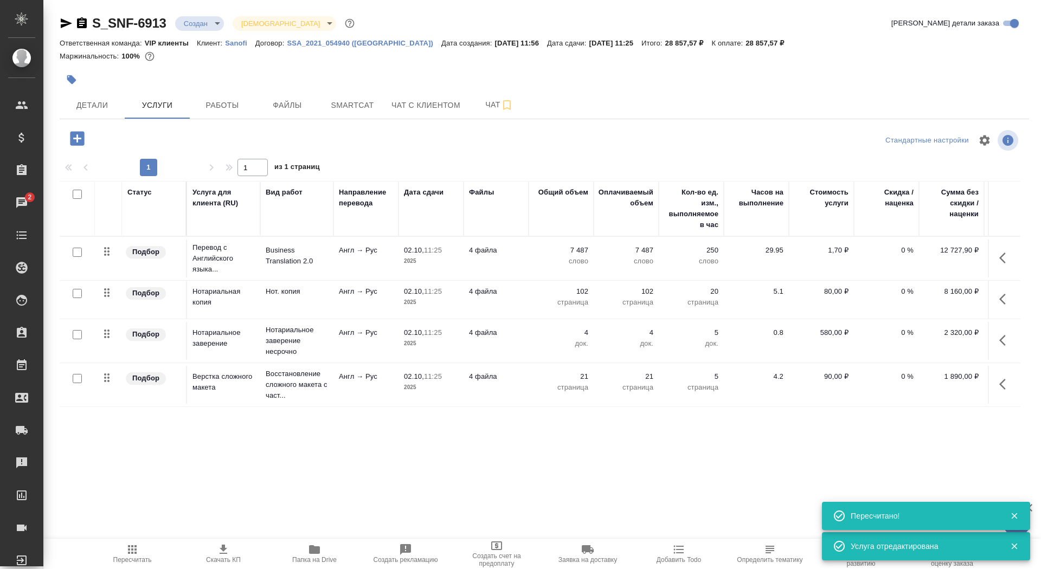
click at [225, 554] on icon "button" at bounding box center [223, 549] width 13 height 13
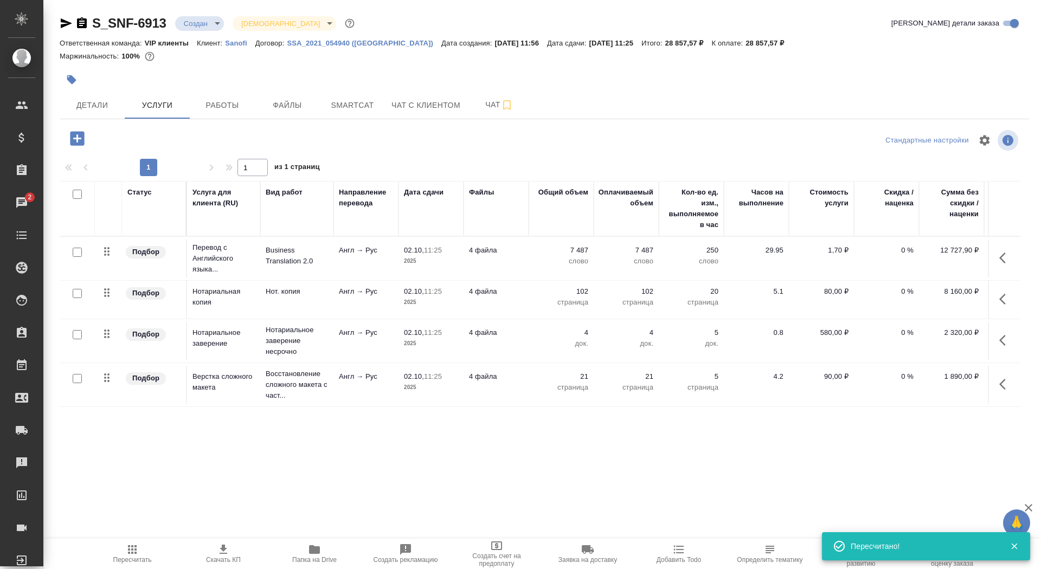
click at [73, 75] on icon "button" at bounding box center [71, 79] width 11 height 11
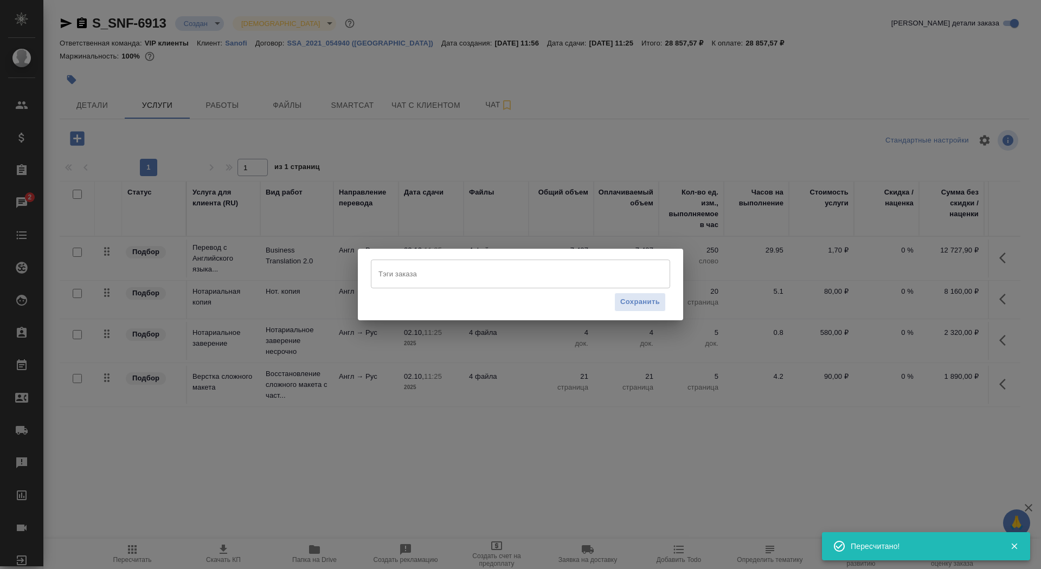
click at [471, 275] on input "Тэги заказа" at bounding box center [510, 273] width 269 height 18
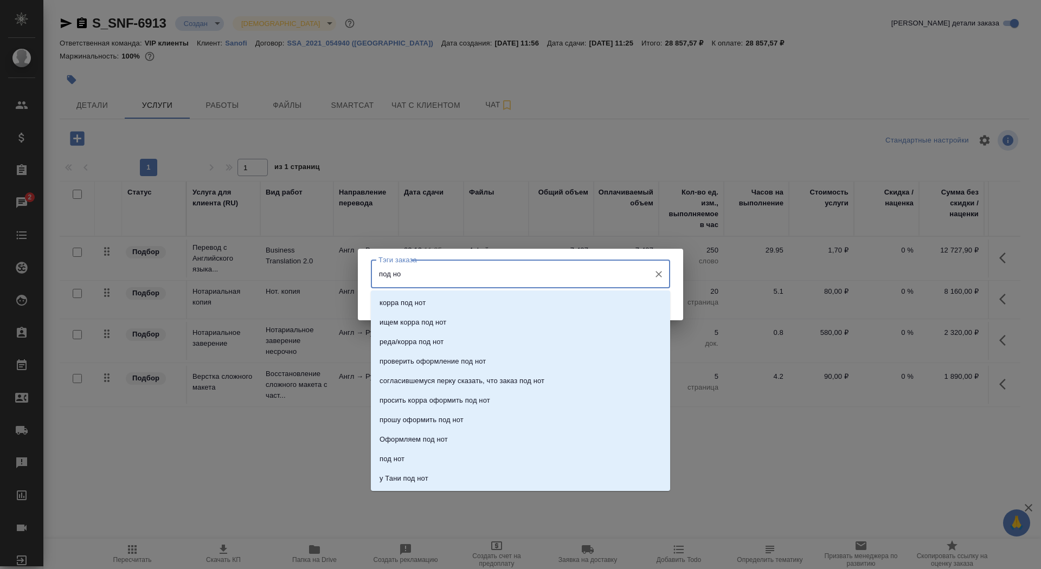
type input "под нот"
click at [423, 457] on li "под нот" at bounding box center [520, 459] width 299 height 20
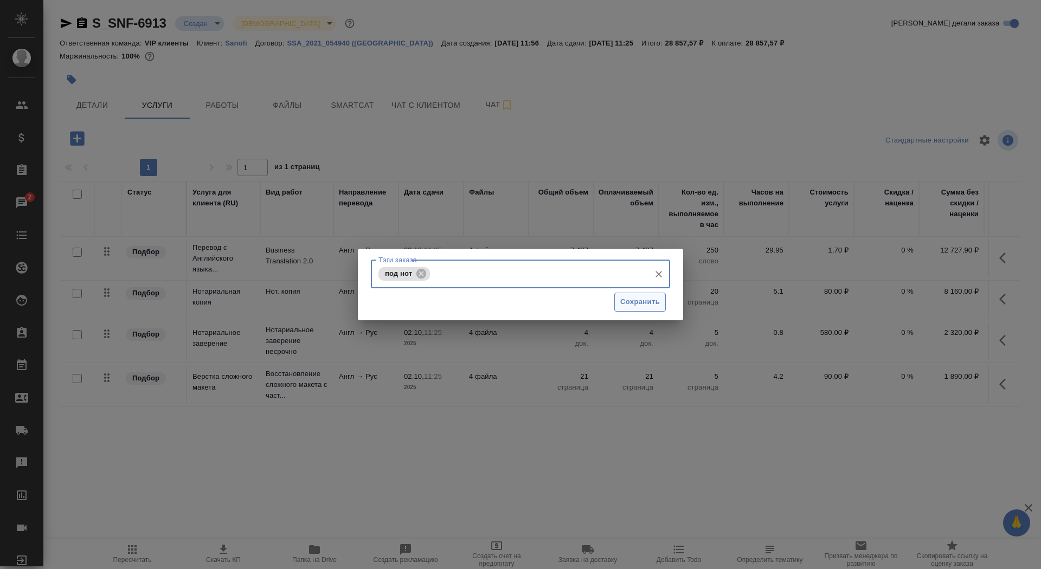
click at [639, 307] on span "Сохранить" at bounding box center [640, 302] width 40 height 12
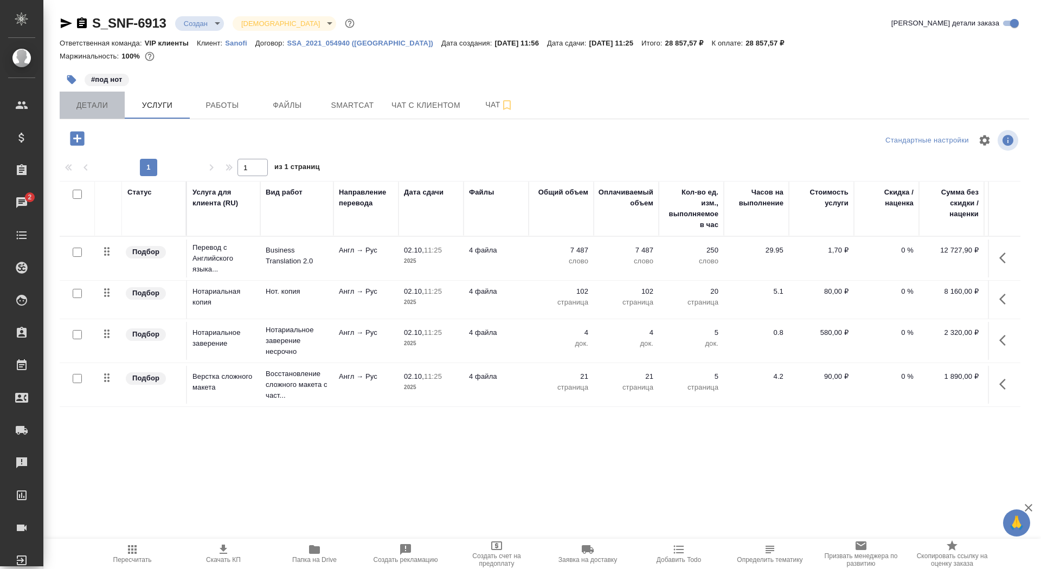
click at [113, 104] on span "Детали" at bounding box center [92, 106] width 52 height 14
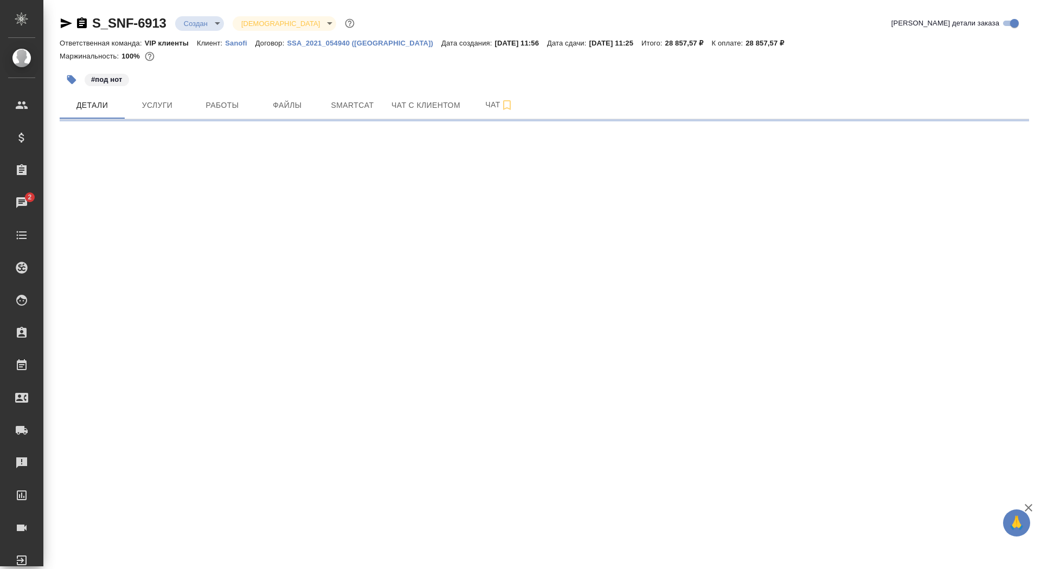
select select "RU"
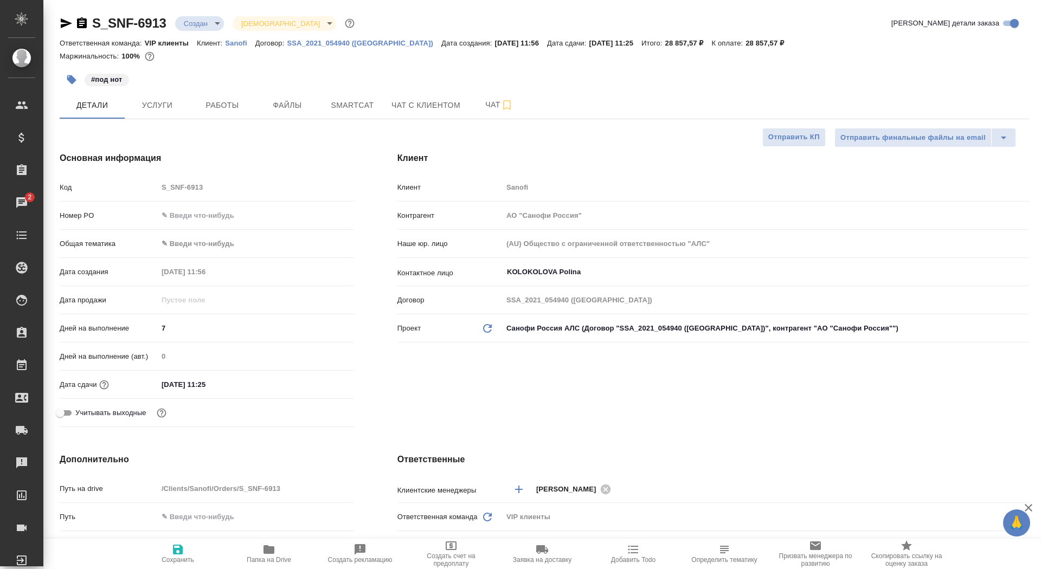
type textarea "x"
click at [176, 561] on span "Сохранить" at bounding box center [177, 560] width 33 height 8
type textarea "x"
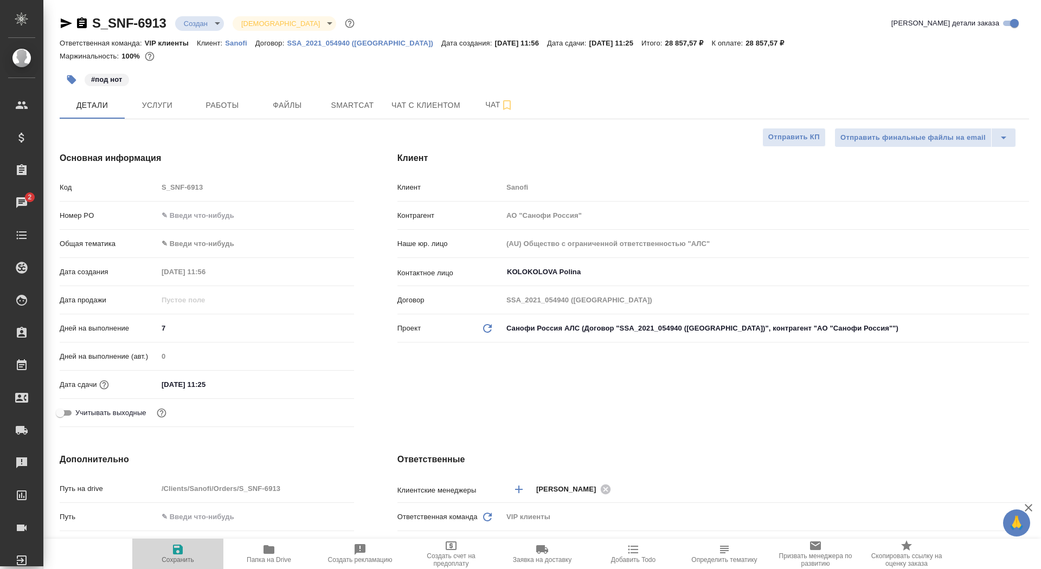
type textarea "x"
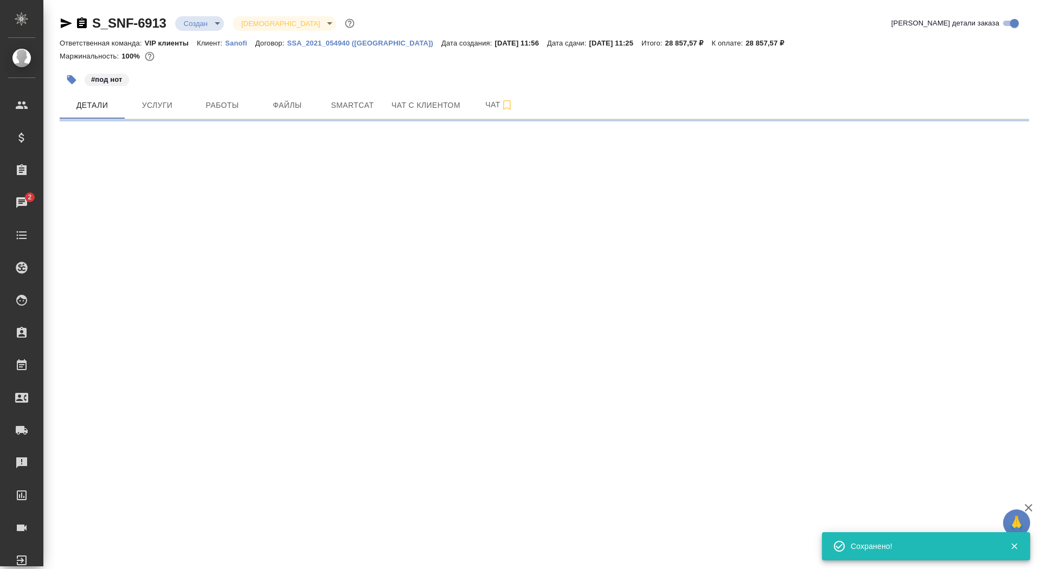
select select "RU"
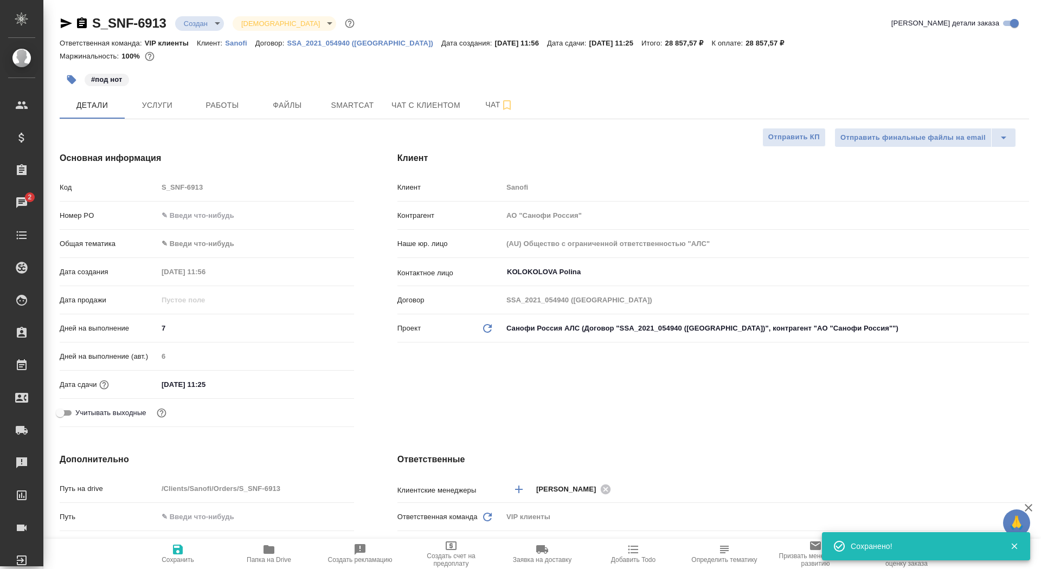
type textarea "x"
click at [786, 137] on span "Отправить КП" at bounding box center [793, 137] width 51 height 12
type textarea "x"
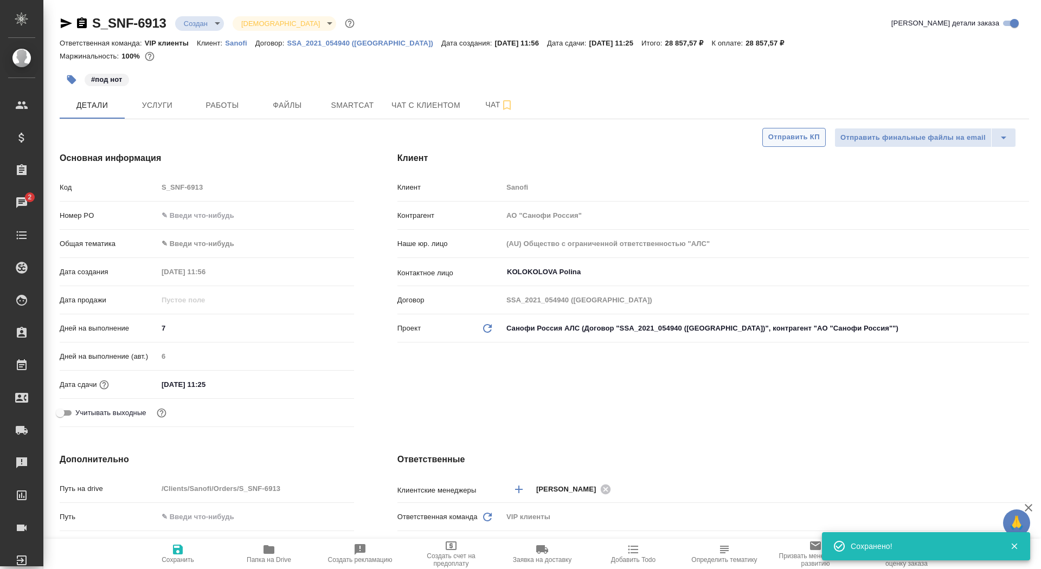
type textarea "x"
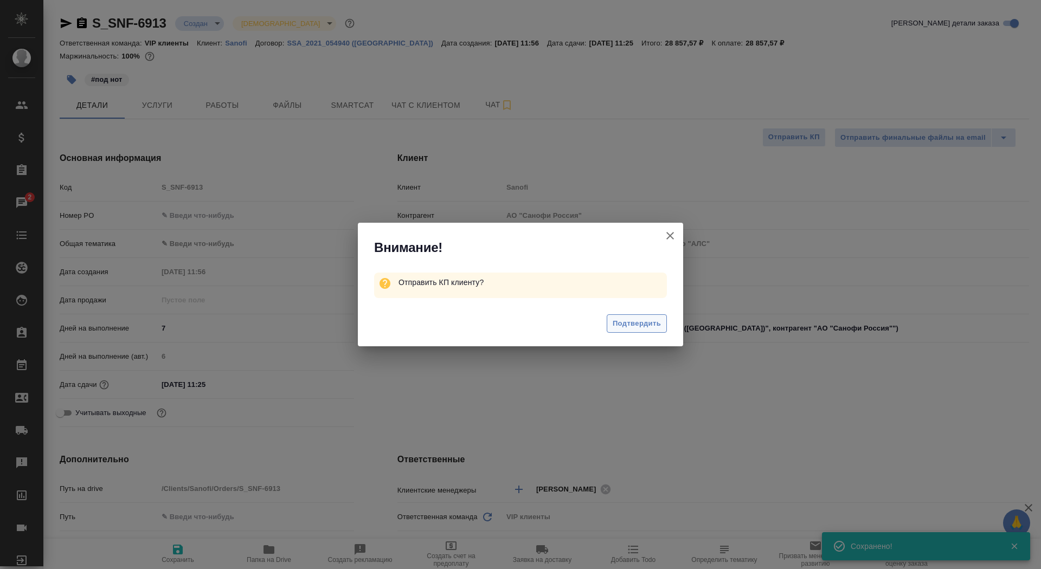
click at [645, 328] on span "Подтвердить" at bounding box center [636, 324] width 48 height 12
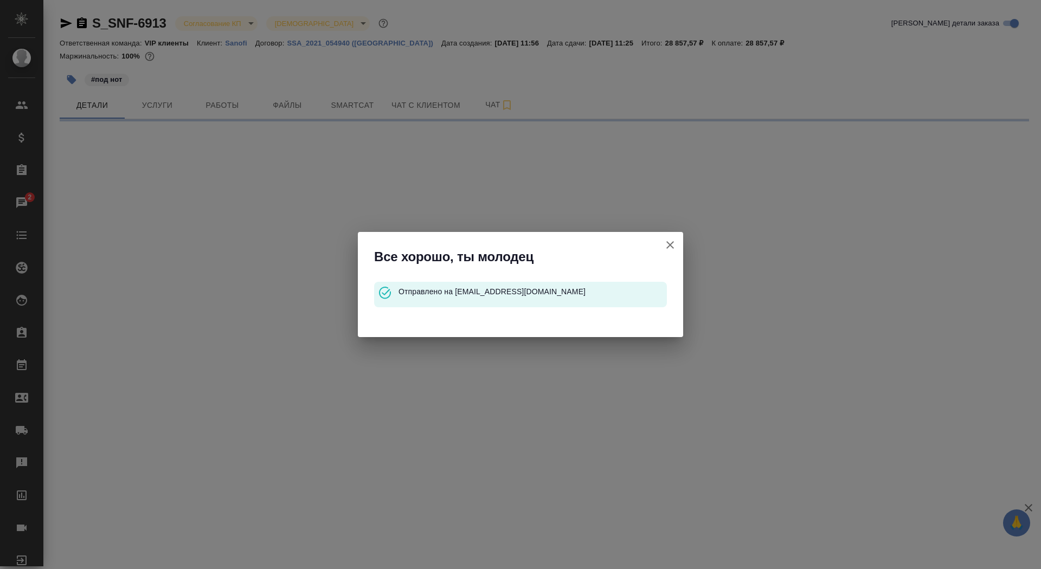
click at [671, 244] on icon "button" at bounding box center [669, 244] width 13 height 13
select select "RU"
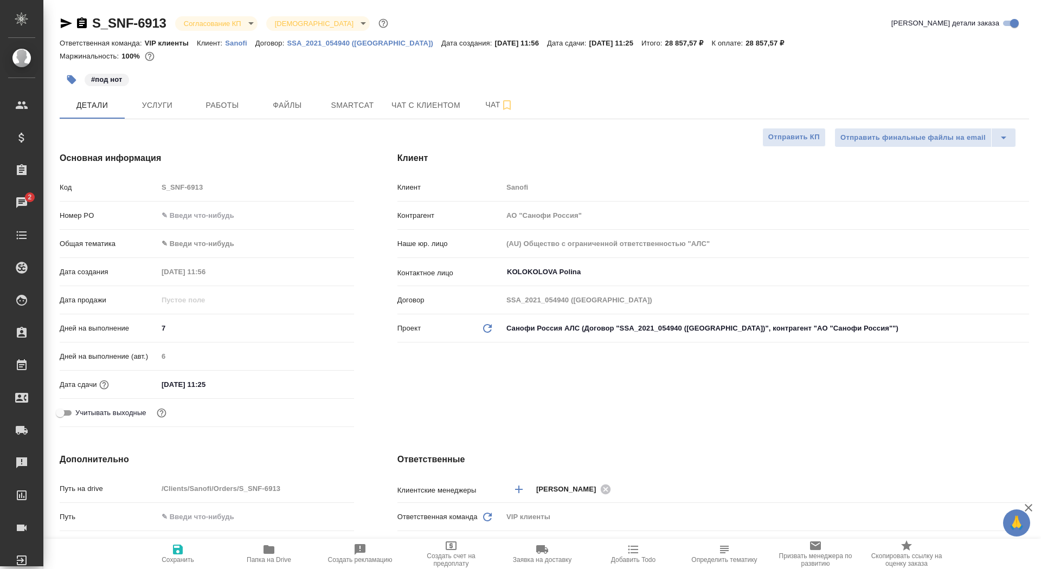
type textarea "x"
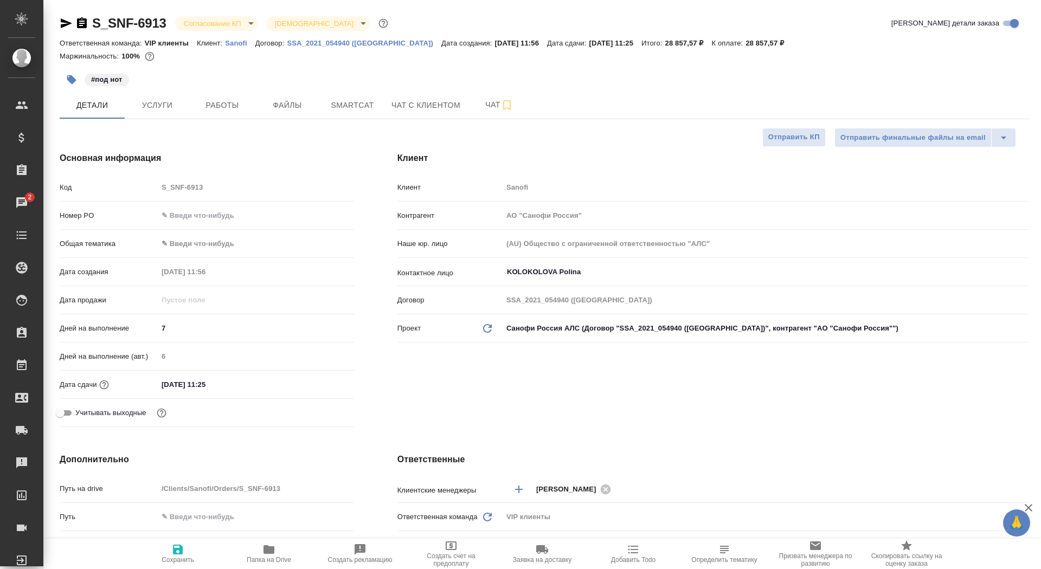
type textarea "x"
click at [80, 21] on icon "button" at bounding box center [81, 23] width 13 height 13
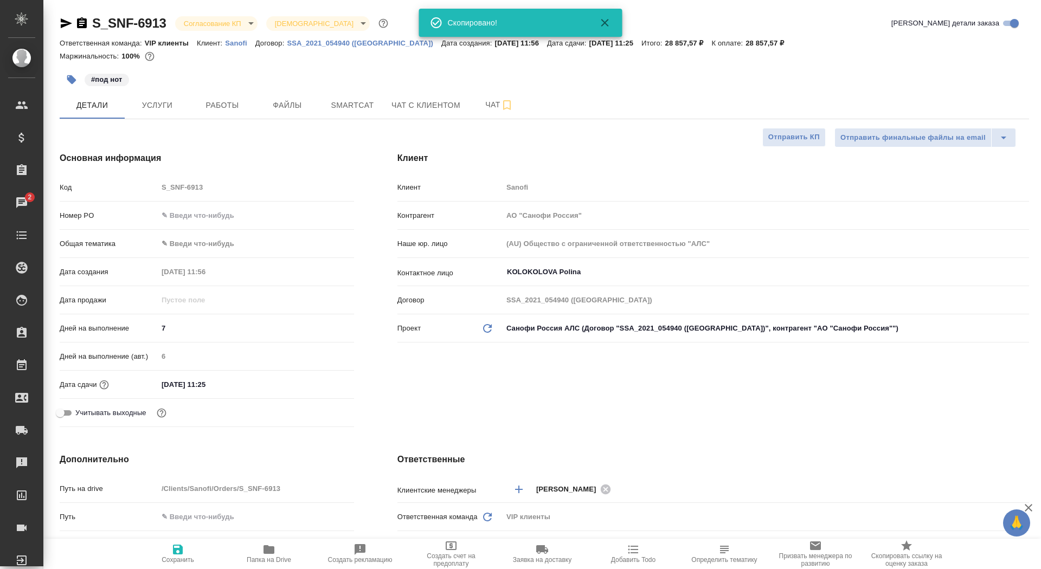
type textarea "x"
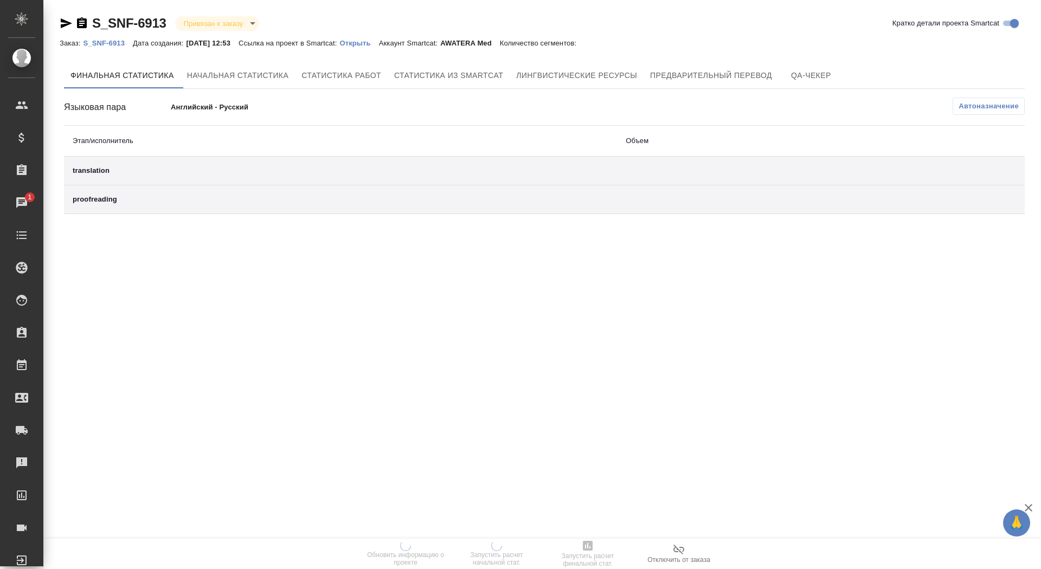
click at [378, 44] on p "Открыть" at bounding box center [358, 43] width 39 height 8
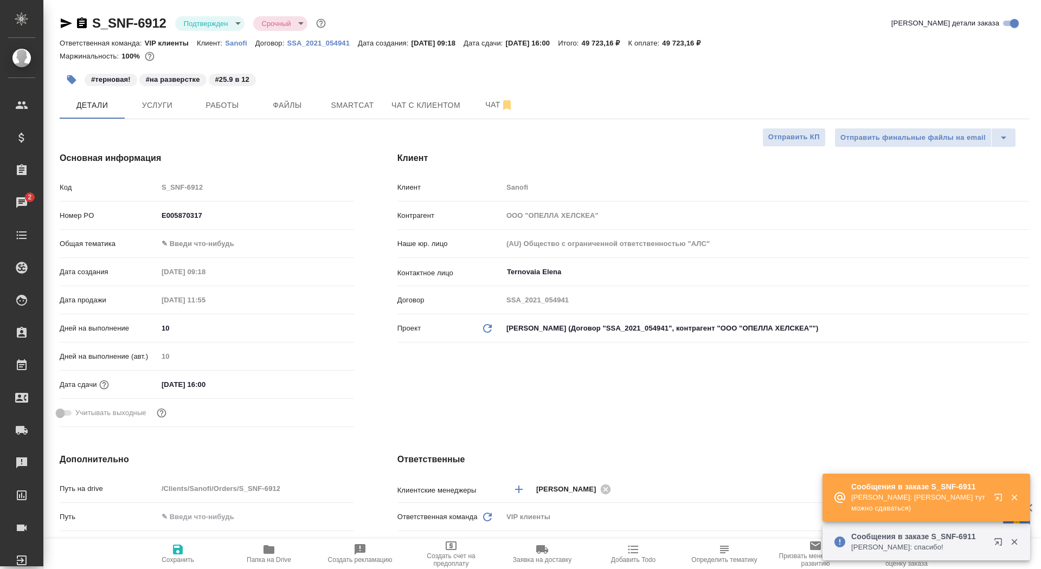
select select "RU"
click at [488, 111] on span "Чат" at bounding box center [499, 105] width 52 height 14
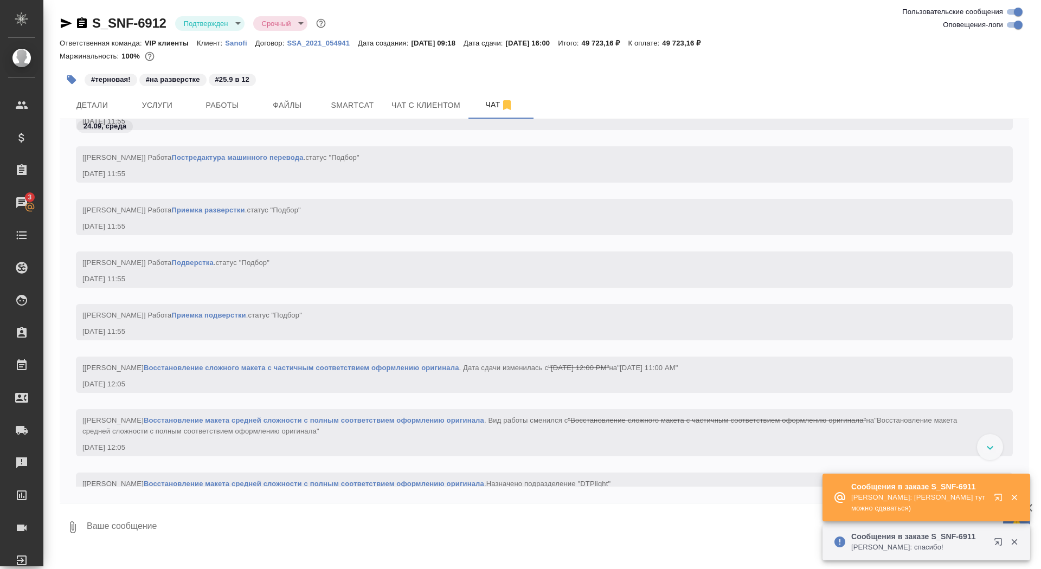
scroll to position [7202, 0]
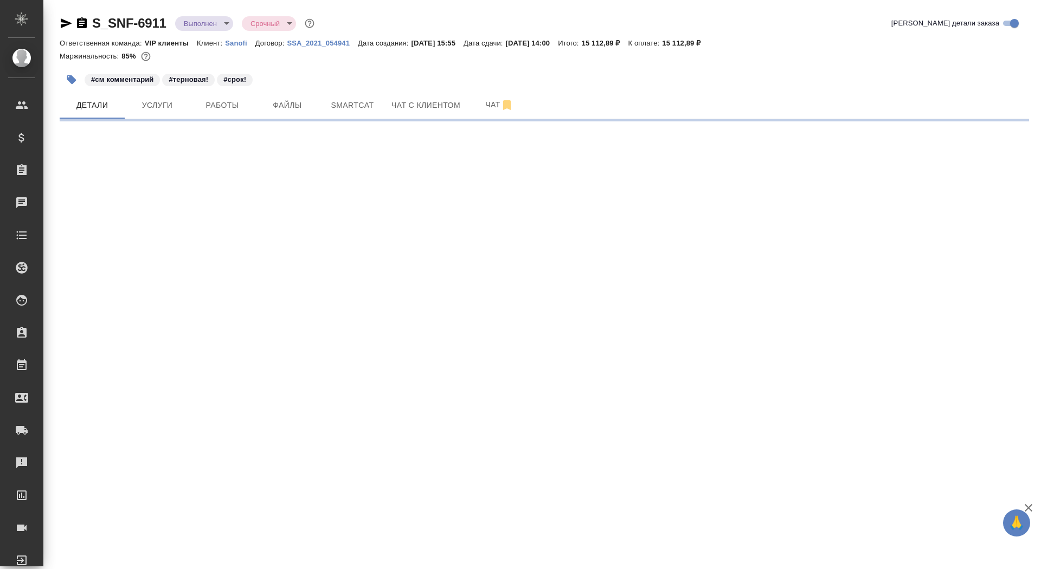
click at [74, 20] on div at bounding box center [74, 23] width 29 height 13
select select "RU"
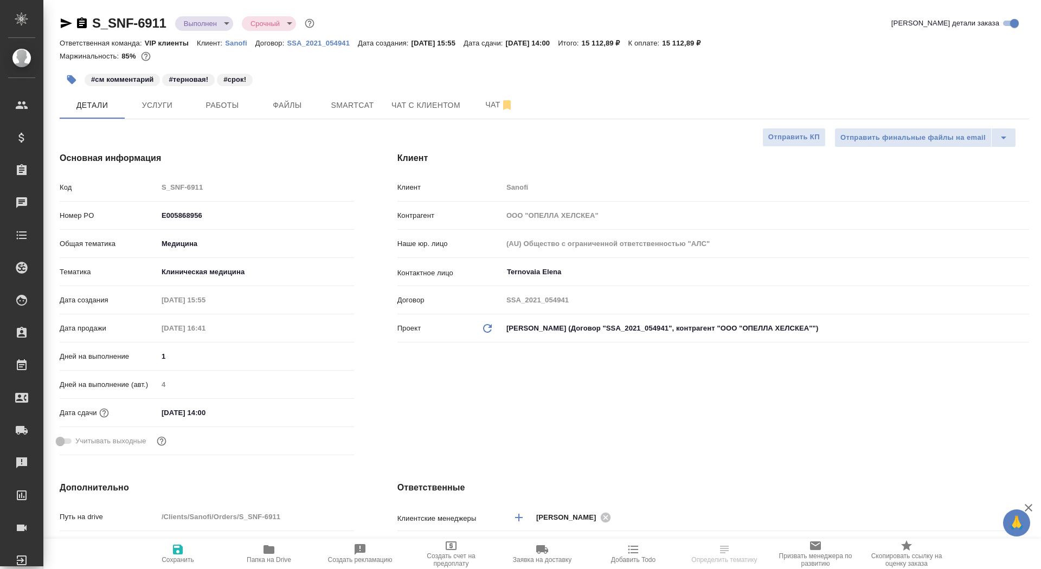
click at [82, 20] on icon "button" at bounding box center [82, 22] width 10 height 11
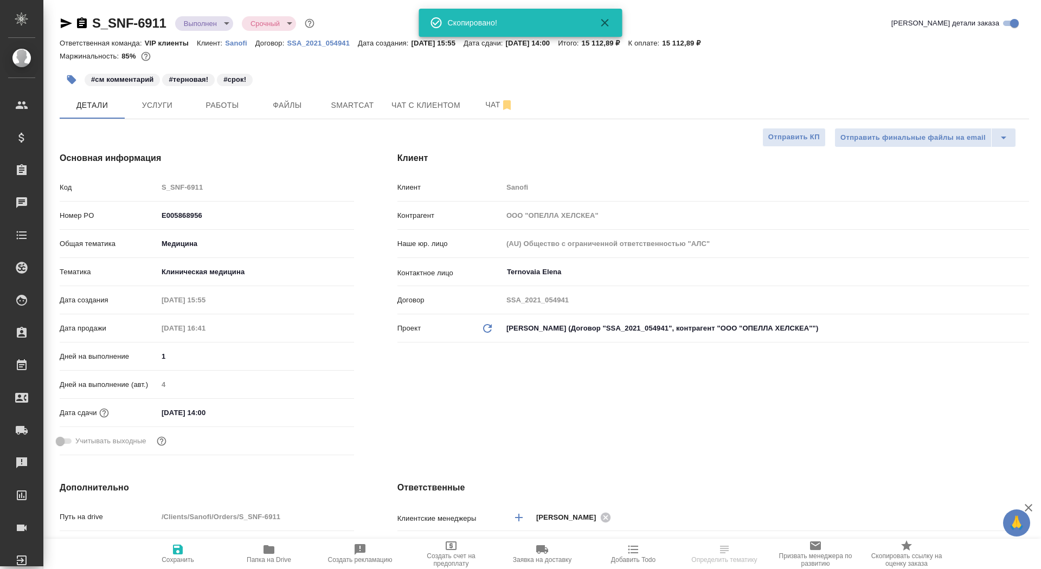
type textarea "x"
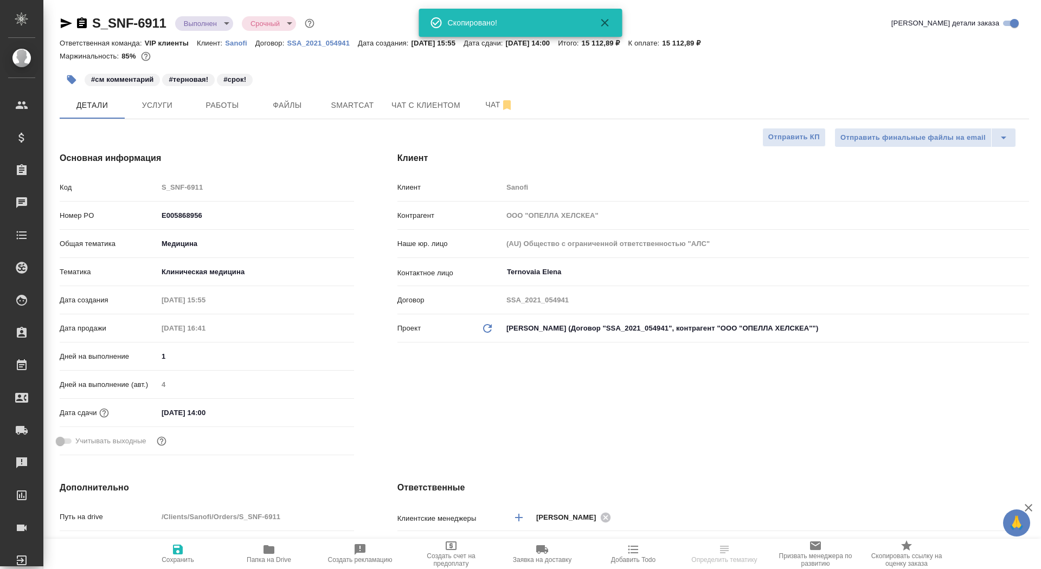
type textarea "x"
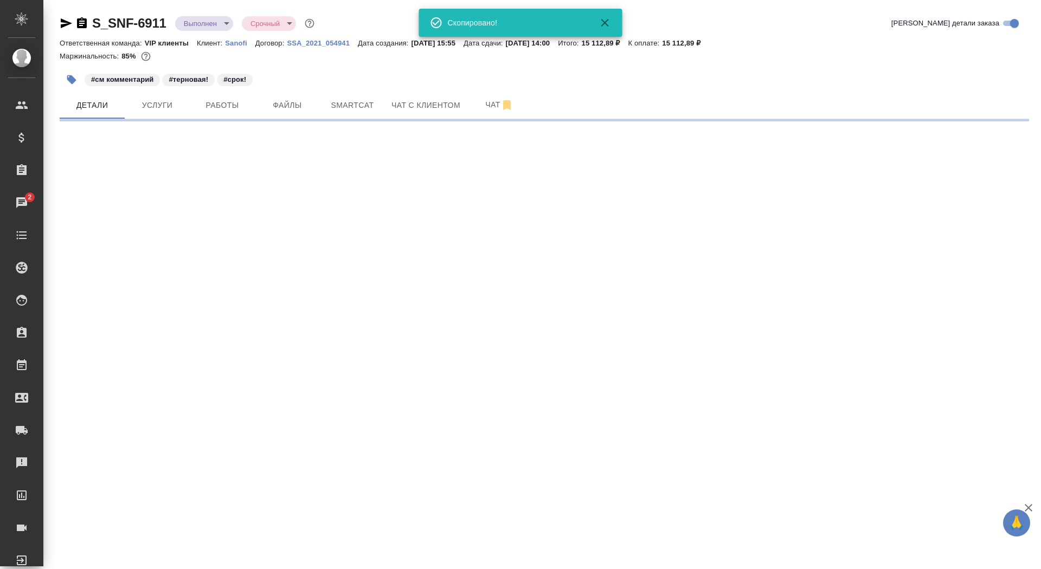
select select "RU"
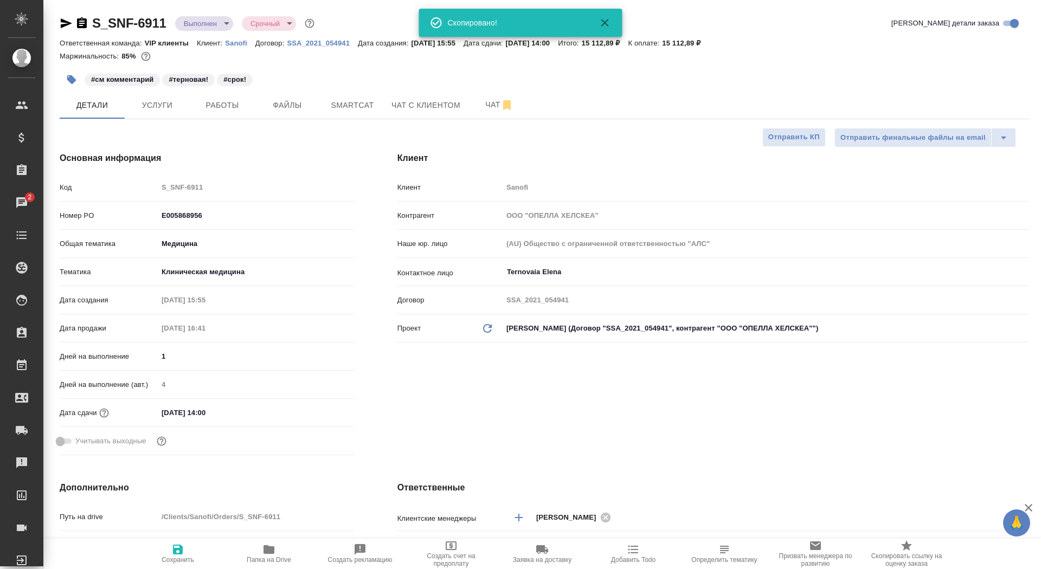
type textarea "x"
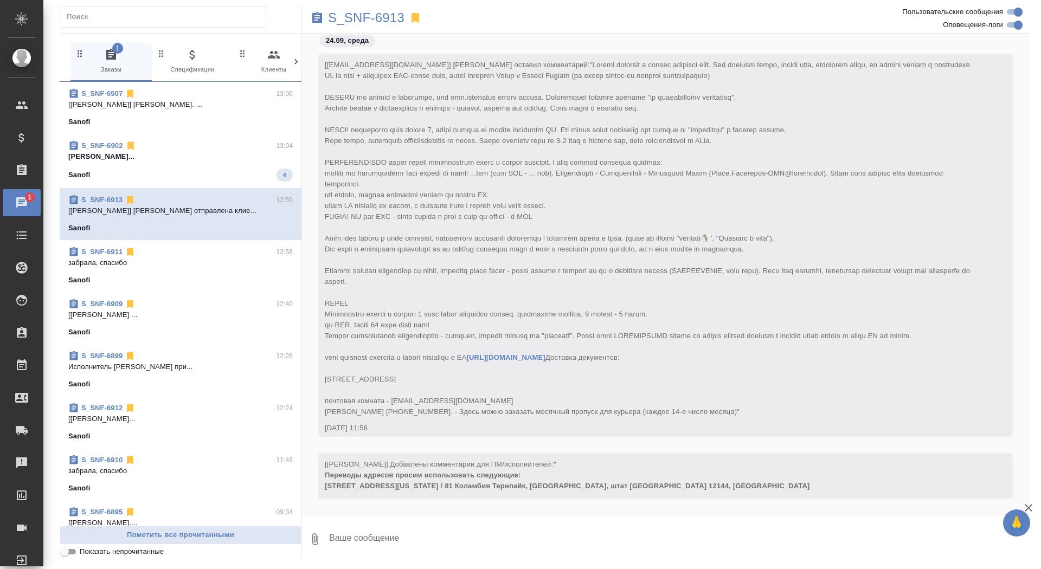
scroll to position [455, 0]
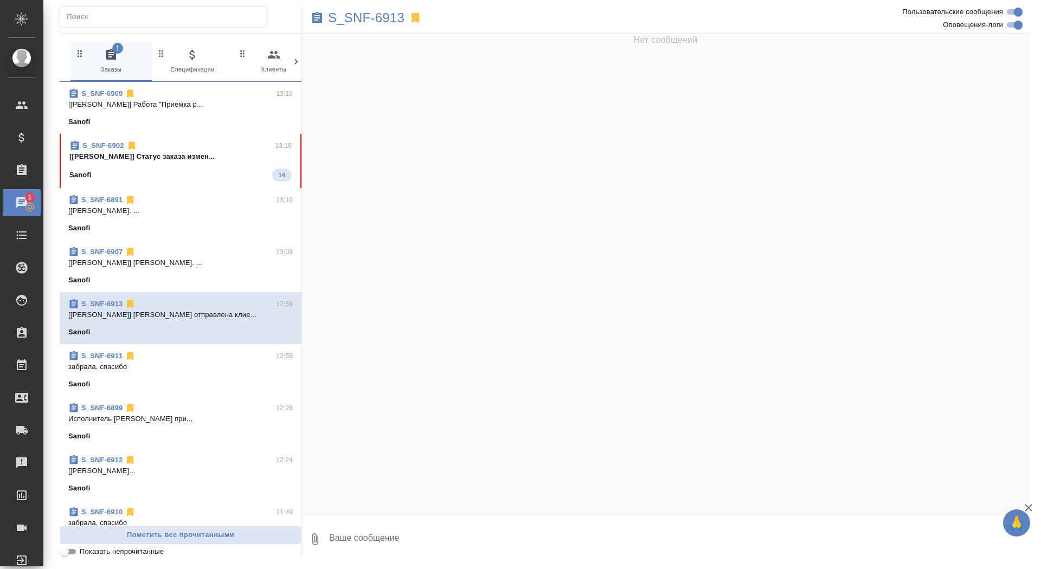
click at [143, 166] on span "S_SNF-6902 13:18 [[PERSON_NAME]] Статус заказа измен... Sanofi 14" at bounding box center [180, 160] width 222 height 41
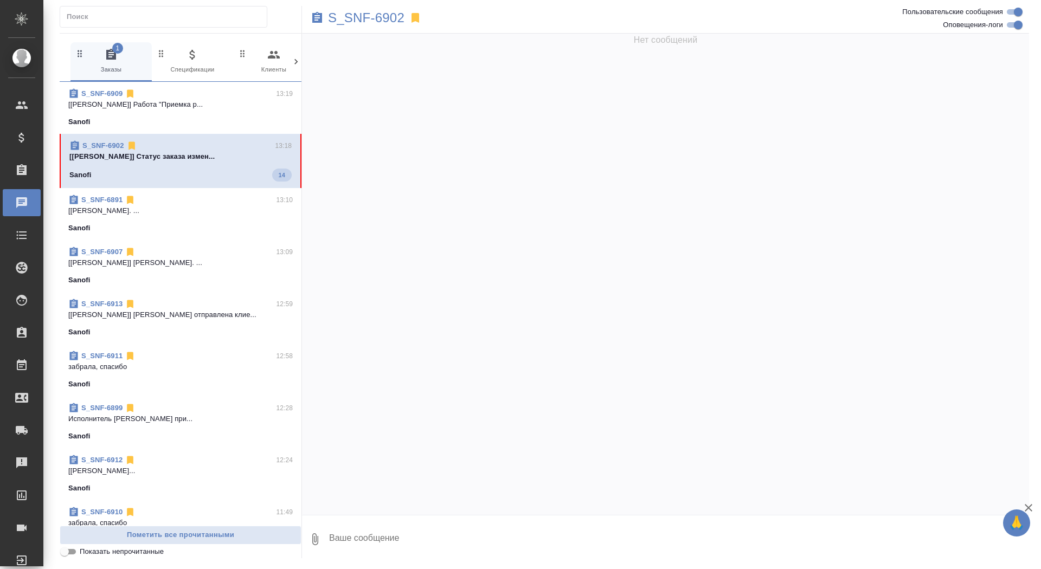
click at [374, 539] on textarea at bounding box center [678, 539] width 701 height 37
click at [493, 103] on div at bounding box center [665, 279] width 727 height 465
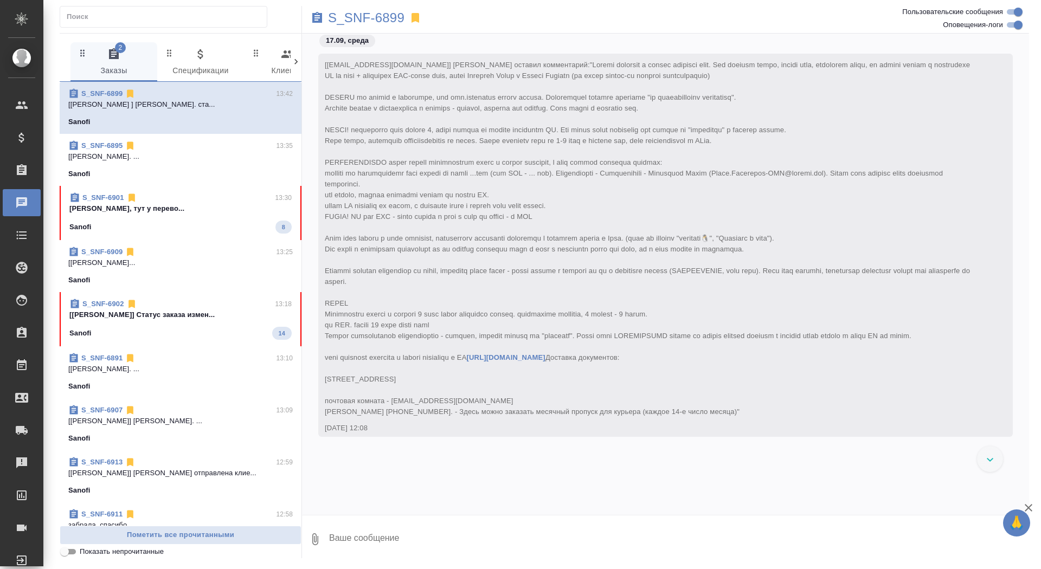
scroll to position [93191, 0]
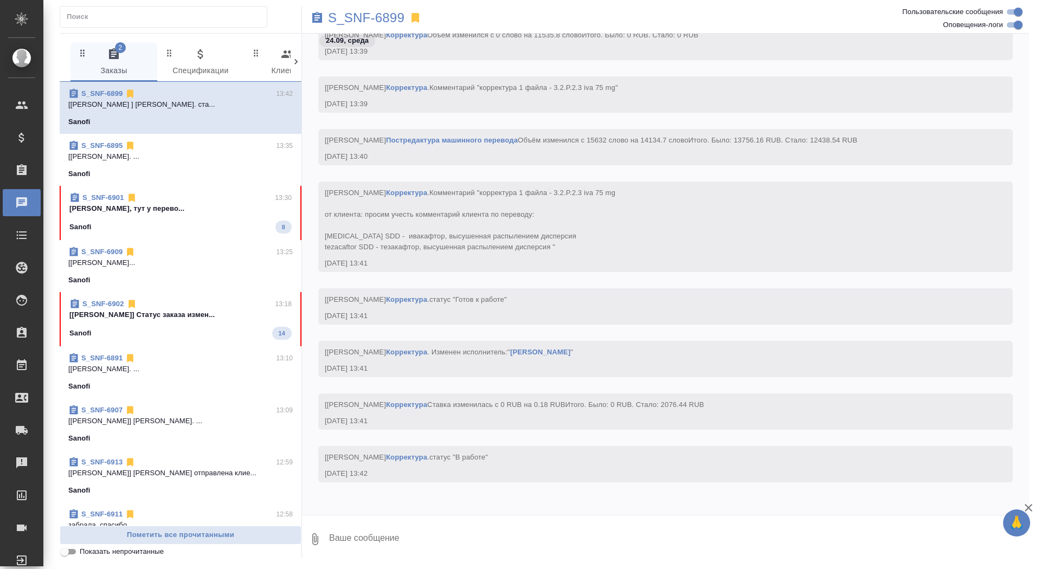
click at [172, 316] on p "[Горшкова Валентина] Статус заказа измен..." at bounding box center [180, 314] width 222 height 11
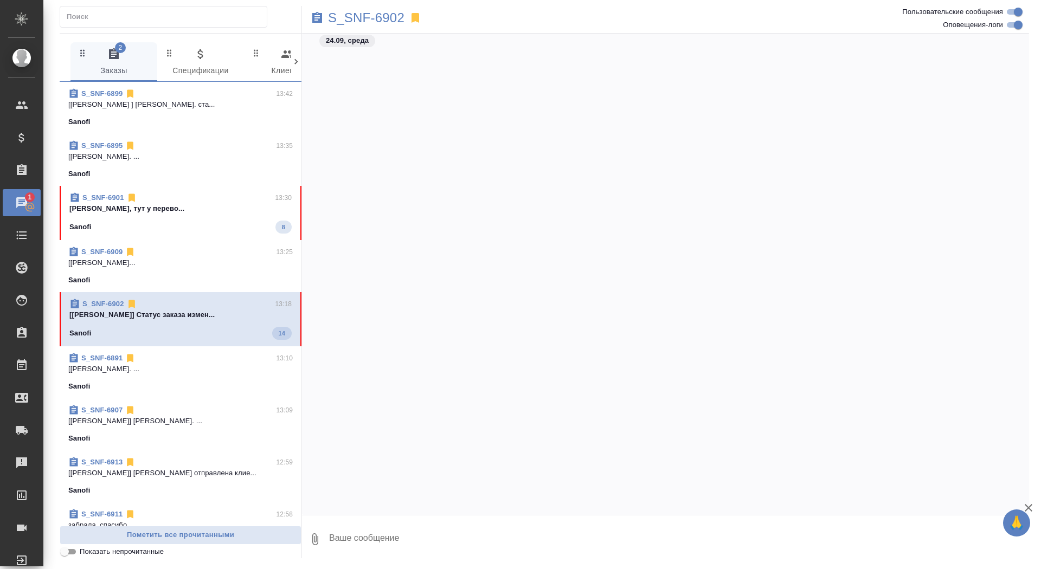
scroll to position [41362, 0]
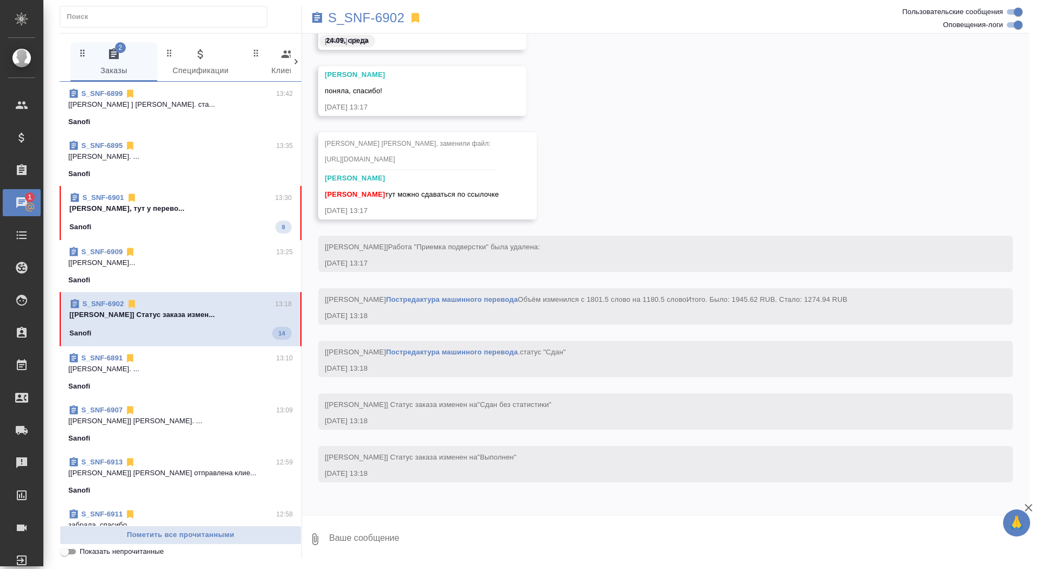
click at [528, 533] on textarea at bounding box center [678, 539] width 701 height 37
type textarea "спасибо, забрала"
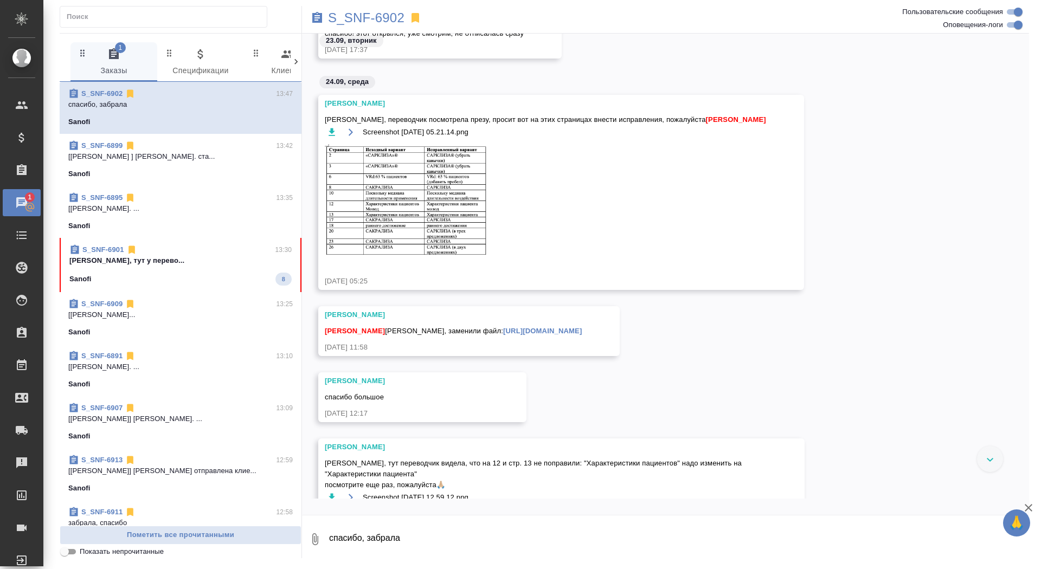
scroll to position [37260, 0]
click at [503, 335] on link "https://drive.awatera.com/apps/files/files?dir=/Shares/Sanofi/Orders/S_SNF-6902…" at bounding box center [542, 331] width 79 height 8
click at [359, 21] on p "S_SNF-6902" at bounding box center [366, 17] width 76 height 11
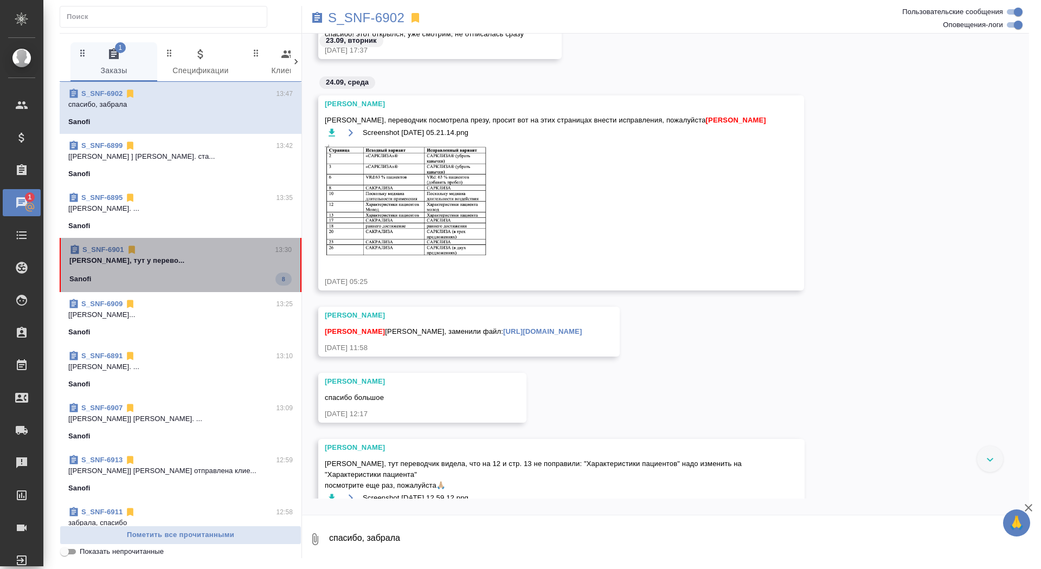
click at [242, 263] on p "Сайдашева Диляра Дилярочка, тут у перево..." at bounding box center [180, 260] width 222 height 11
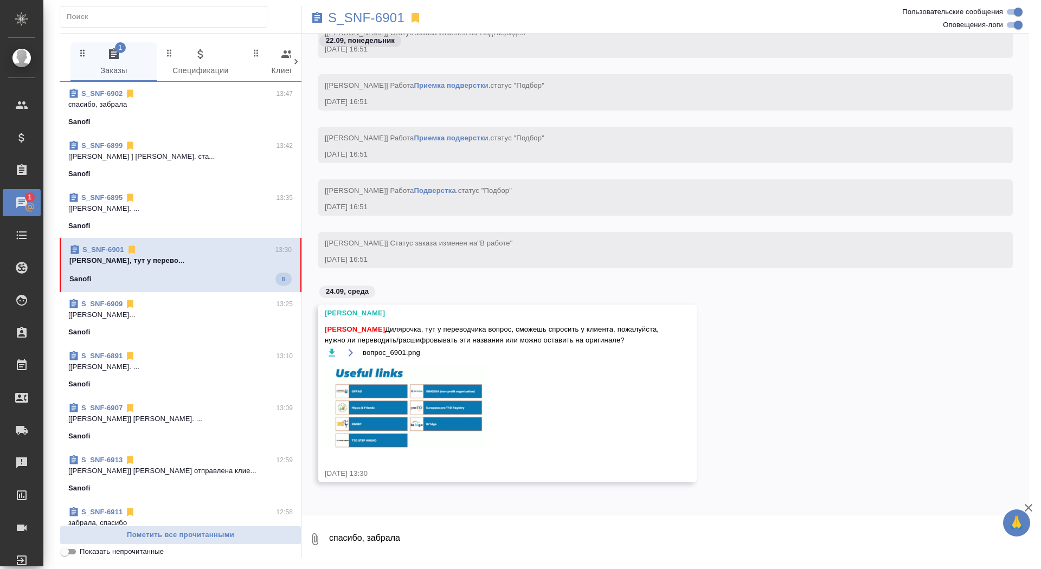
scroll to position [36972, 0]
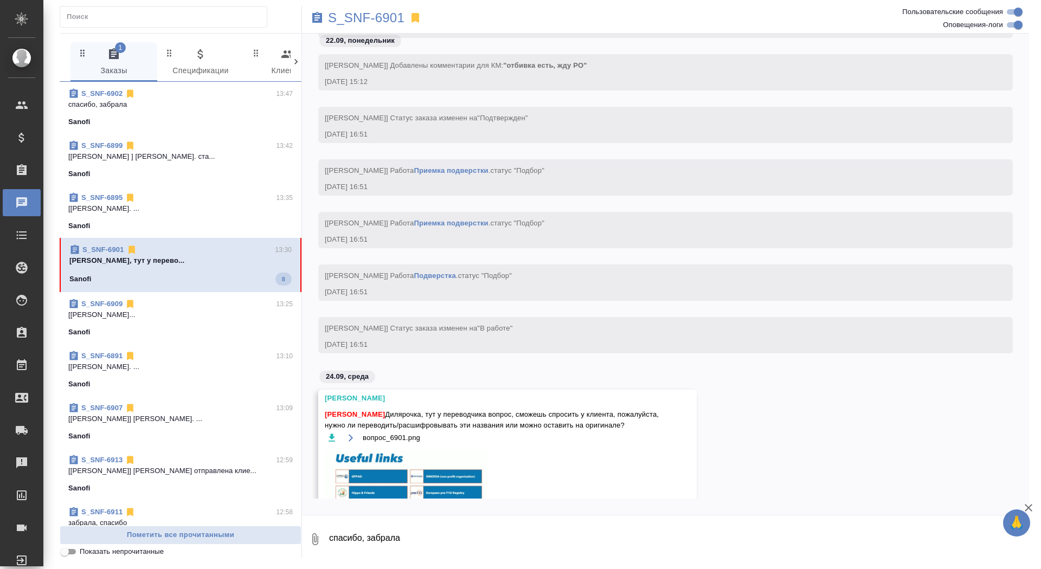
click at [454, 532] on textarea "спасибо, забрала" at bounding box center [678, 539] width 701 height 37
type textarea "да, сейчас"
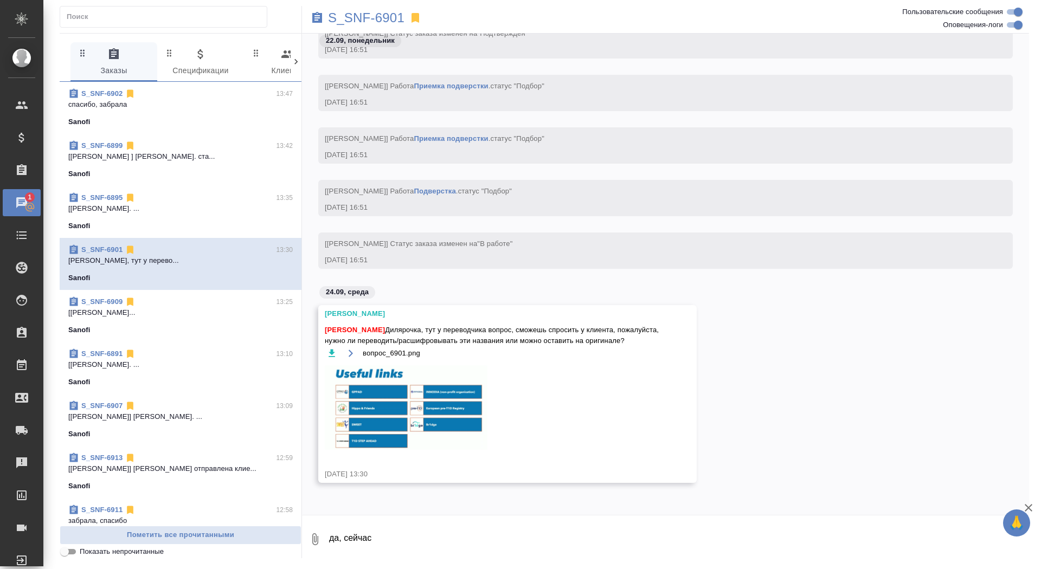
scroll to position [37110, 0]
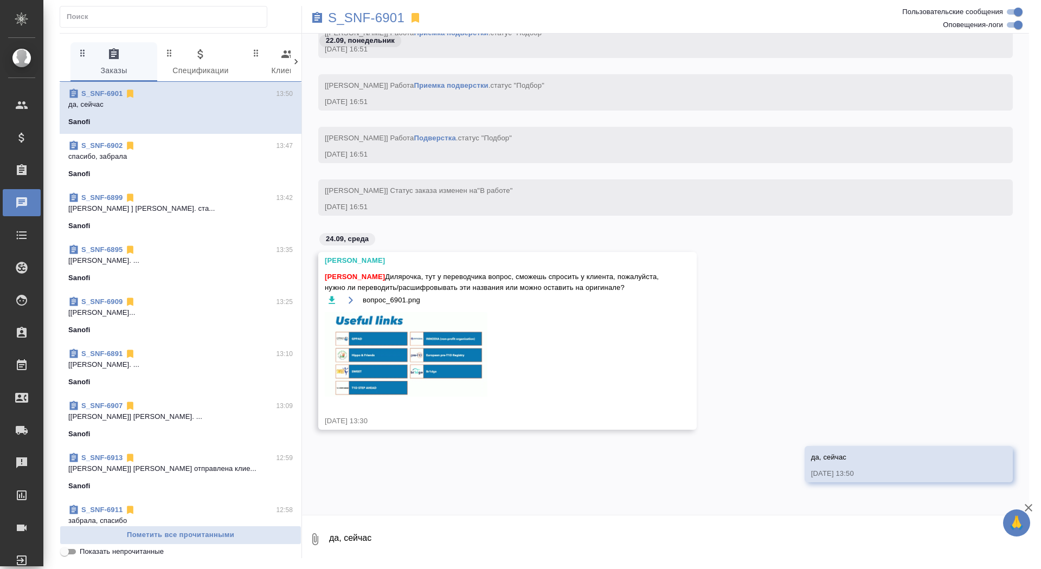
drag, startPoint x: 325, startPoint y: 286, endPoint x: 632, endPoint y: 286, distance: 307.8
click at [632, 286] on span "Сайдашева Диляра Дилярочка, тут у переводчика вопрос, сможешь спросить у клиент…" at bounding box center [492, 283] width 334 height 22
copy span "нужно ли переводить/расшифровывать эти названия или можно оставить на оригинале?"
click at [333, 298] on icon "button" at bounding box center [331, 300] width 11 height 11
click at [333, 299] on icon "button" at bounding box center [331, 300] width 7 height 8
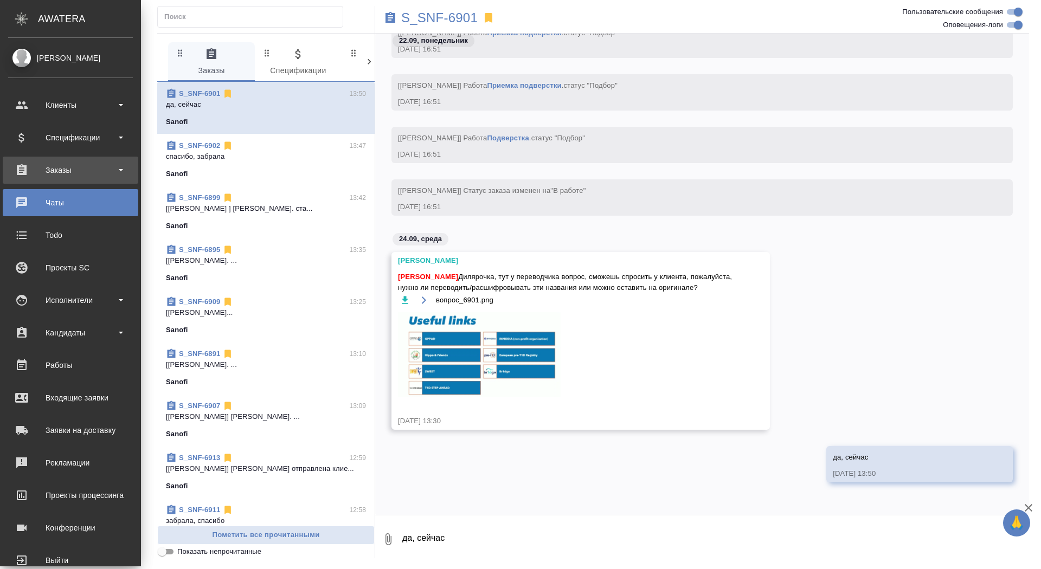
click at [19, 183] on div "Заказы" at bounding box center [70, 170] width 135 height 27
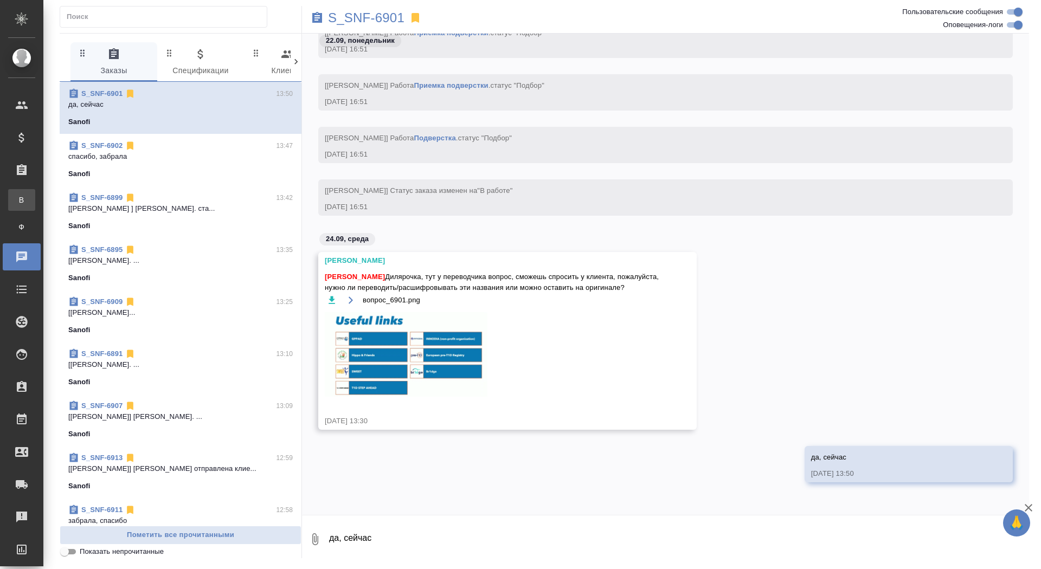
click at [16, 197] on div "Все заказы" at bounding box center [8, 200] width 16 height 11
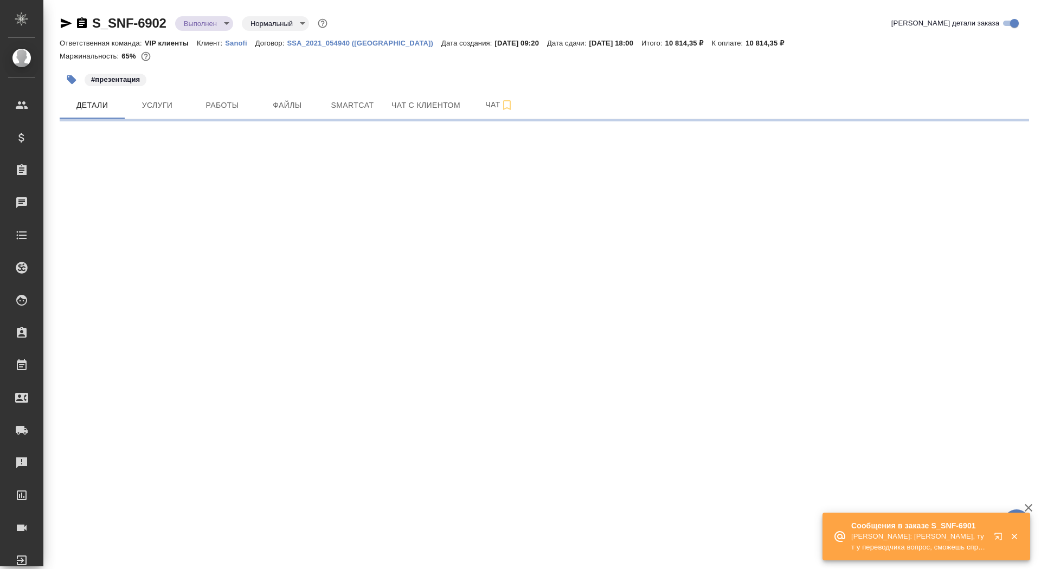
select select "RU"
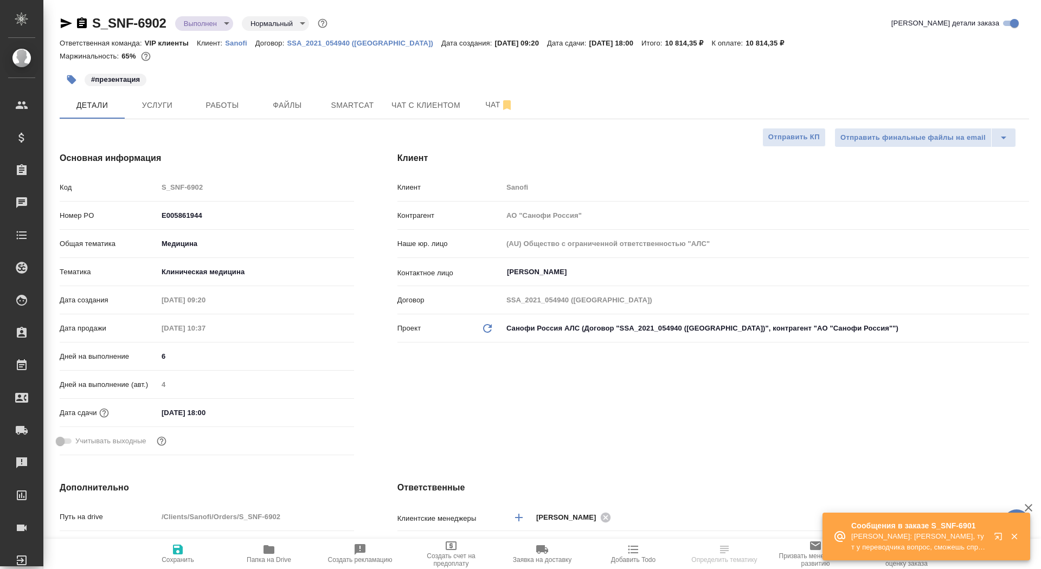
type textarea "x"
click at [83, 18] on icon "button" at bounding box center [82, 22] width 10 height 11
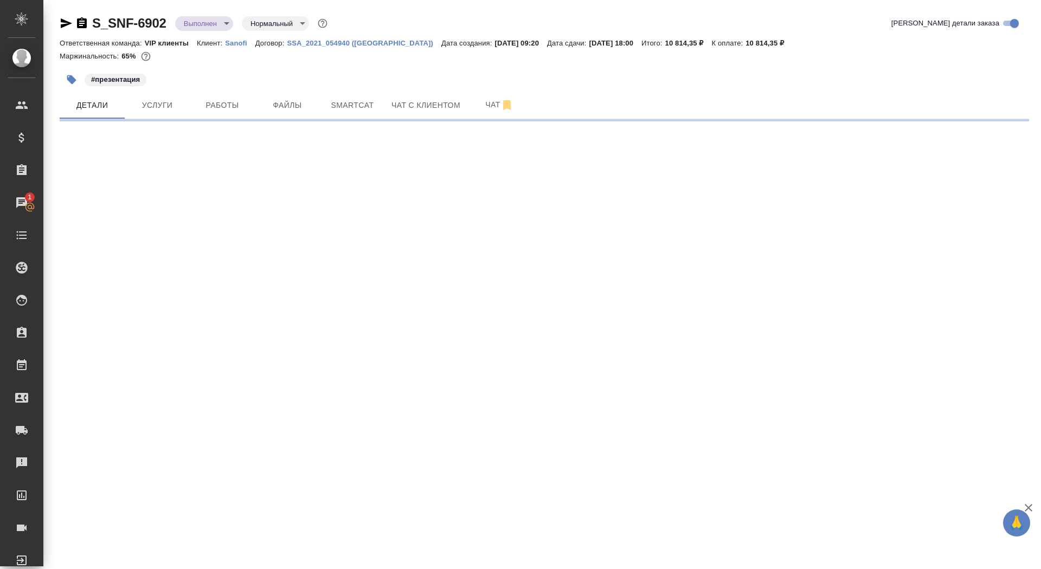
select select "RU"
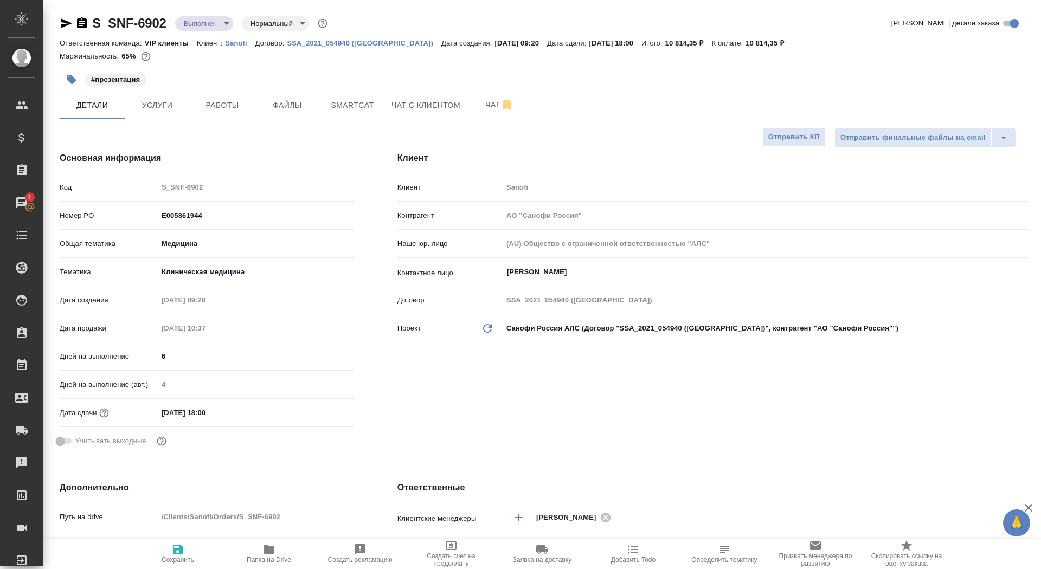
type textarea "x"
